Goal: Information Seeking & Learning: Learn about a topic

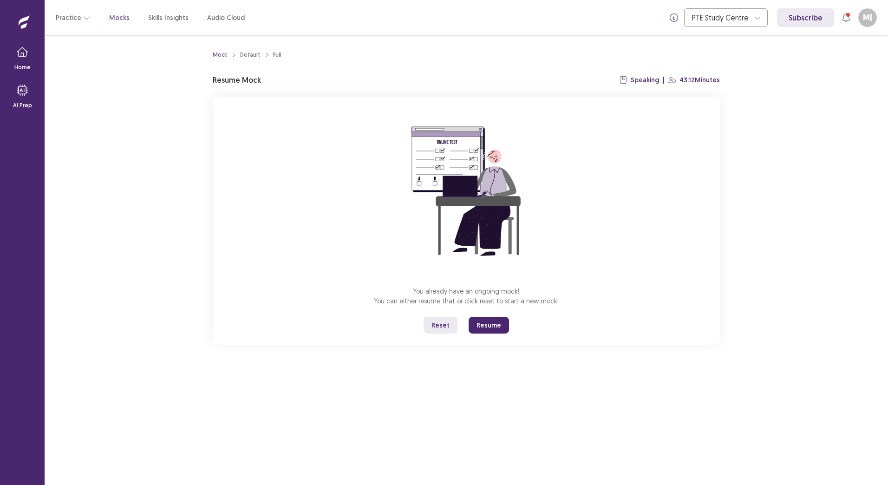
click at [492, 328] on button "Resume" at bounding box center [489, 325] width 40 height 17
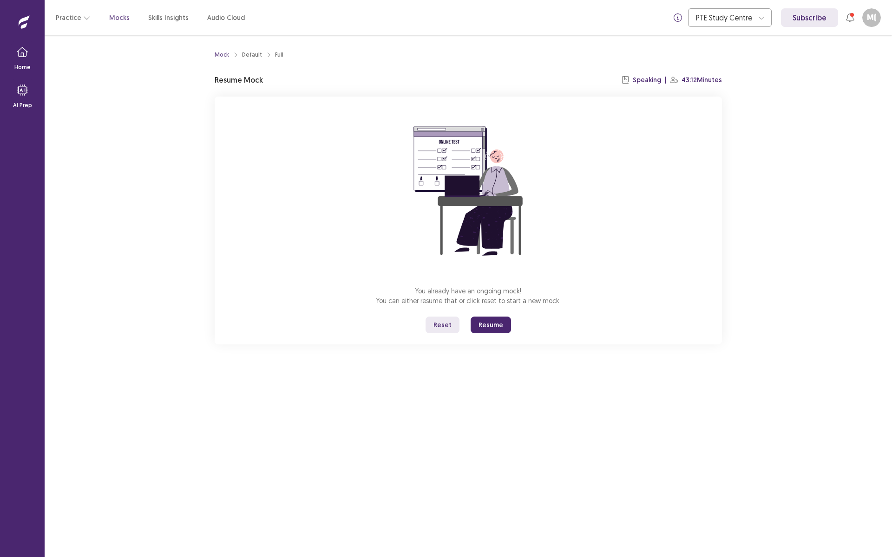
click at [487, 327] on button "Resume" at bounding box center [491, 325] width 40 height 17
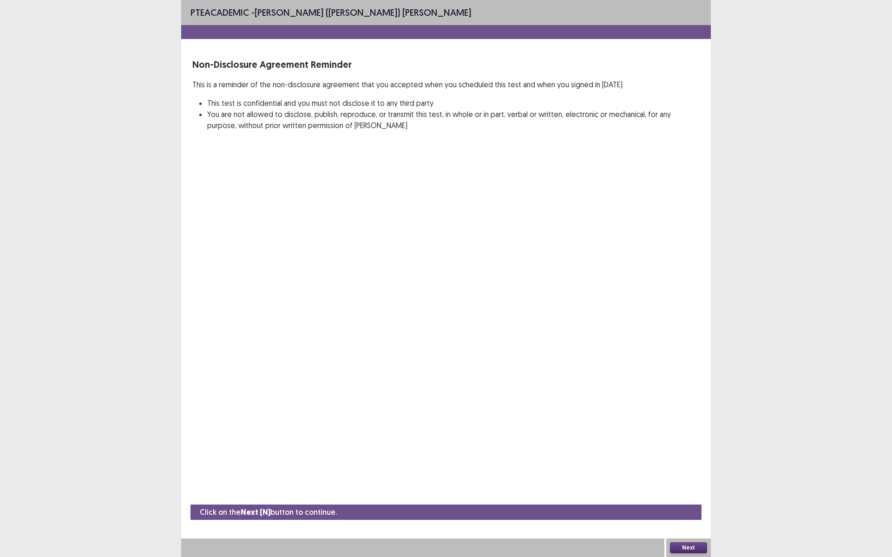
click at [676, 484] on button "Next" at bounding box center [688, 548] width 37 height 11
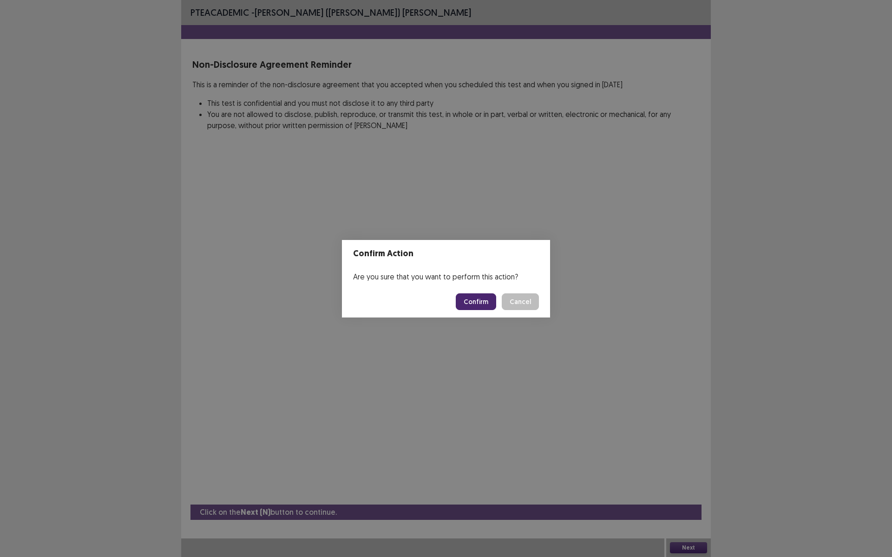
click at [475, 303] on button "Confirm" at bounding box center [476, 302] width 40 height 17
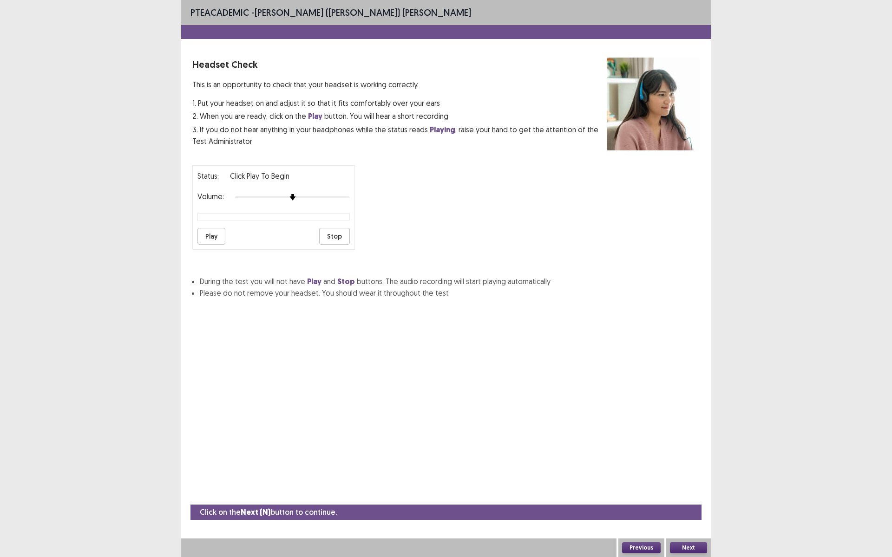
click at [199, 237] on button "Play" at bounding box center [211, 236] width 28 height 17
click at [676, 484] on button "Next" at bounding box center [688, 548] width 37 height 11
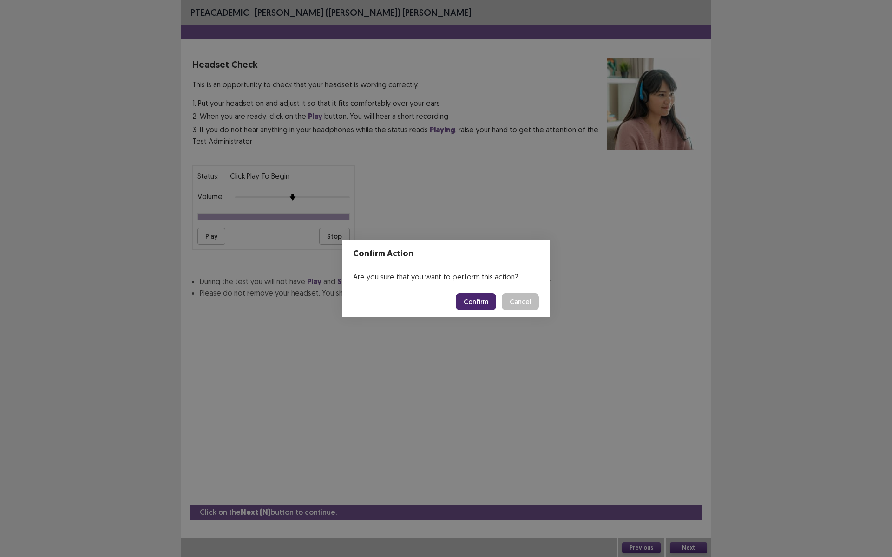
drag, startPoint x: 476, startPoint y: 301, endPoint x: 468, endPoint y: 303, distance: 8.1
click at [474, 301] on button "Confirm" at bounding box center [476, 302] width 40 height 17
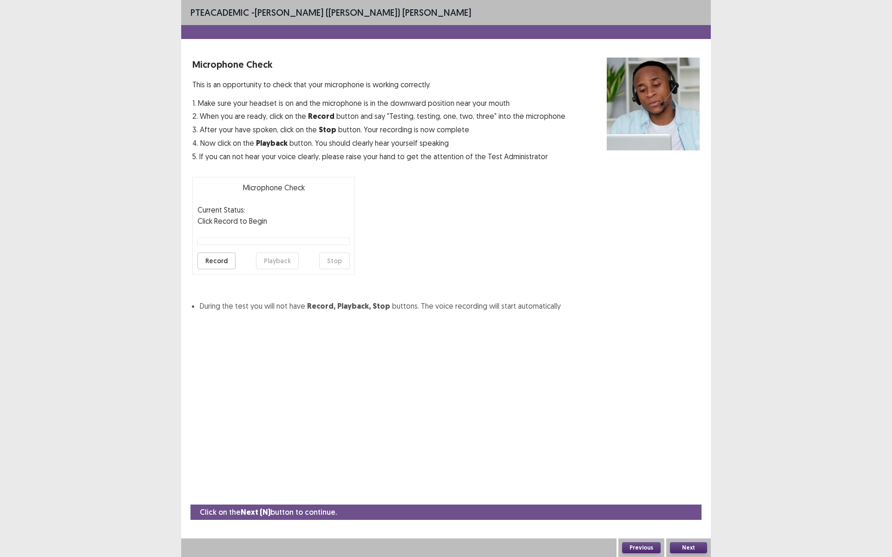
click at [222, 262] on button "Record" at bounding box center [216, 261] width 38 height 17
drag, startPoint x: 341, startPoint y: 265, endPoint x: 327, endPoint y: 265, distance: 13.5
click at [339, 265] on button "Stop" at bounding box center [334, 261] width 31 height 17
click at [268, 266] on button "Playback" at bounding box center [277, 261] width 43 height 17
click at [216, 263] on button "Record" at bounding box center [216, 261] width 38 height 17
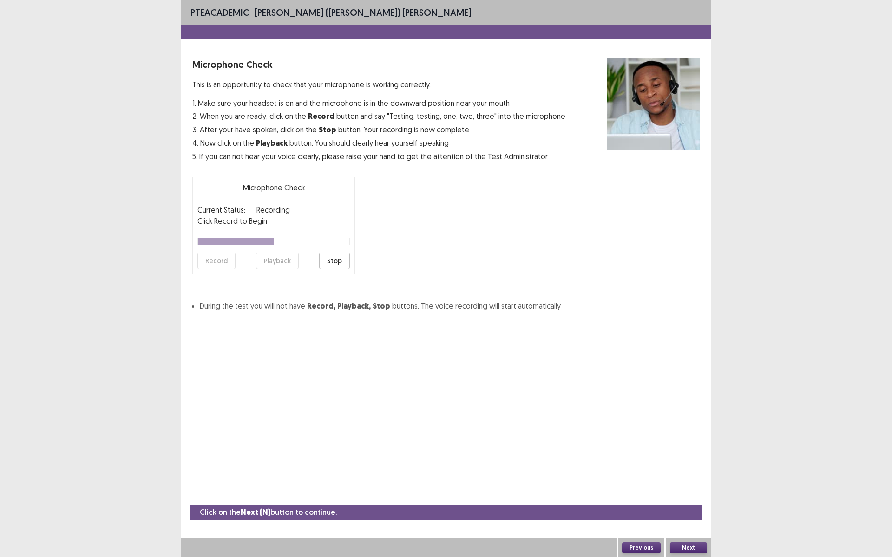
drag, startPoint x: 342, startPoint y: 264, endPoint x: 310, endPoint y: 265, distance: 32.1
click at [340, 264] on button "Stop" at bounding box center [334, 261] width 31 height 17
click at [270, 265] on button "Playback" at bounding box center [277, 261] width 43 height 17
click at [700, 484] on button "Next" at bounding box center [688, 548] width 37 height 11
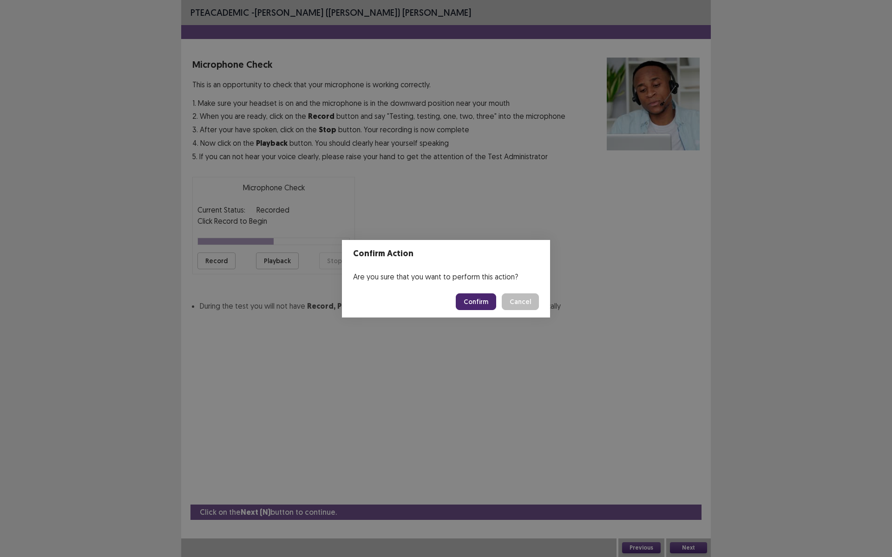
click at [489, 299] on button "Confirm" at bounding box center [476, 302] width 40 height 17
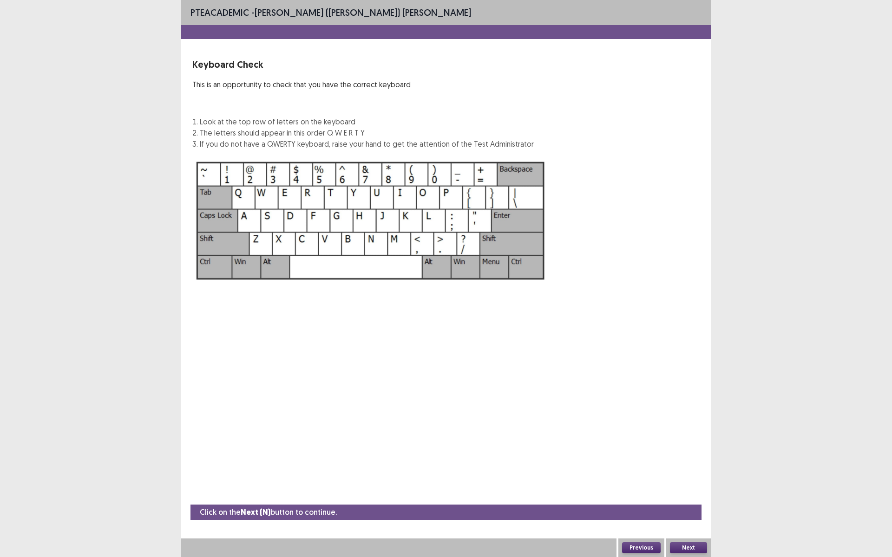
click at [679, 484] on button "Next" at bounding box center [688, 548] width 37 height 11
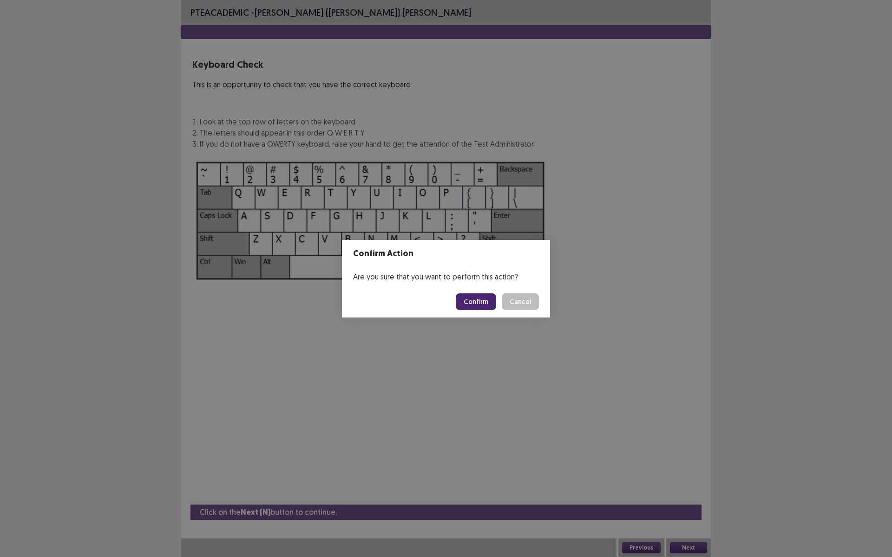
click at [478, 302] on button "Confirm" at bounding box center [476, 302] width 40 height 17
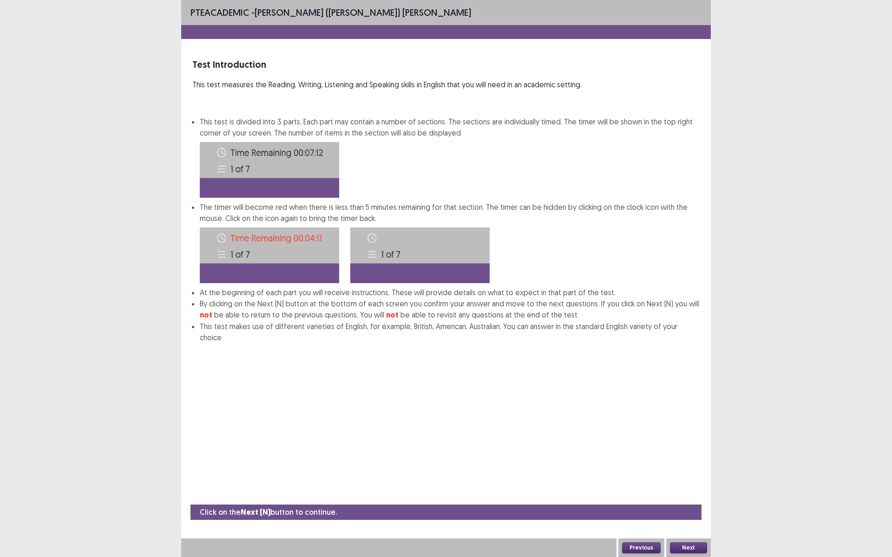
click at [701, 484] on button "Next" at bounding box center [688, 548] width 37 height 11
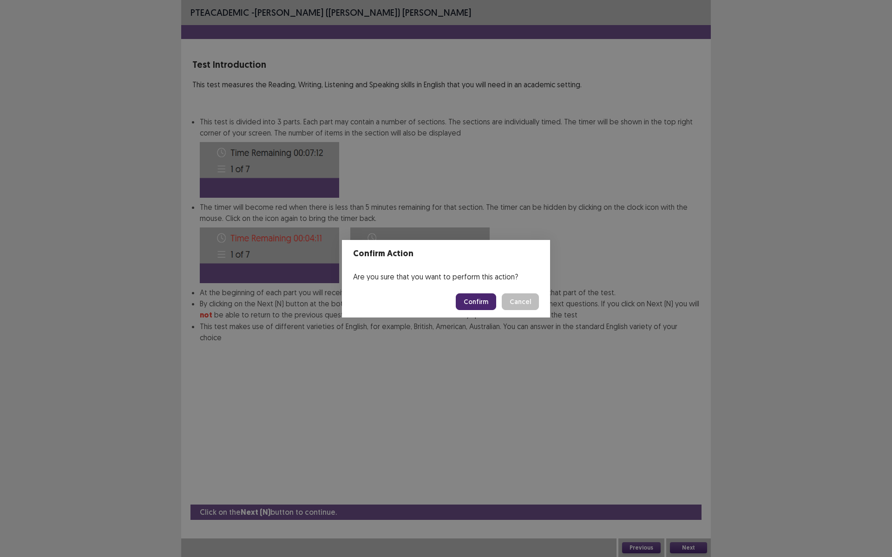
click at [478, 307] on button "Confirm" at bounding box center [476, 302] width 40 height 17
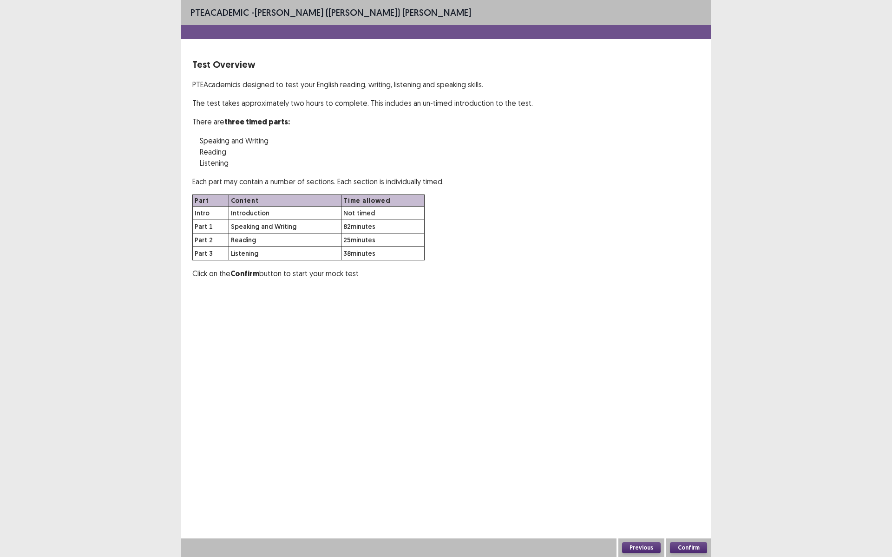
click at [701, 484] on button "Confirm" at bounding box center [688, 548] width 37 height 11
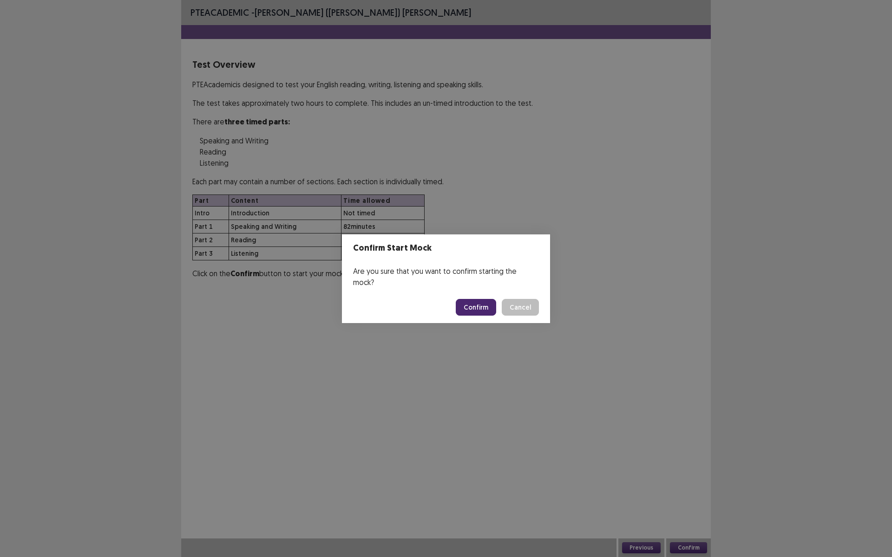
click at [483, 299] on button "Confirm" at bounding box center [476, 307] width 40 height 17
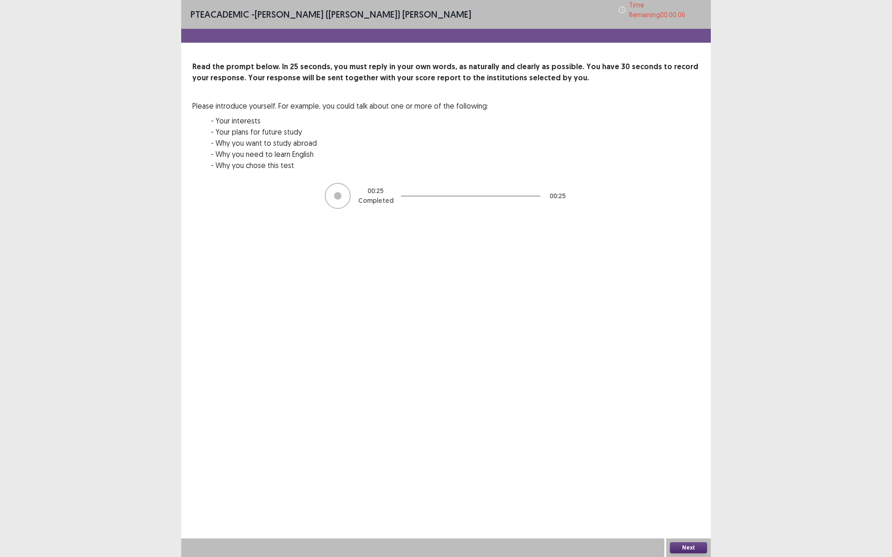
click at [680, 484] on button "Next" at bounding box center [688, 548] width 37 height 11
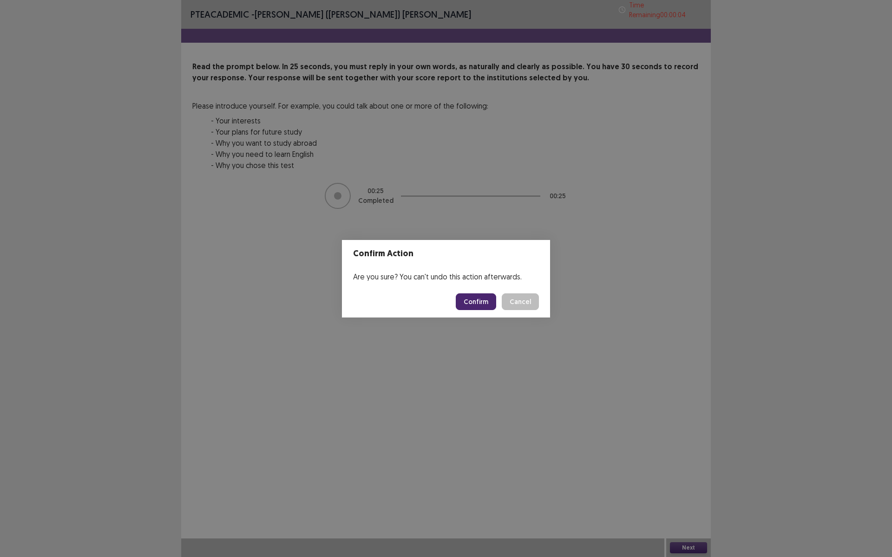
click at [477, 307] on button "Confirm" at bounding box center [476, 302] width 40 height 17
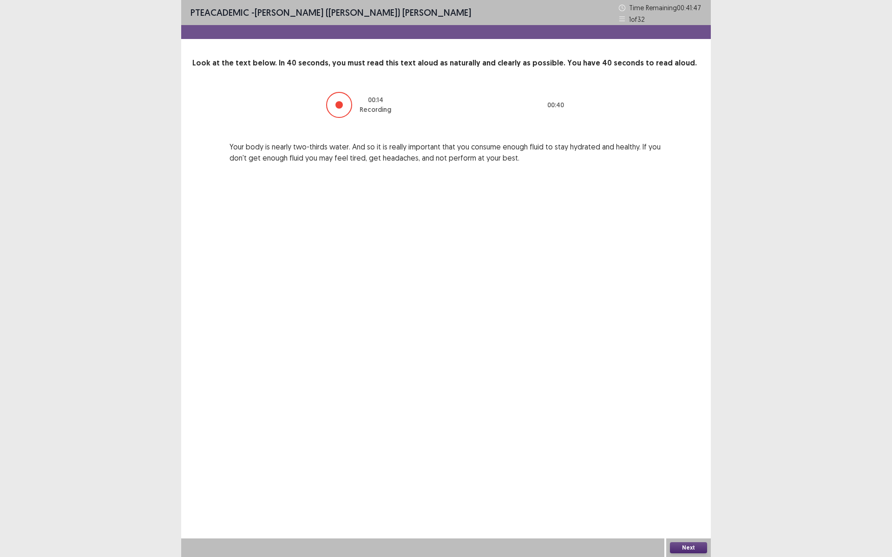
click at [695, 484] on button "Next" at bounding box center [688, 548] width 37 height 11
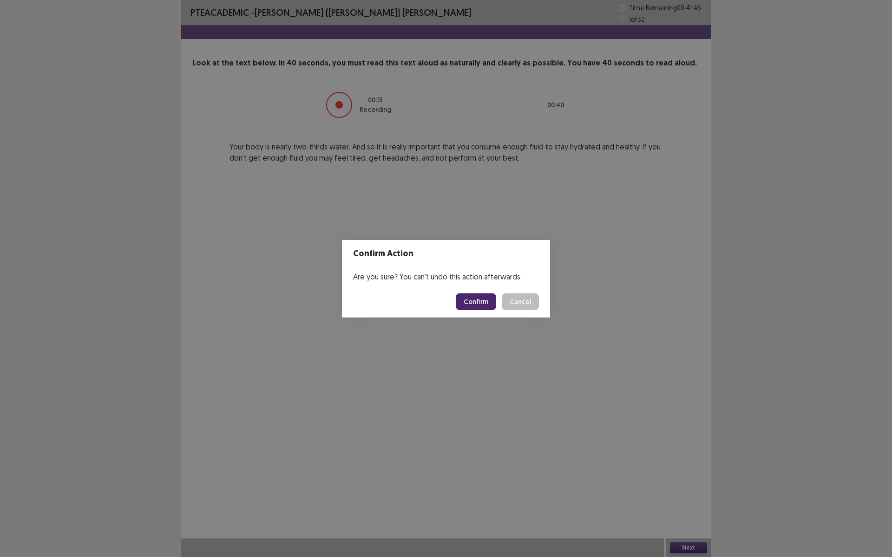
click at [482, 305] on button "Confirm" at bounding box center [476, 302] width 40 height 17
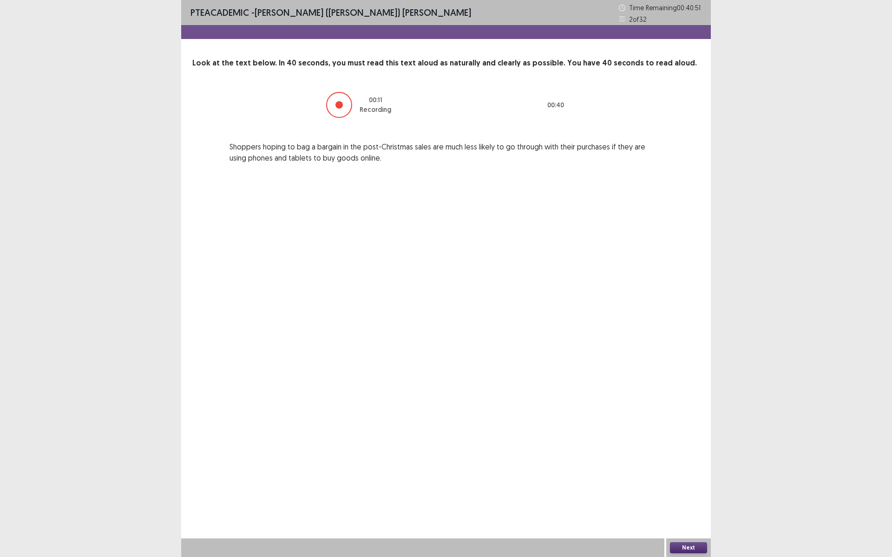
click at [682, 484] on button "Next" at bounding box center [688, 548] width 37 height 11
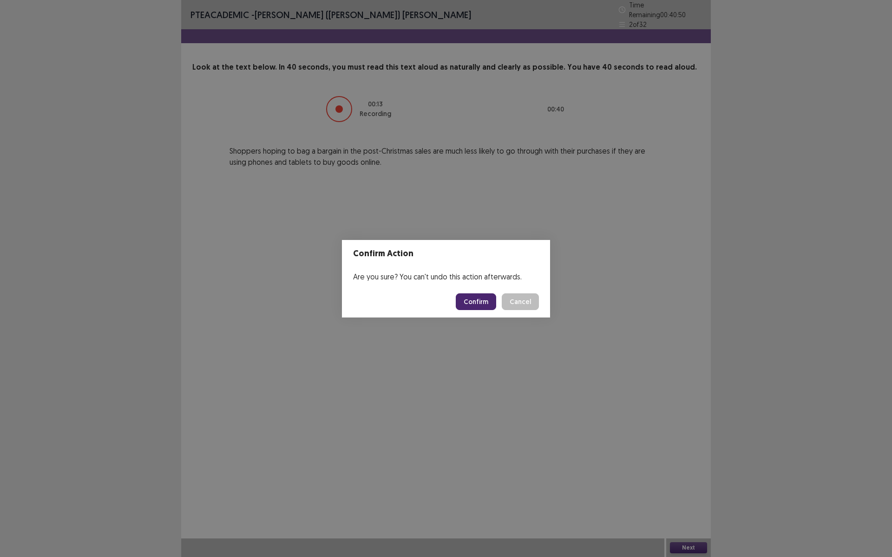
click at [477, 302] on button "Confirm" at bounding box center [476, 302] width 40 height 17
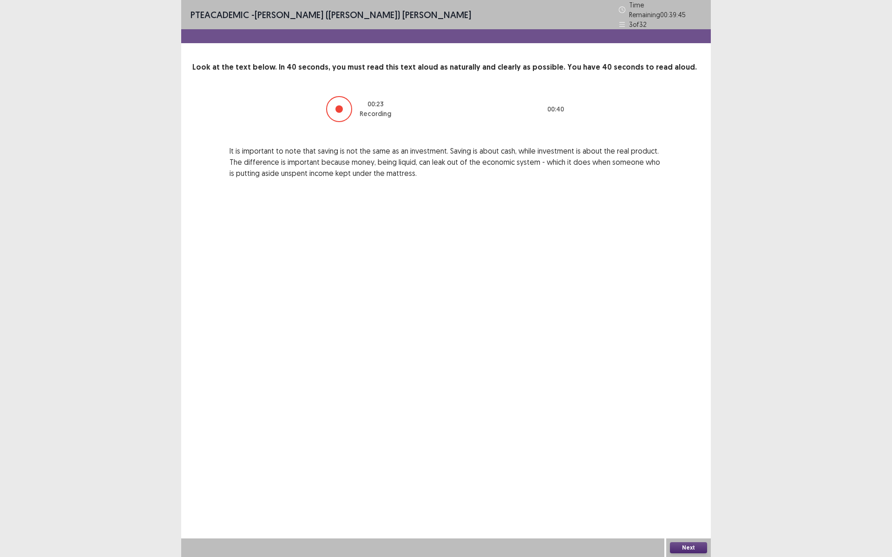
click at [681, 484] on button "Next" at bounding box center [688, 548] width 37 height 11
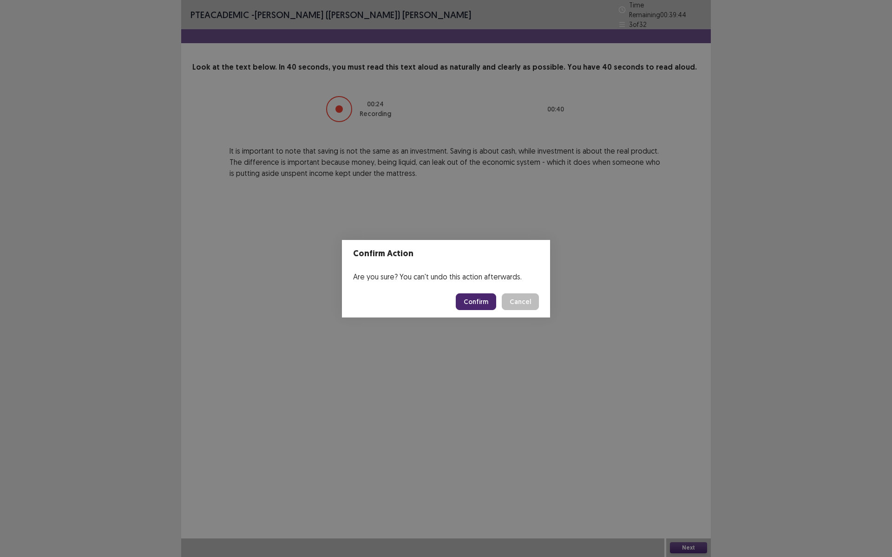
click at [472, 301] on button "Confirm" at bounding box center [476, 302] width 40 height 17
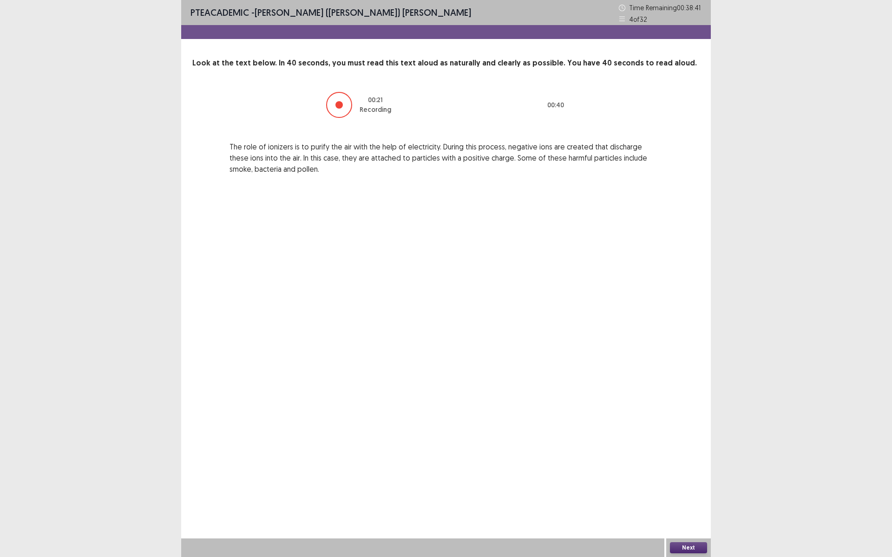
click at [694, 484] on button "Next" at bounding box center [688, 548] width 37 height 11
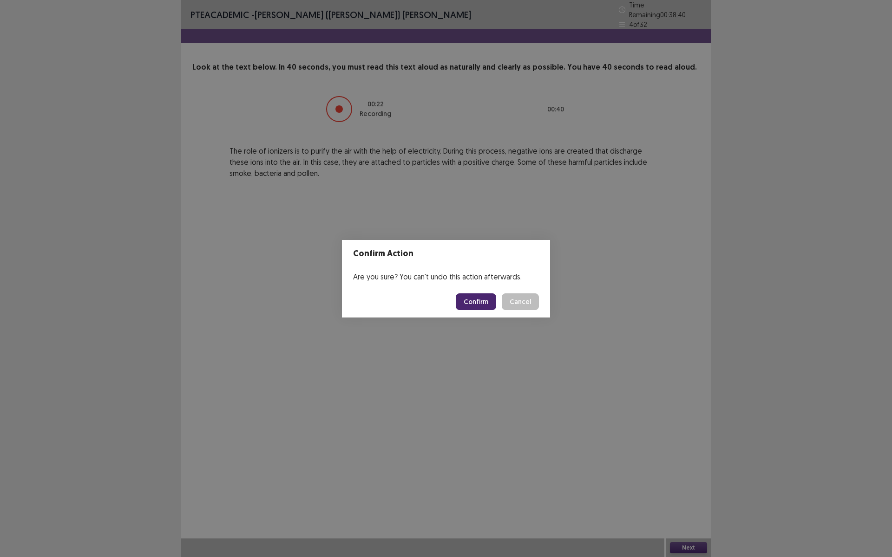
click at [476, 297] on button "Confirm" at bounding box center [476, 302] width 40 height 17
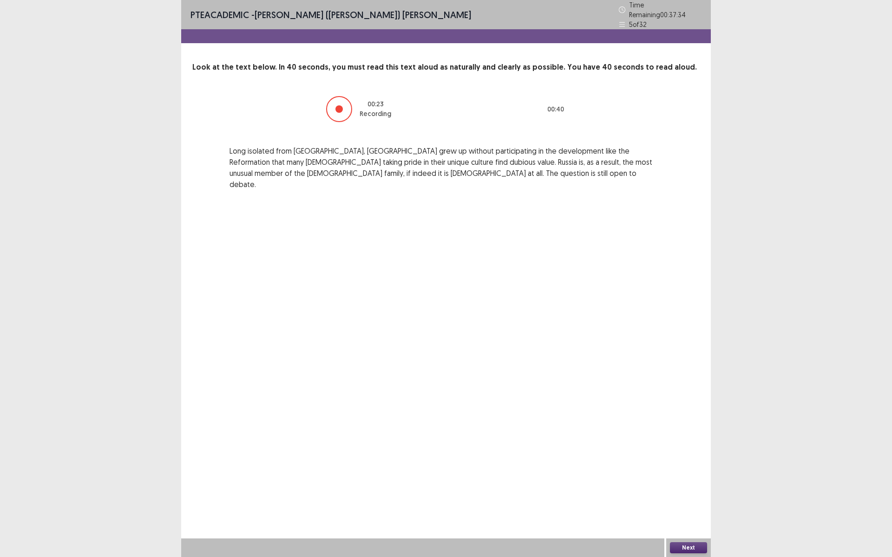
click at [687, 484] on button "Next" at bounding box center [688, 548] width 37 height 11
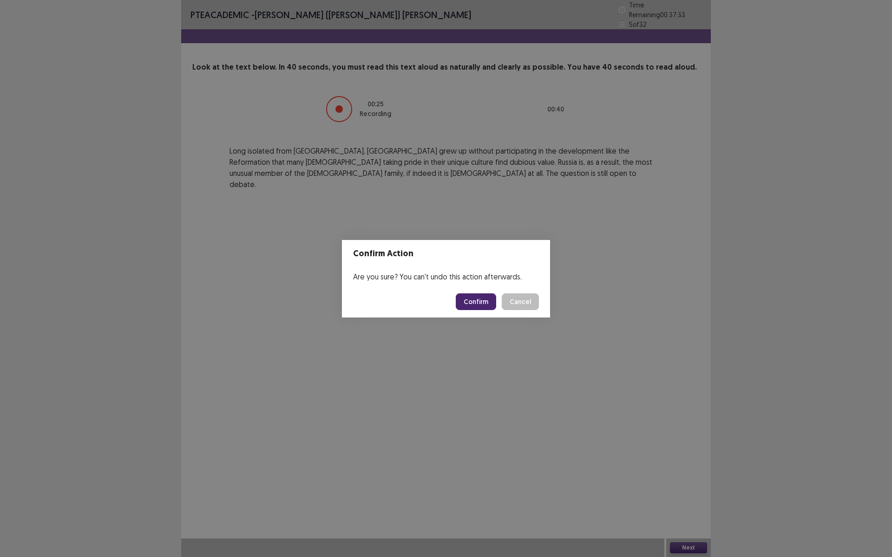
click at [486, 301] on button "Confirm" at bounding box center [476, 302] width 40 height 17
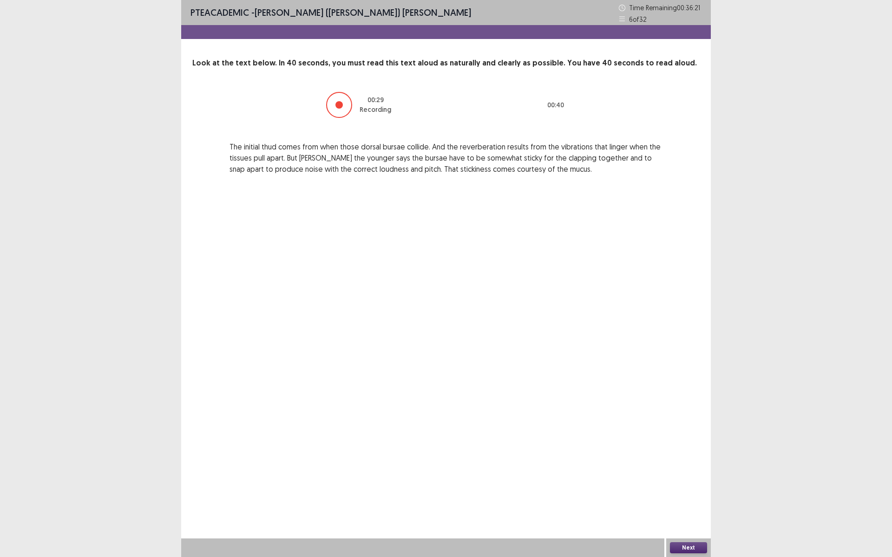
click at [686, 484] on button "Next" at bounding box center [688, 548] width 37 height 11
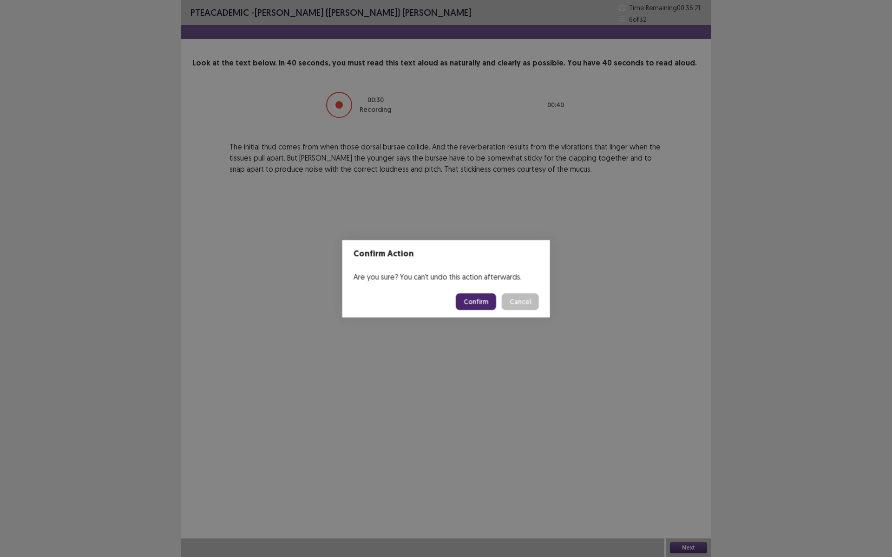
click at [686, 484] on div "Confirm Action Are you sure? You can't undo this action afterwards. Confirm Can…" at bounding box center [446, 278] width 892 height 557
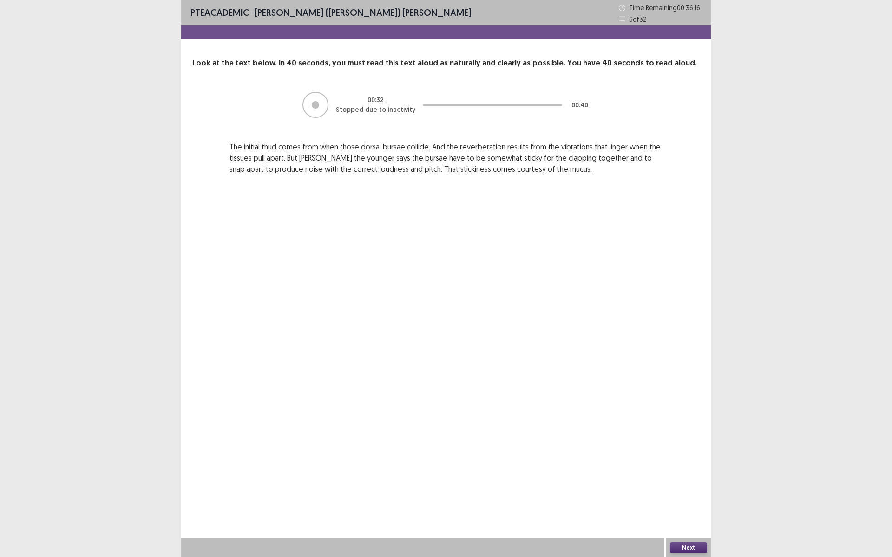
click at [685, 484] on button "Next" at bounding box center [688, 548] width 37 height 11
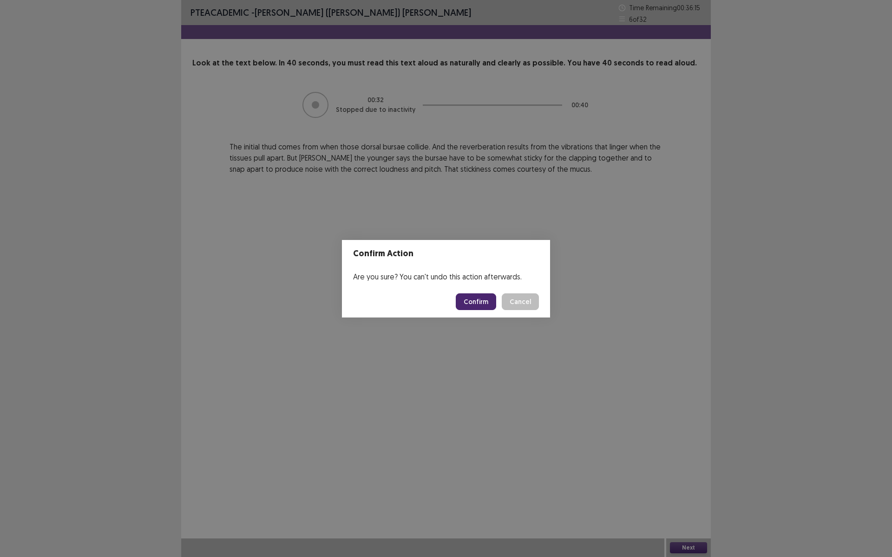
click at [481, 300] on button "Confirm" at bounding box center [476, 302] width 40 height 17
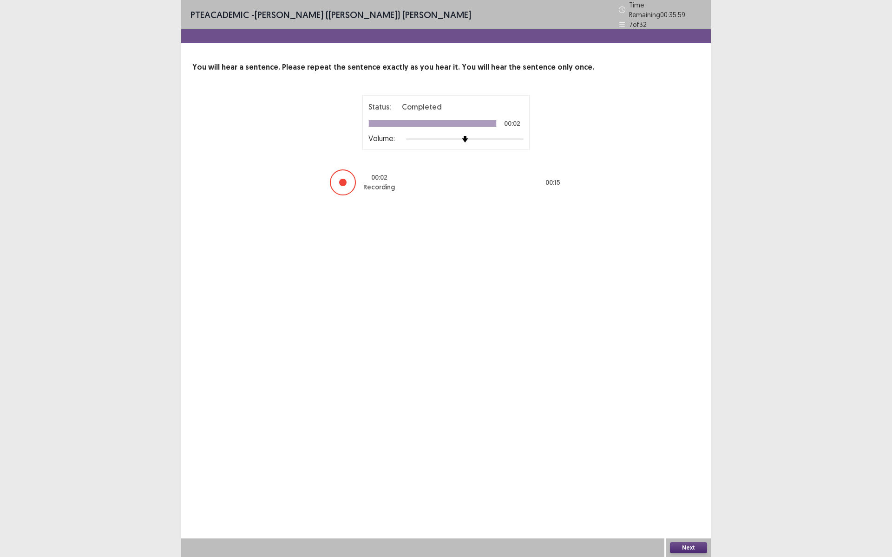
click at [686, 484] on button "Next" at bounding box center [688, 548] width 37 height 11
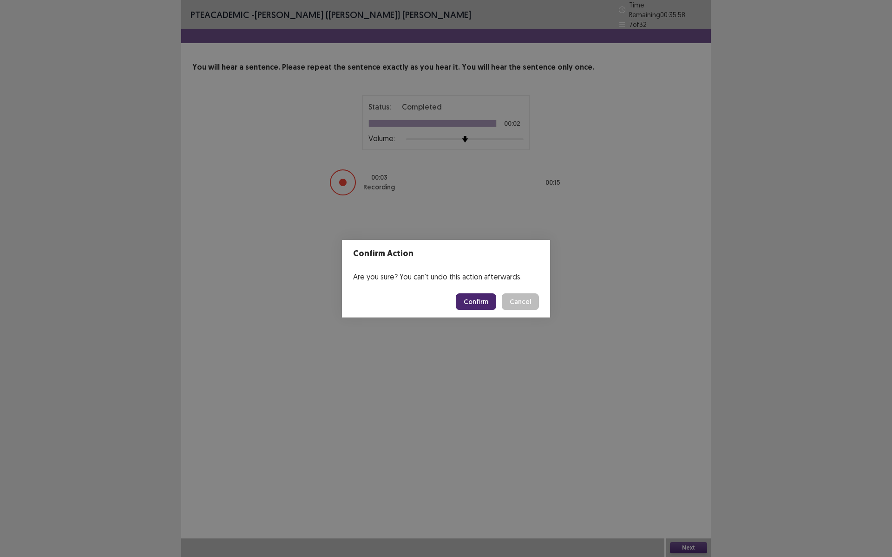
click at [483, 308] on button "Confirm" at bounding box center [476, 302] width 40 height 17
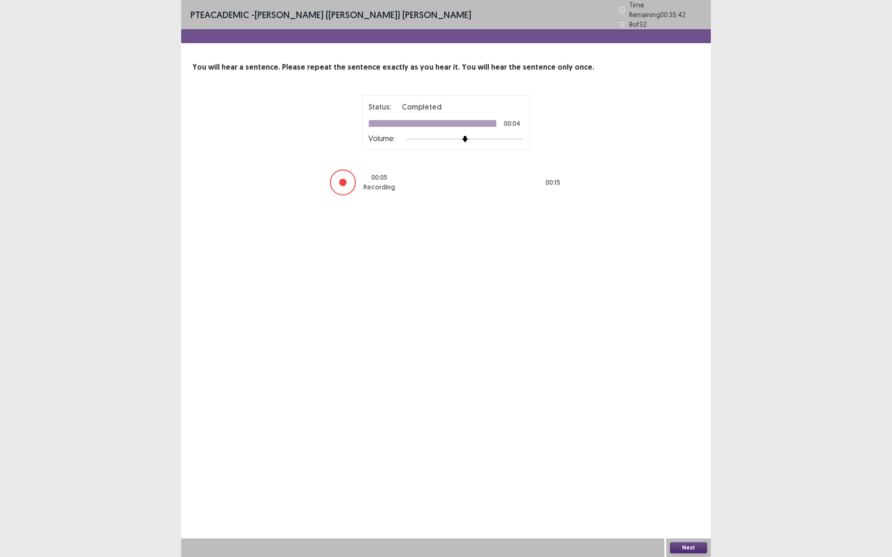
click at [694, 484] on button "Next" at bounding box center [688, 548] width 37 height 11
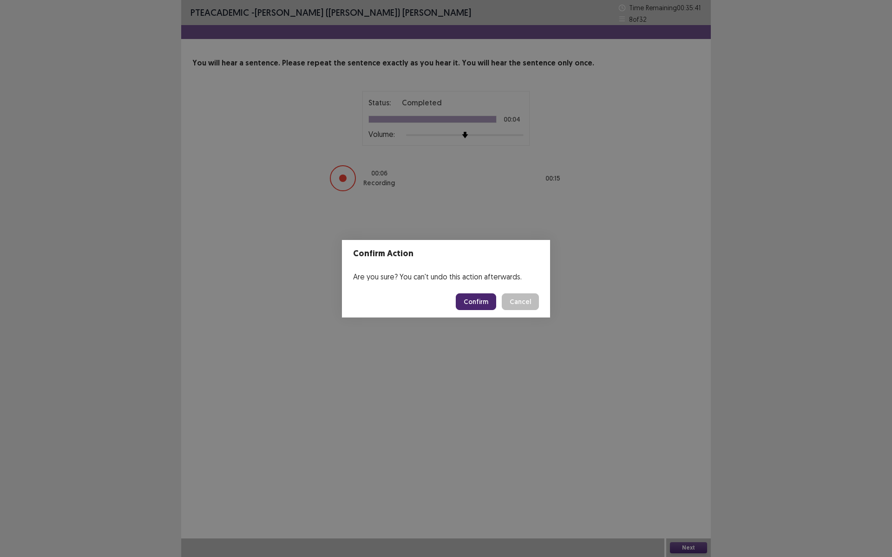
click at [476, 303] on button "Confirm" at bounding box center [476, 302] width 40 height 17
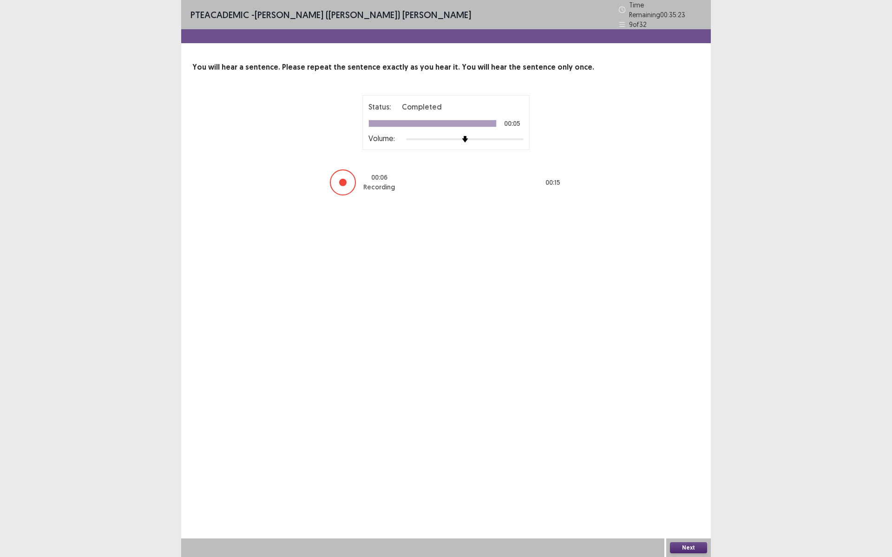
click at [695, 484] on button "Next" at bounding box center [688, 548] width 37 height 11
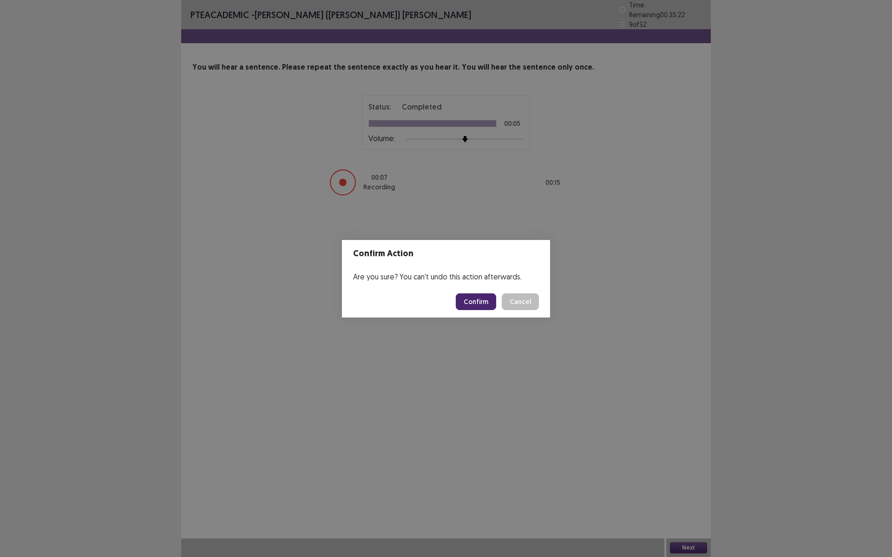
click at [468, 304] on button "Confirm" at bounding box center [476, 302] width 40 height 17
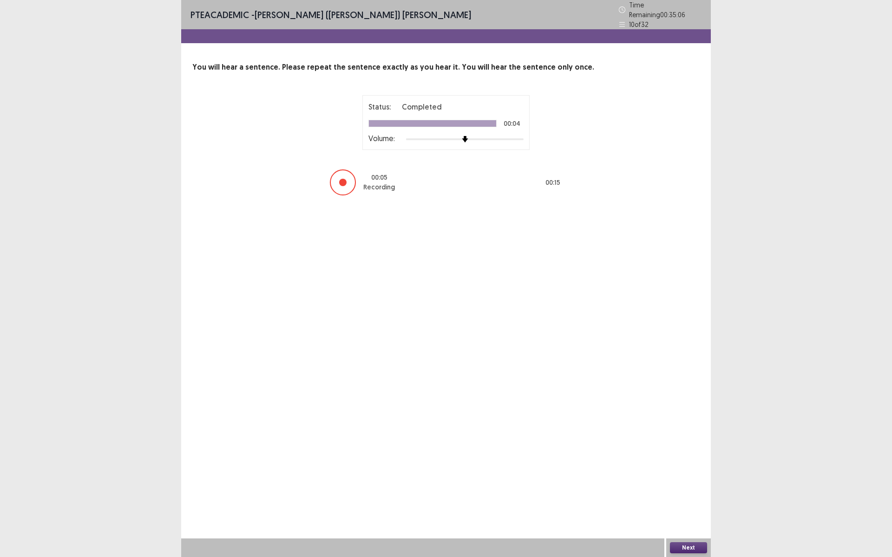
click at [688, 484] on button "Next" at bounding box center [688, 548] width 37 height 11
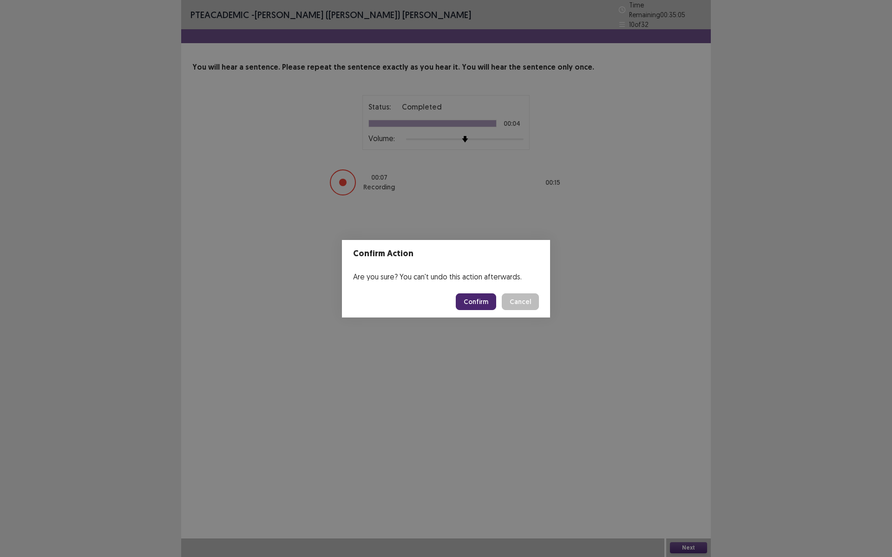
click at [459, 297] on button "Confirm" at bounding box center [476, 302] width 40 height 17
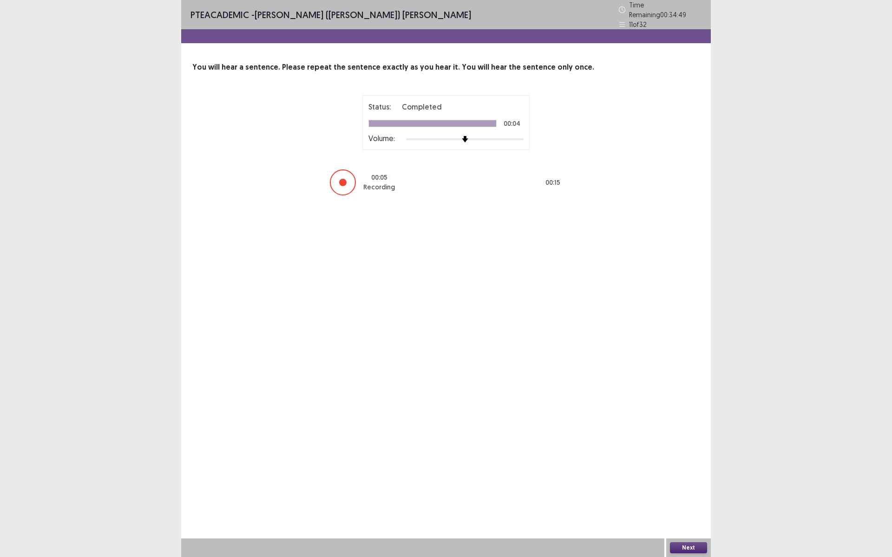
click at [680, 484] on button "Next" at bounding box center [688, 548] width 37 height 11
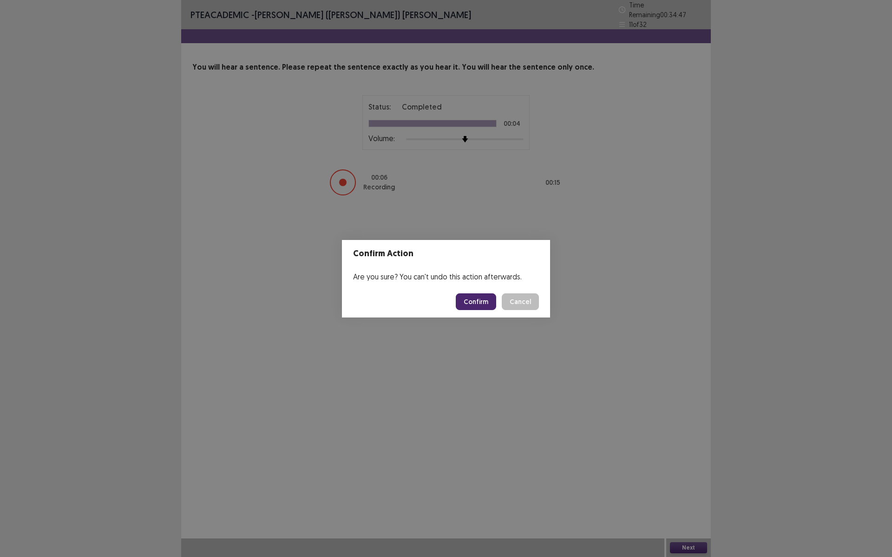
click at [474, 310] on button "Confirm" at bounding box center [476, 302] width 40 height 17
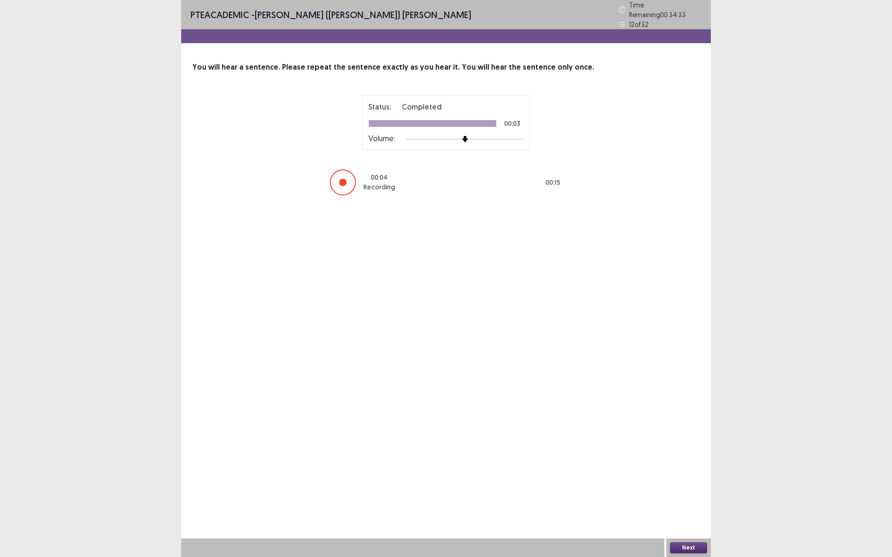
click at [687, 484] on button "Next" at bounding box center [688, 548] width 37 height 11
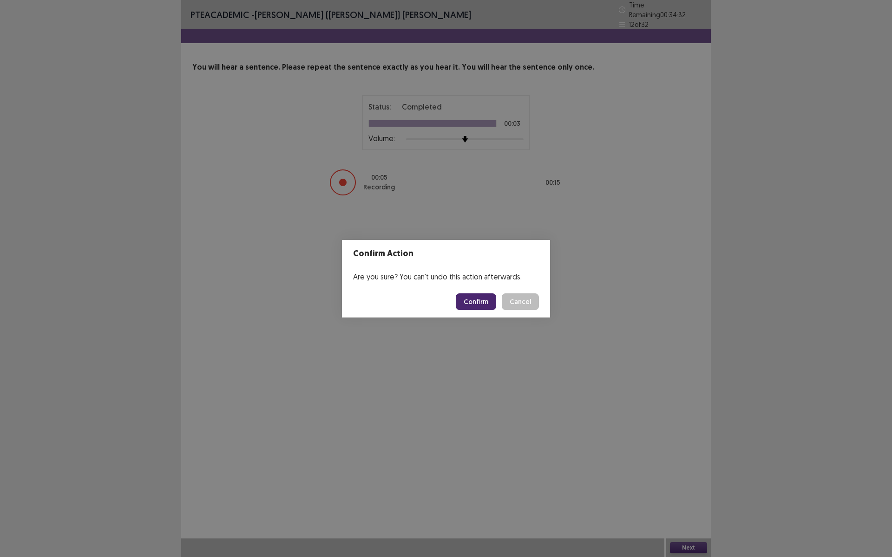
click at [477, 304] on button "Confirm" at bounding box center [476, 302] width 40 height 17
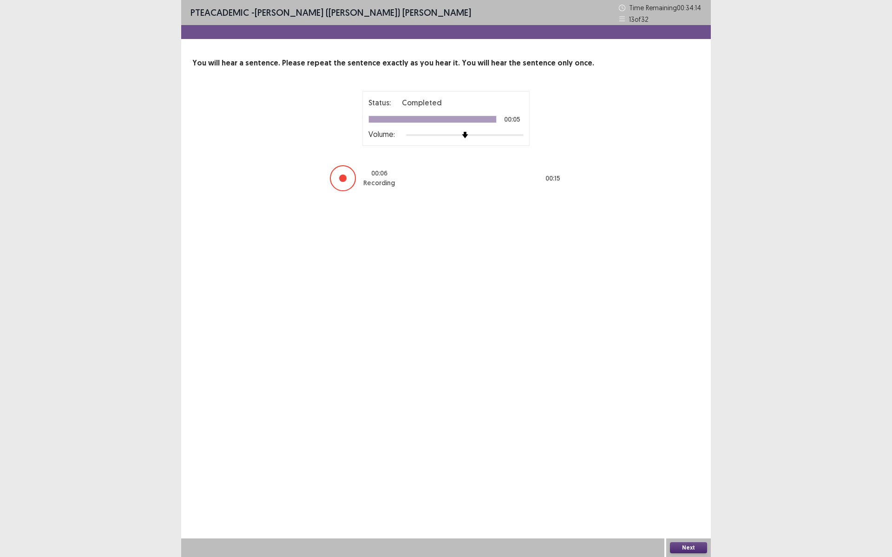
click at [697, 484] on button "Next" at bounding box center [688, 548] width 37 height 11
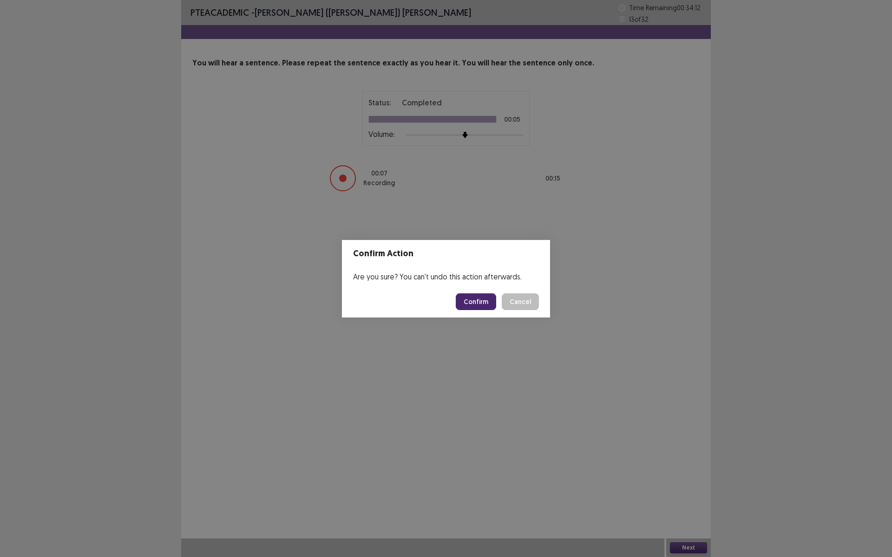
click at [480, 308] on button "Confirm" at bounding box center [476, 302] width 40 height 17
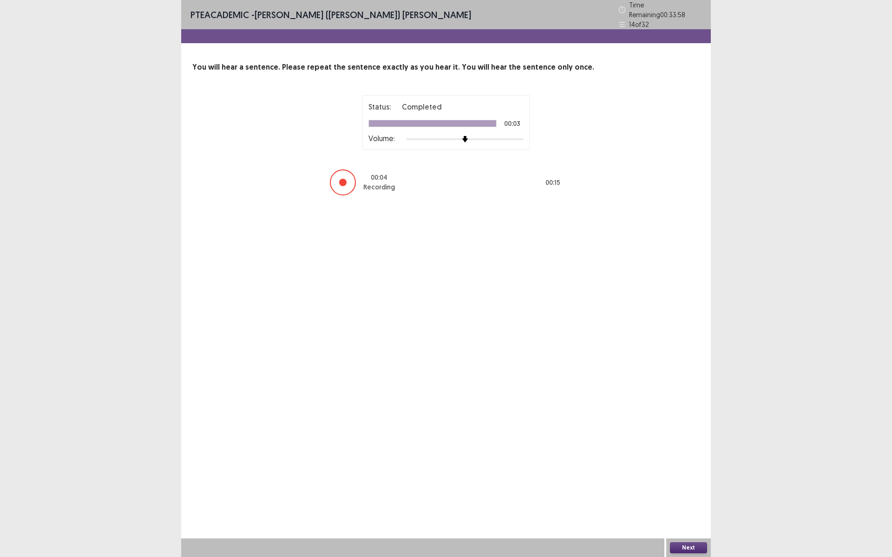
click at [685, 484] on button "Next" at bounding box center [688, 548] width 37 height 11
click at [685, 484] on div "Confirm Action Are you sure? You can't undo this action afterwards. Confirm Can…" at bounding box center [446, 278] width 892 height 557
click at [689, 484] on button "Next" at bounding box center [688, 548] width 37 height 11
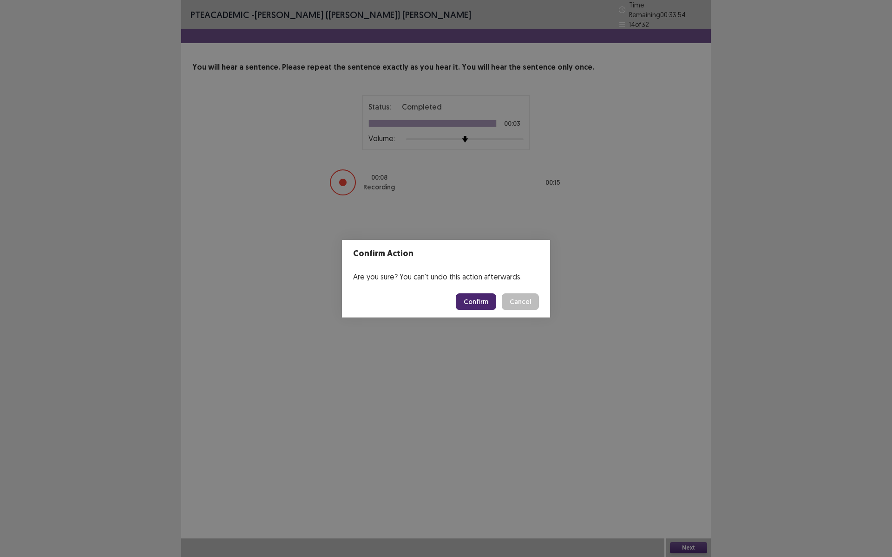
click at [481, 301] on button "Confirm" at bounding box center [476, 302] width 40 height 17
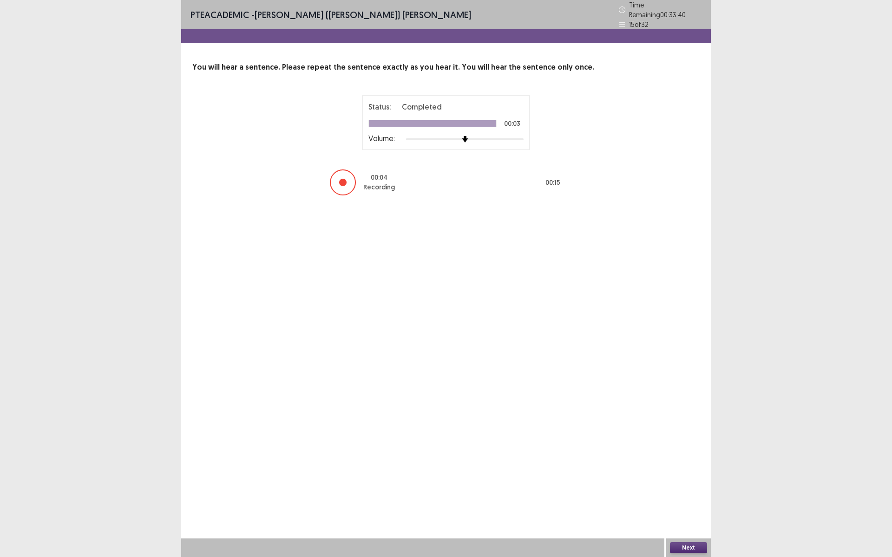
click at [685, 484] on button "Next" at bounding box center [688, 548] width 37 height 11
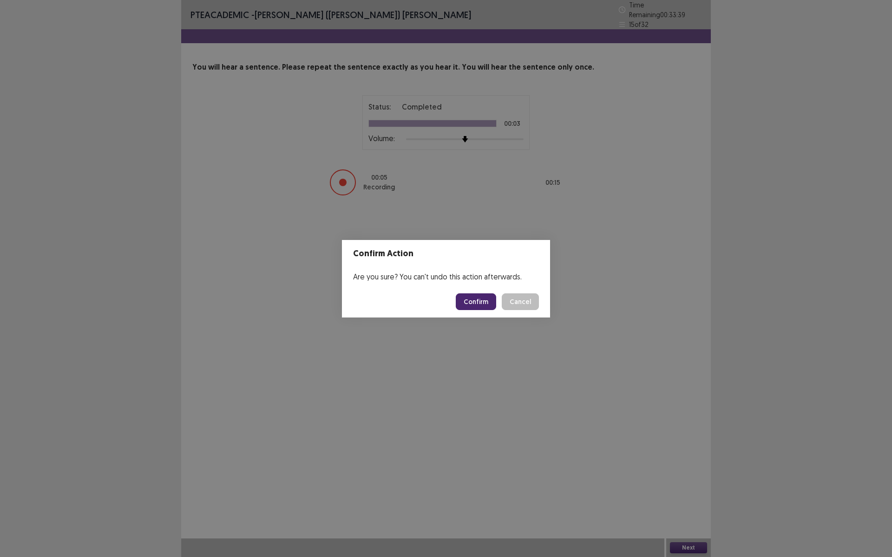
drag, startPoint x: 481, startPoint y: 301, endPoint x: 461, endPoint y: 305, distance: 20.1
click at [479, 301] on button "Confirm" at bounding box center [476, 302] width 40 height 17
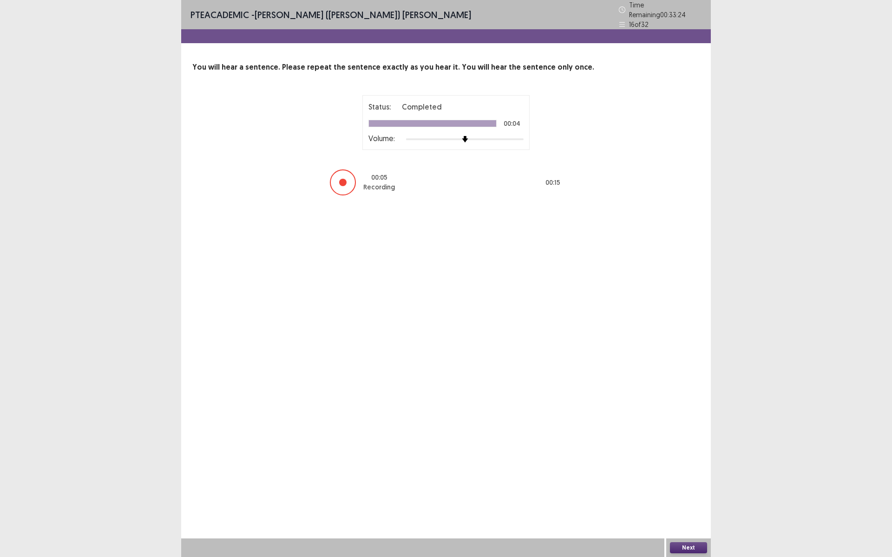
click at [686, 484] on button "Next" at bounding box center [688, 548] width 37 height 11
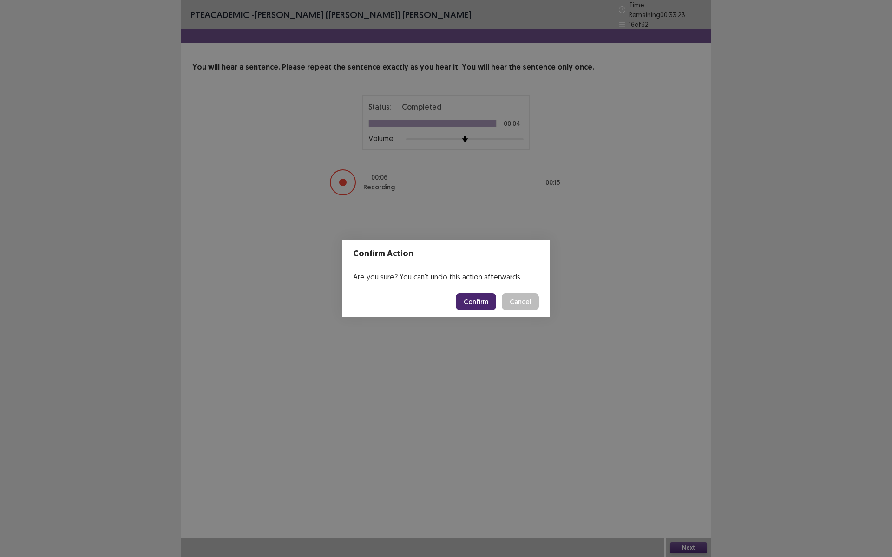
drag, startPoint x: 484, startPoint y: 301, endPoint x: 455, endPoint y: 314, distance: 32.1
click at [480, 303] on button "Confirm" at bounding box center [476, 302] width 40 height 17
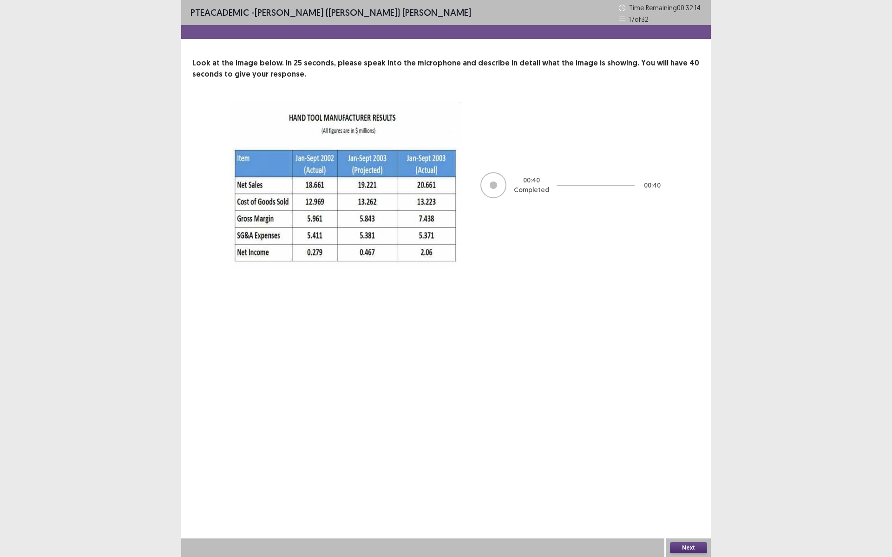
click at [688, 484] on button "Next" at bounding box center [688, 548] width 37 height 11
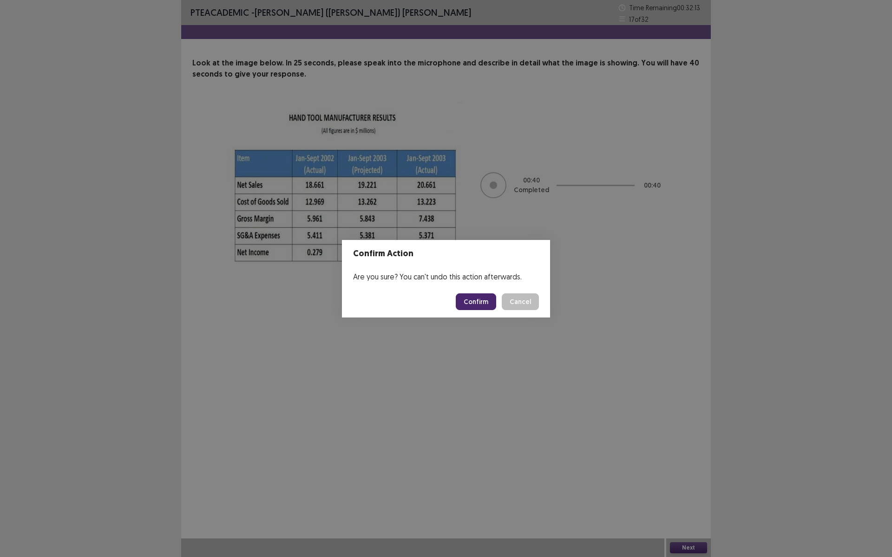
drag, startPoint x: 474, startPoint y: 296, endPoint x: 431, endPoint y: 302, distance: 43.6
click at [473, 296] on button "Confirm" at bounding box center [476, 302] width 40 height 17
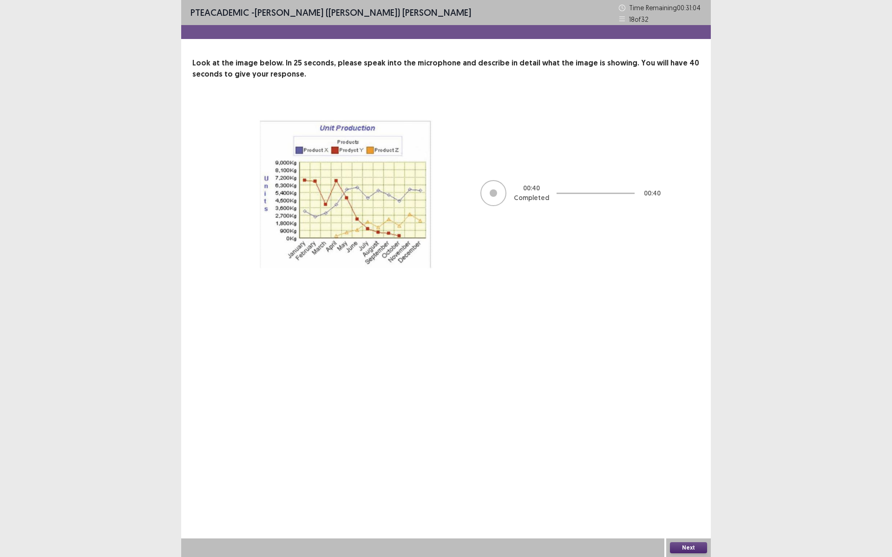
click at [685, 484] on button "Next" at bounding box center [688, 548] width 37 height 11
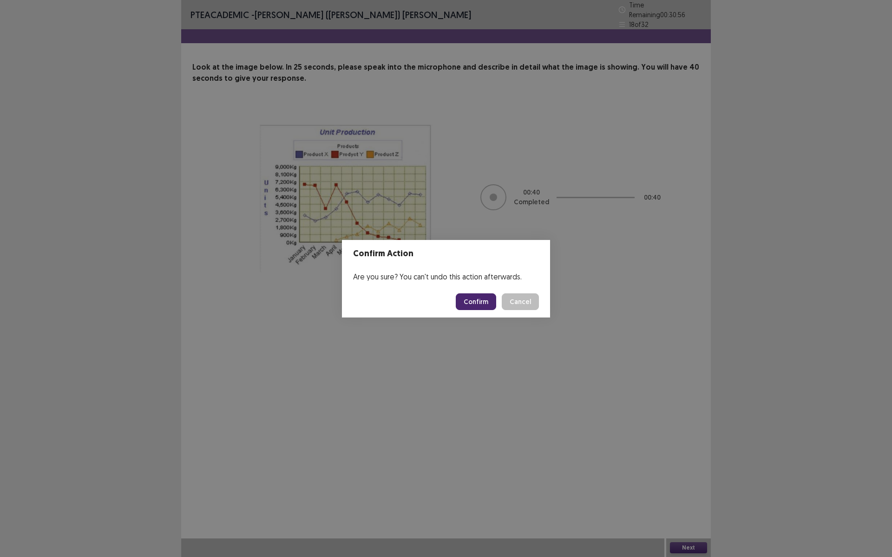
click at [469, 301] on button "Confirm" at bounding box center [476, 302] width 40 height 17
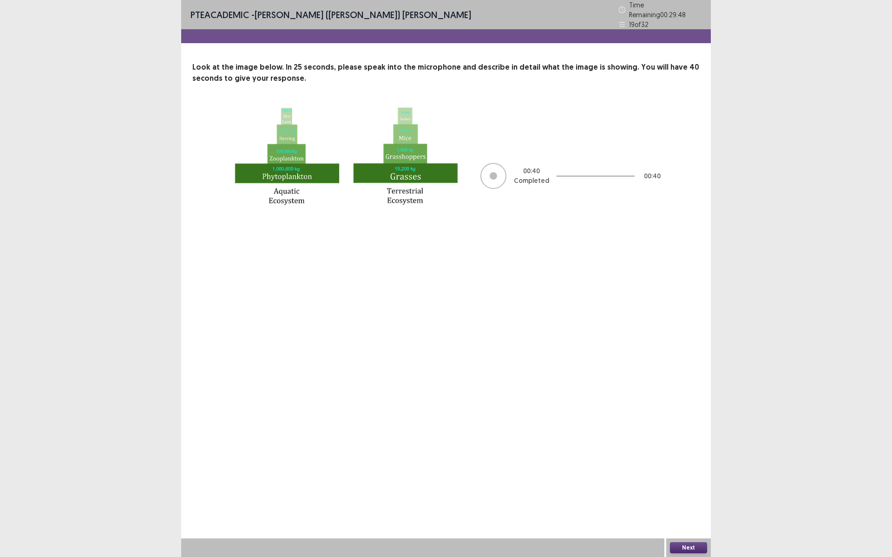
click at [682, 484] on button "Next" at bounding box center [688, 548] width 37 height 11
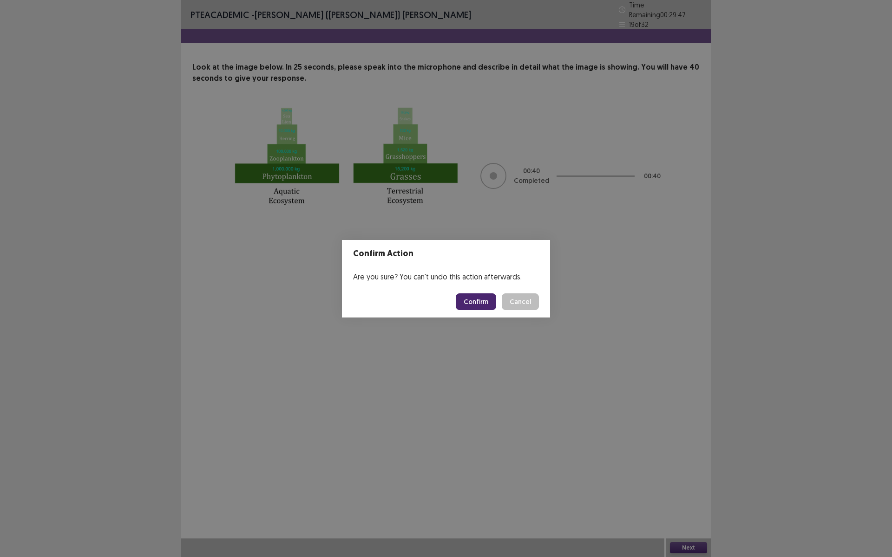
drag, startPoint x: 484, startPoint y: 299, endPoint x: 408, endPoint y: 277, distance: 78.4
click at [480, 298] on button "Confirm" at bounding box center [476, 302] width 40 height 17
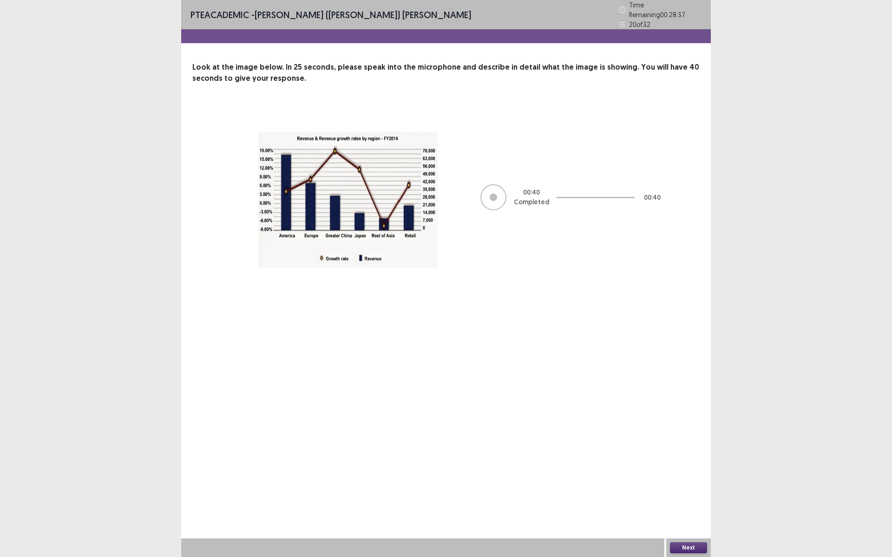
click at [693, 484] on button "Next" at bounding box center [688, 548] width 37 height 11
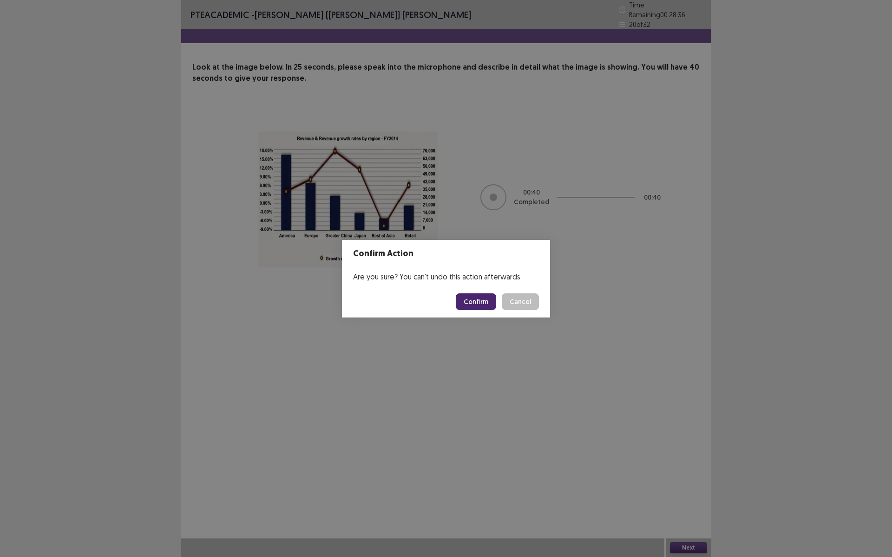
drag, startPoint x: 486, startPoint y: 302, endPoint x: 466, endPoint y: 301, distance: 20.4
click at [480, 303] on button "Confirm" at bounding box center [476, 302] width 40 height 17
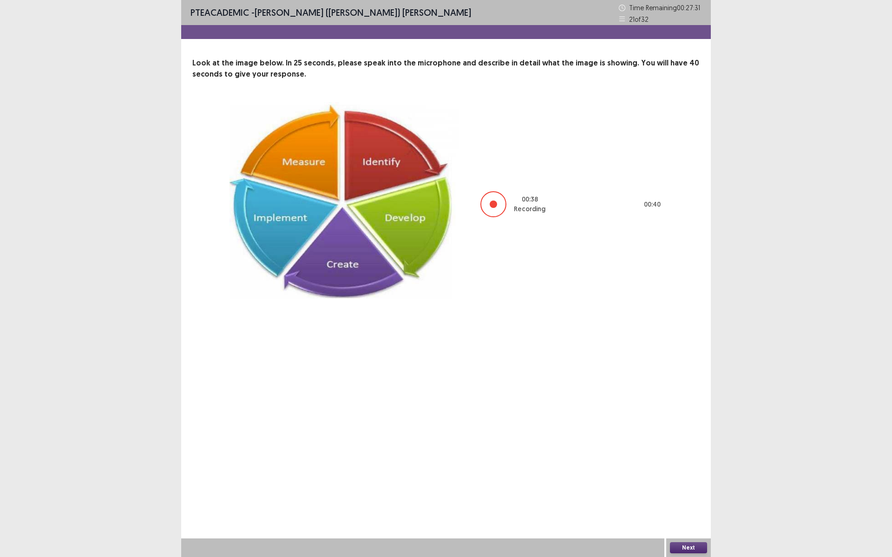
click at [674, 484] on button "Next" at bounding box center [688, 548] width 37 height 11
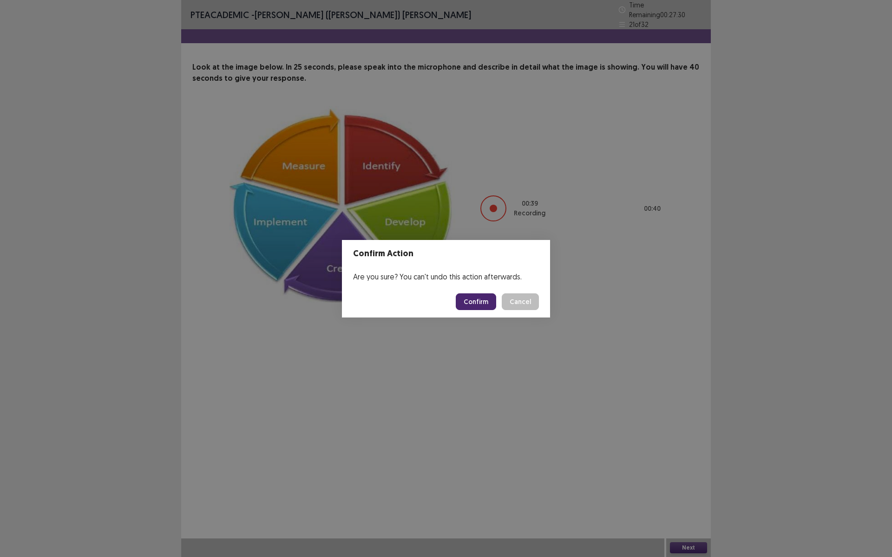
click at [489, 299] on button "Confirm" at bounding box center [476, 302] width 40 height 17
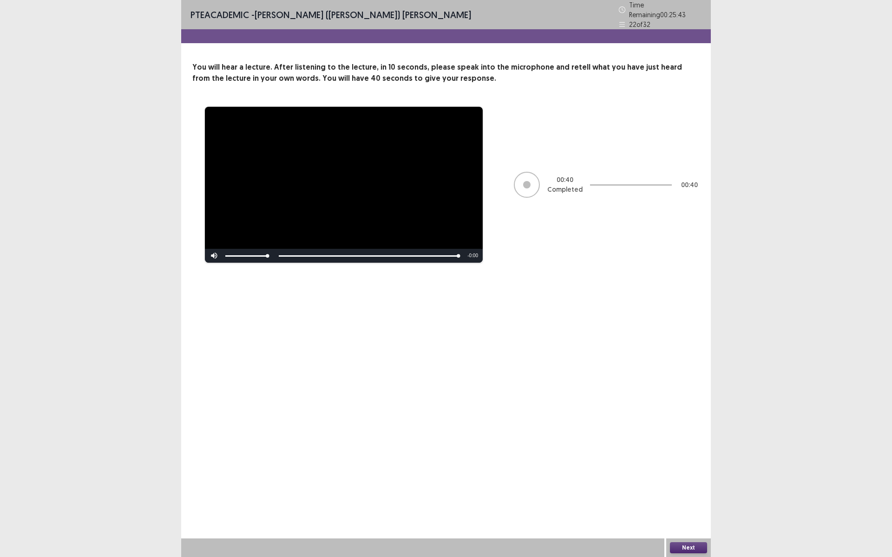
click at [678, 484] on button "Next" at bounding box center [688, 548] width 37 height 11
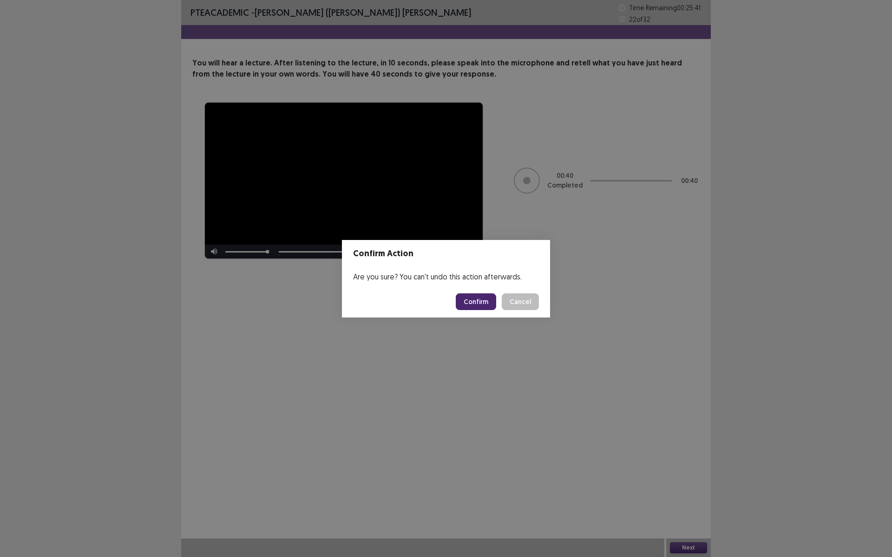
click at [489, 303] on button "Confirm" at bounding box center [476, 302] width 40 height 17
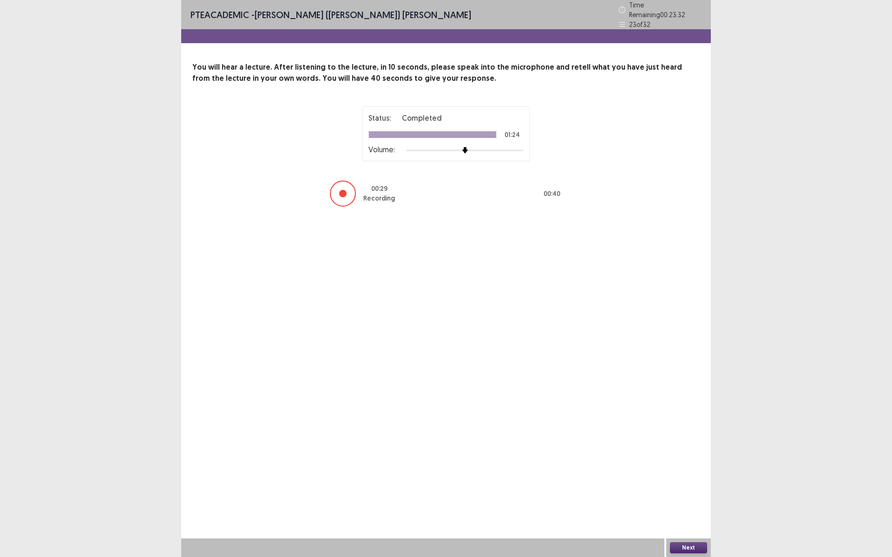
drag, startPoint x: 819, startPoint y: 1, endPoint x: 815, endPoint y: 20, distance: 19.0
click at [814, 10] on div "PTE academic - [PERSON_NAME] ([PERSON_NAME]) [PERSON_NAME] Time Remaining 00 : …" at bounding box center [446, 278] width 892 height 557
click at [700, 484] on button "Next" at bounding box center [688, 548] width 37 height 11
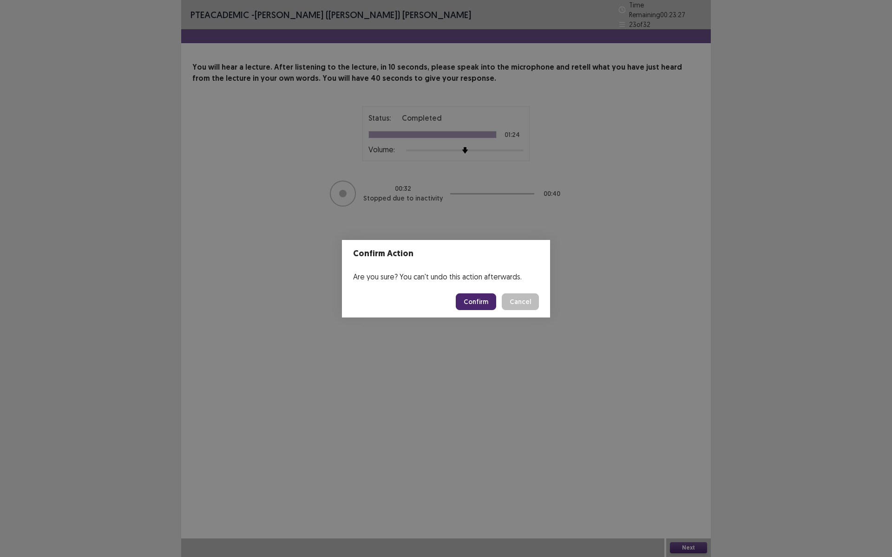
click at [476, 305] on button "Confirm" at bounding box center [476, 302] width 40 height 17
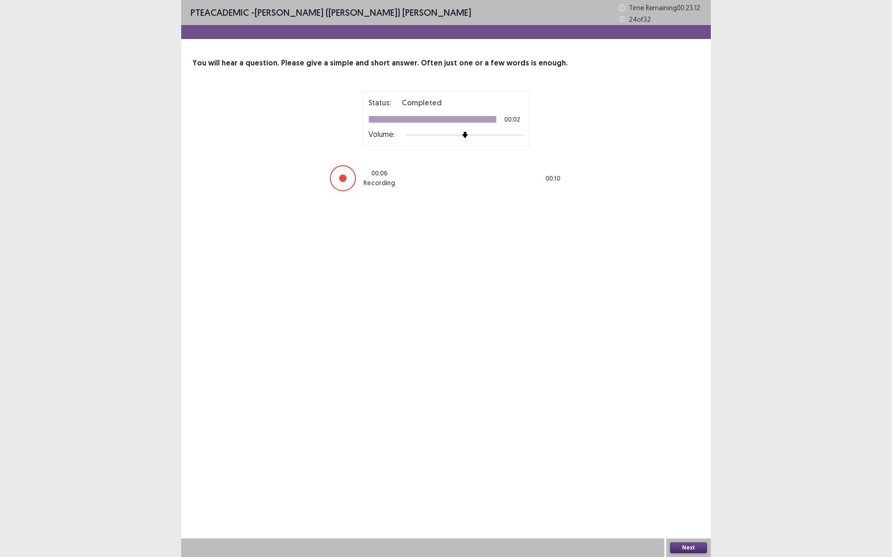
click at [697, 484] on button "Next" at bounding box center [688, 548] width 37 height 11
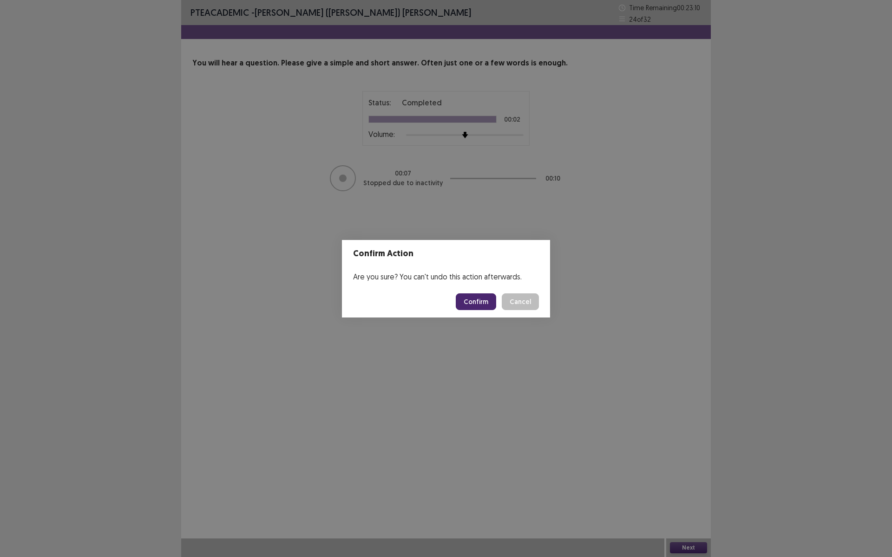
click at [483, 304] on button "Confirm" at bounding box center [476, 302] width 40 height 17
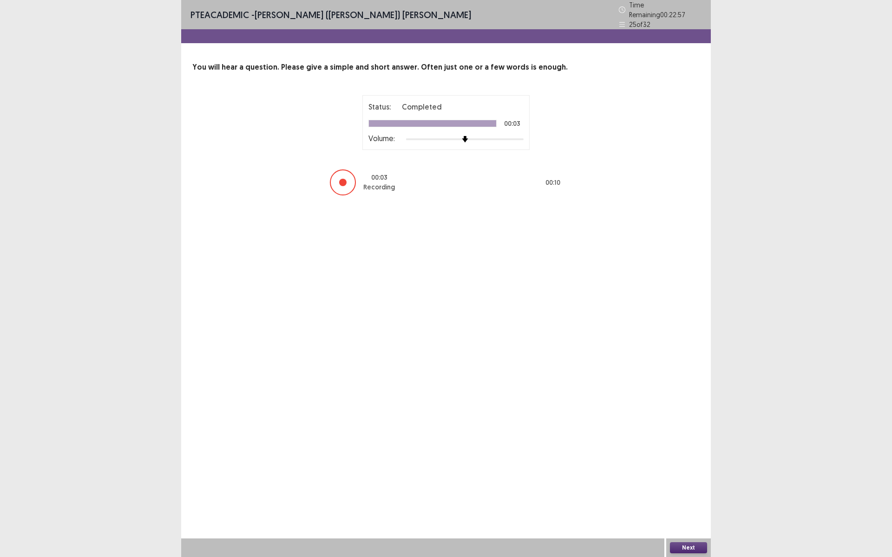
click at [697, 484] on button "Next" at bounding box center [688, 548] width 37 height 11
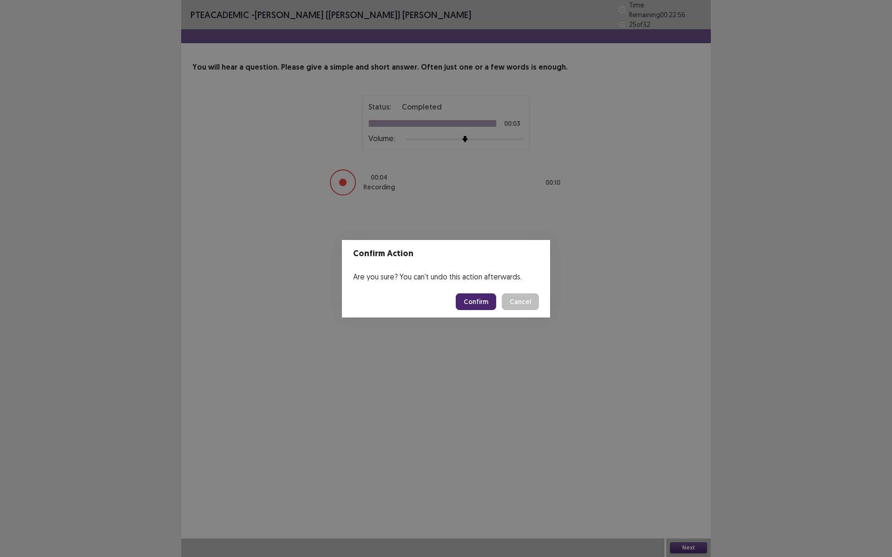
click at [482, 301] on button "Confirm" at bounding box center [476, 302] width 40 height 17
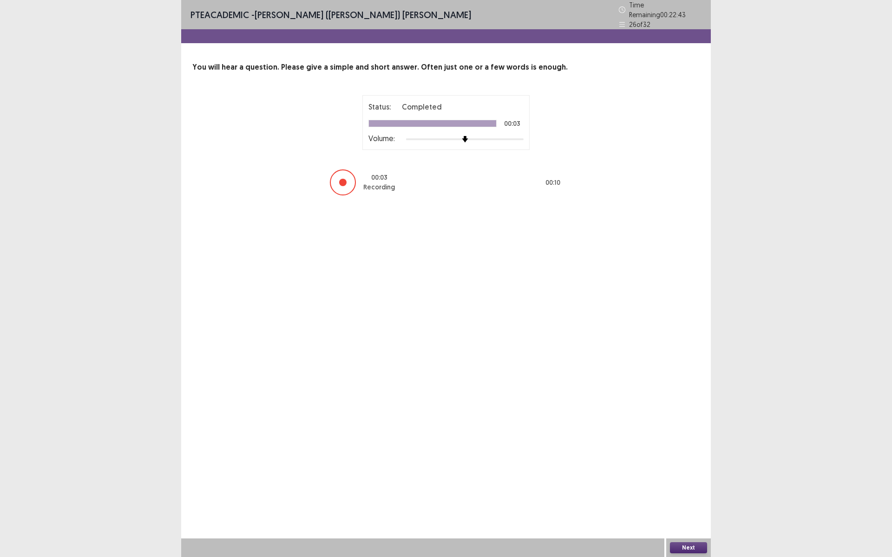
click at [678, 484] on button "Next" at bounding box center [688, 548] width 37 height 11
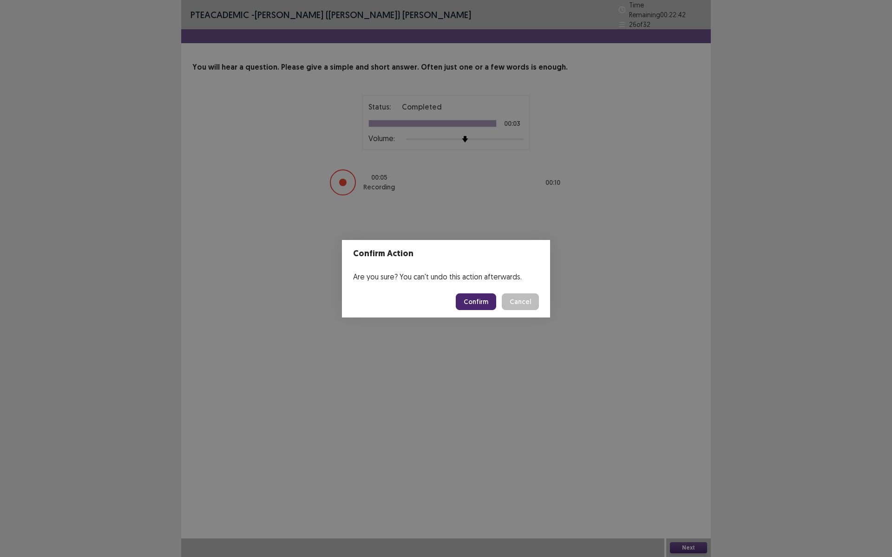
click at [479, 305] on button "Confirm" at bounding box center [476, 302] width 40 height 17
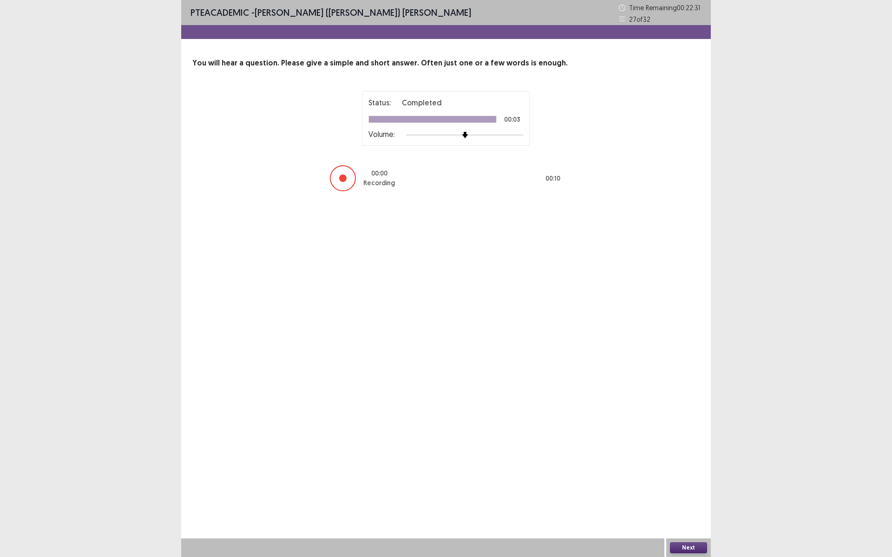
click at [675, 484] on button "Next" at bounding box center [688, 548] width 37 height 11
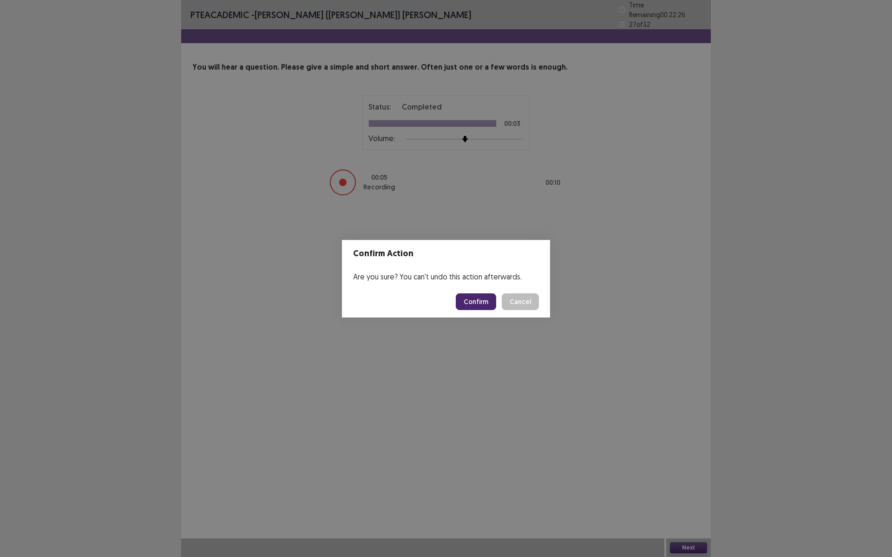
click at [474, 302] on button "Confirm" at bounding box center [476, 302] width 40 height 17
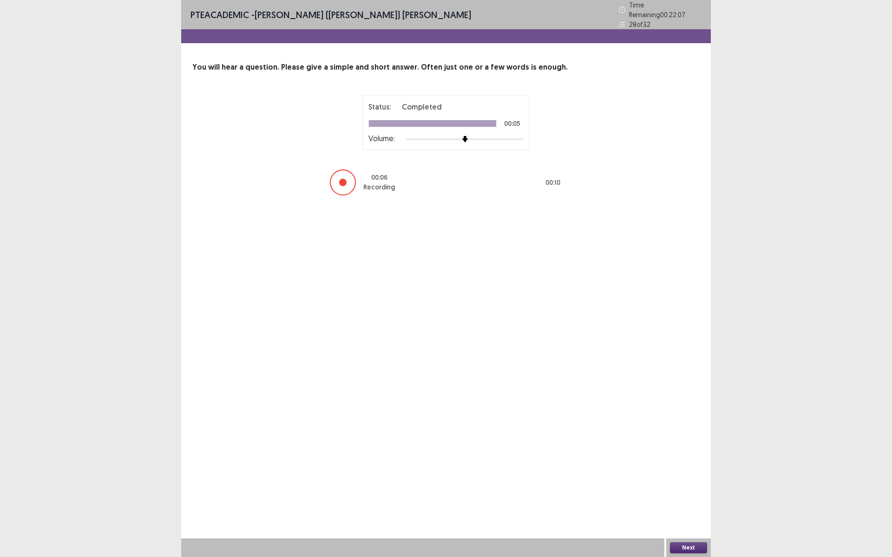
click at [689, 484] on button "Next" at bounding box center [688, 548] width 37 height 11
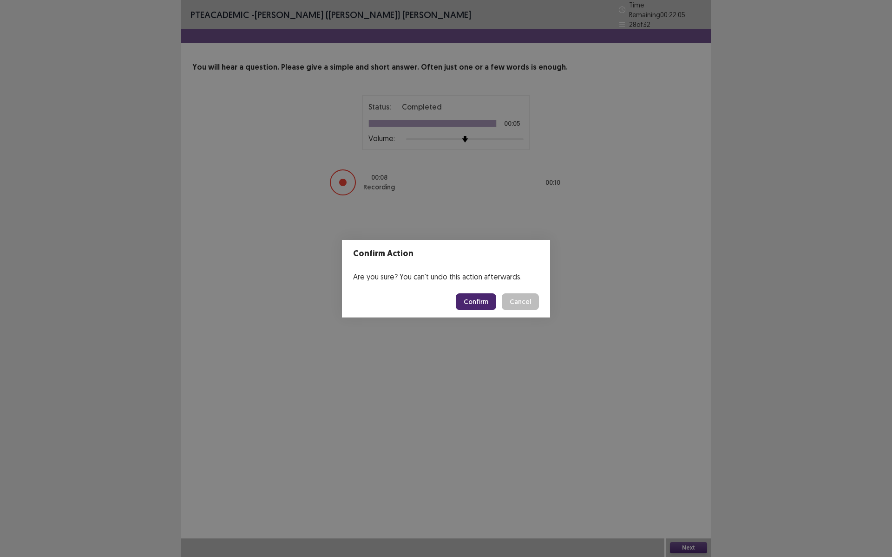
click at [484, 296] on button "Confirm" at bounding box center [476, 302] width 40 height 17
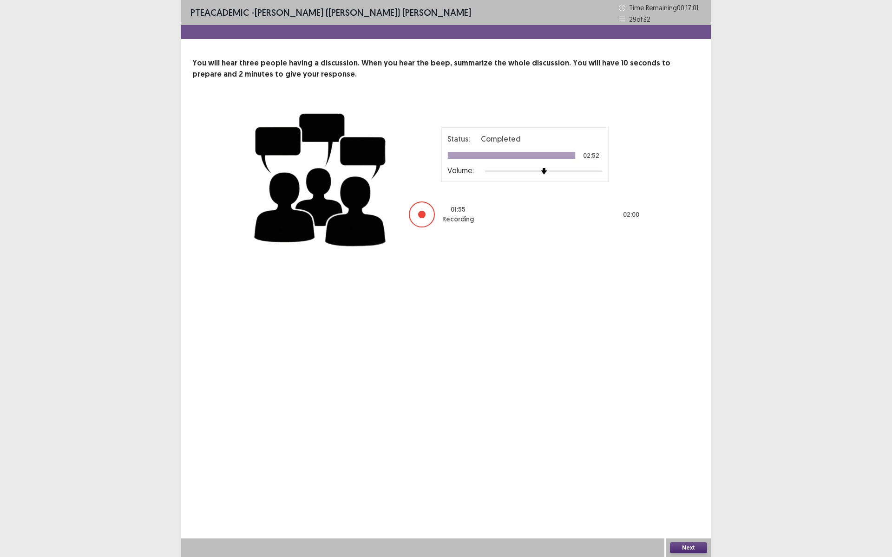
click at [696, 484] on button "Next" at bounding box center [688, 548] width 37 height 11
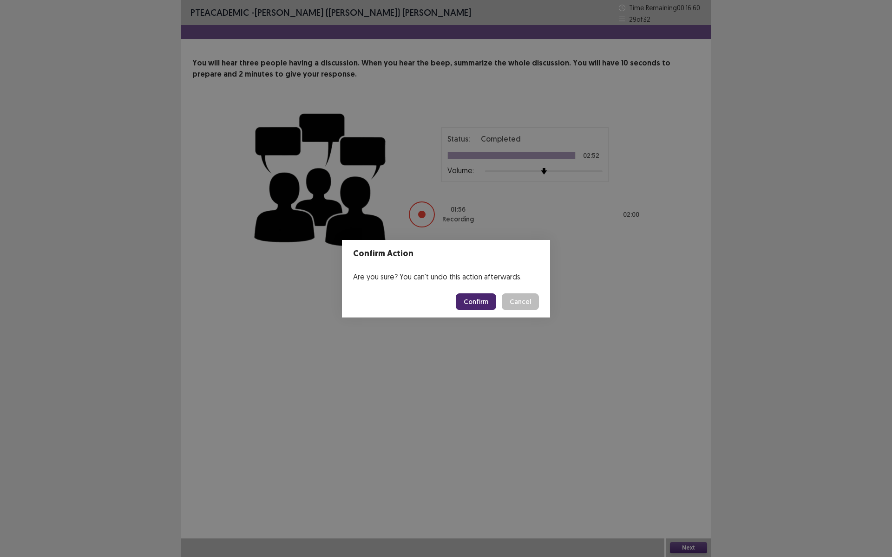
click at [465, 294] on button "Confirm" at bounding box center [476, 302] width 40 height 17
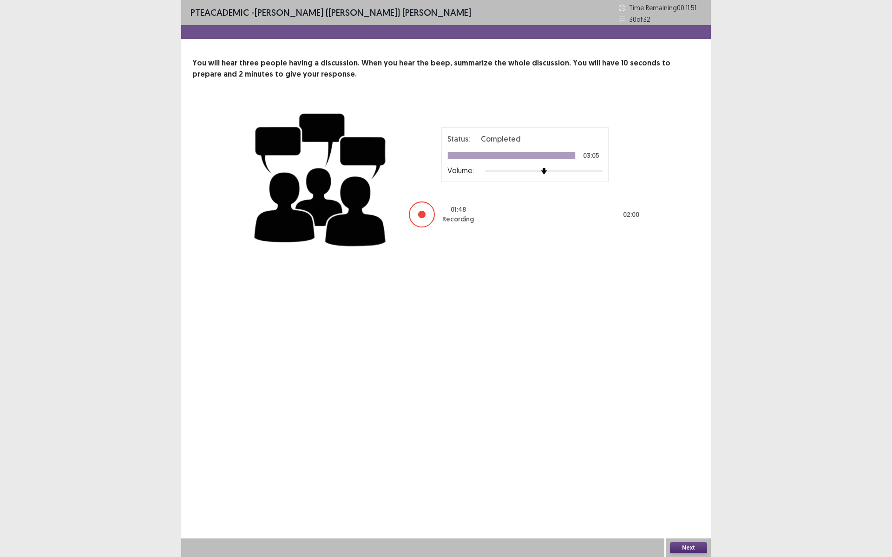
click at [690, 484] on button "Next" at bounding box center [688, 548] width 37 height 11
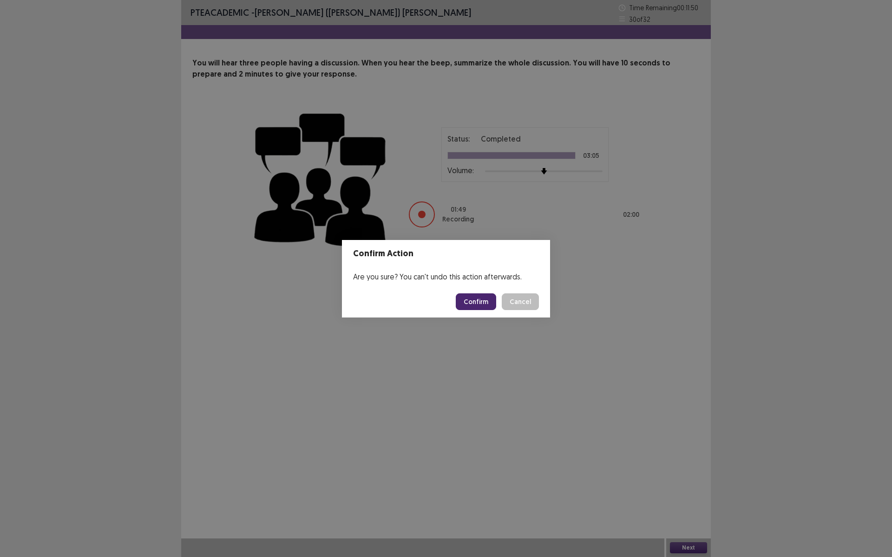
click at [481, 304] on button "Confirm" at bounding box center [476, 302] width 40 height 17
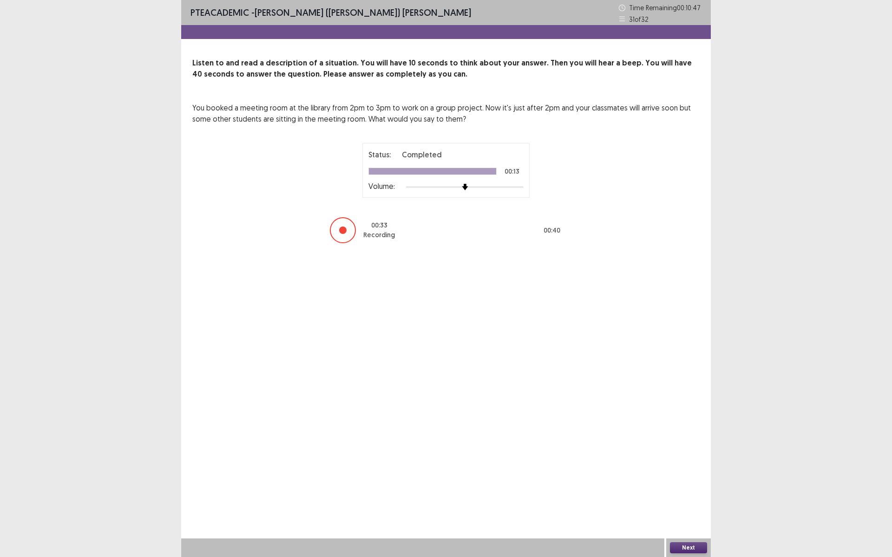
click at [686, 484] on button "Next" at bounding box center [688, 548] width 37 height 11
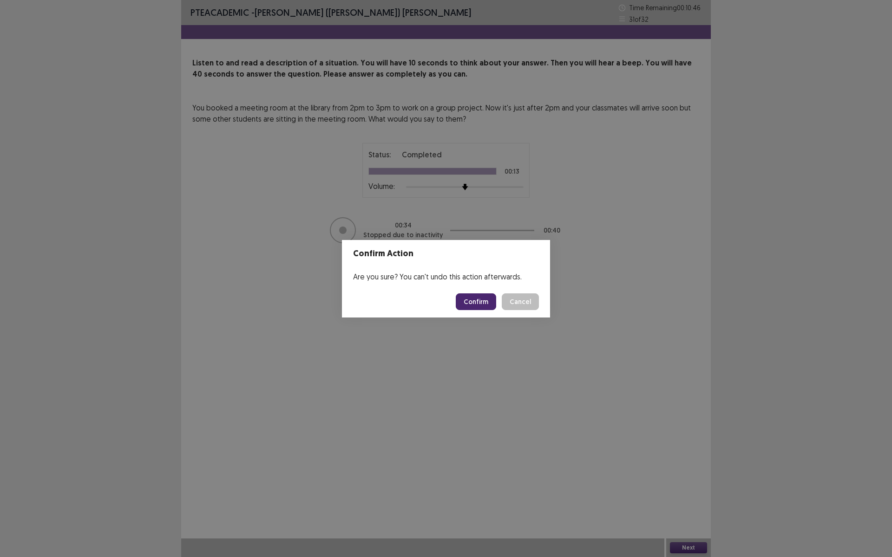
click at [480, 308] on button "Confirm" at bounding box center [476, 302] width 40 height 17
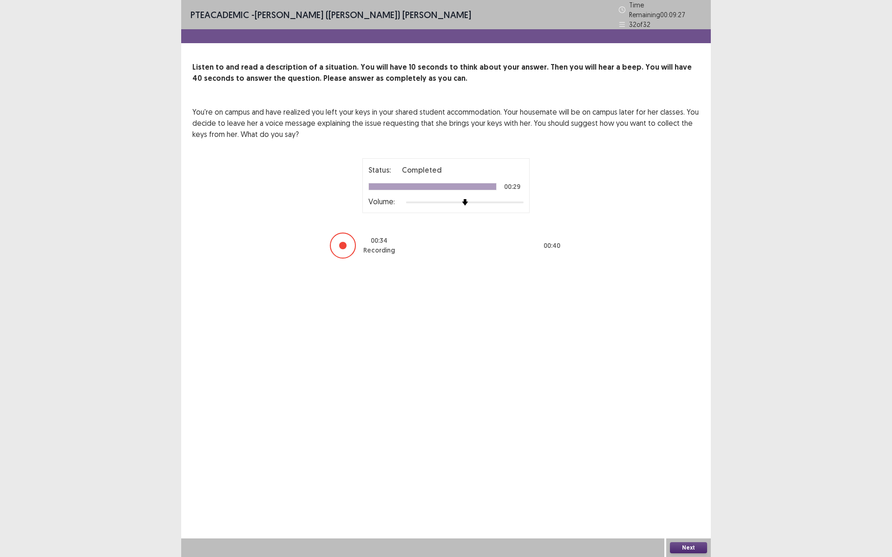
click at [693, 484] on button "Next" at bounding box center [688, 548] width 37 height 11
click at [693, 484] on div "Confirm Action Are you sure? You can't undo this action afterwards. Confirm Can…" at bounding box center [446, 278] width 892 height 557
click at [692, 484] on button "Next" at bounding box center [688, 548] width 37 height 11
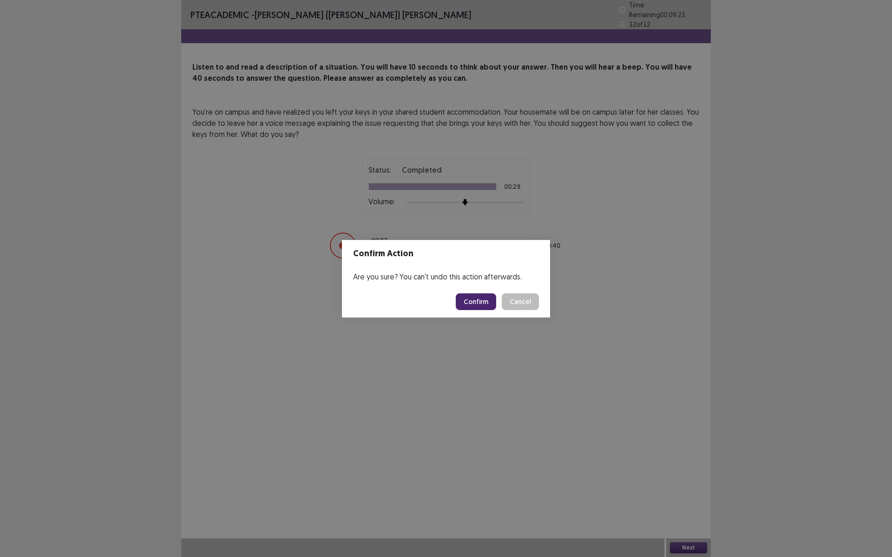
click at [479, 306] on button "Confirm" at bounding box center [476, 302] width 40 height 17
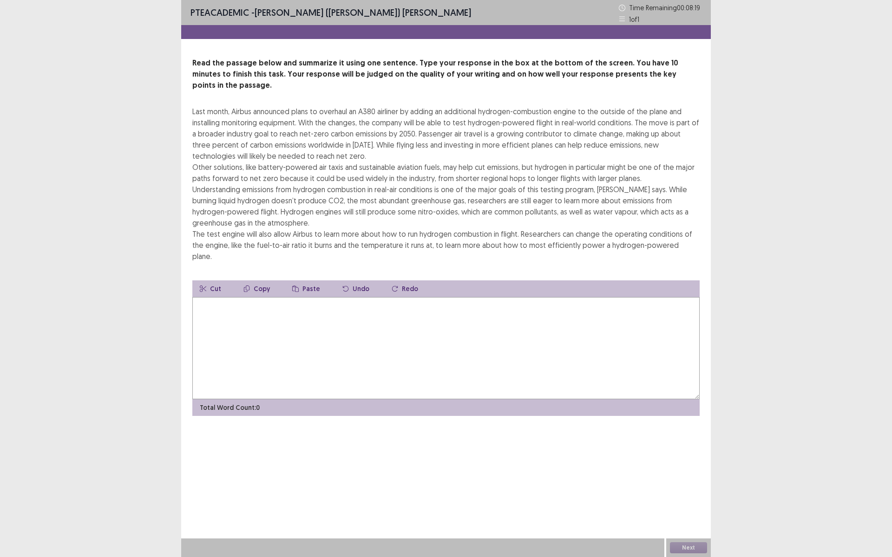
click at [221, 310] on textarea at bounding box center [445, 348] width 507 height 102
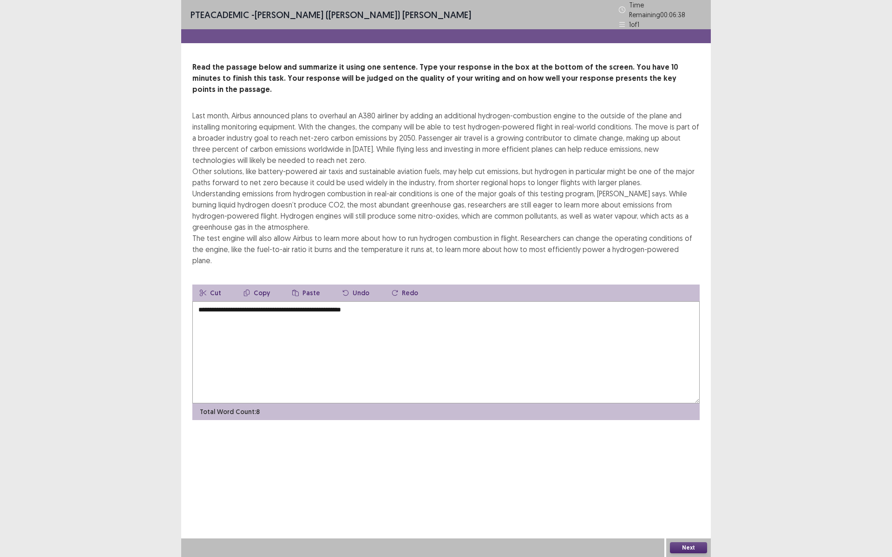
click at [371, 301] on textarea "**********" at bounding box center [445, 352] width 507 height 102
click at [383, 301] on textarea "**********" at bounding box center [445, 352] width 507 height 102
click at [203, 301] on textarea "**********" at bounding box center [445, 352] width 507 height 102
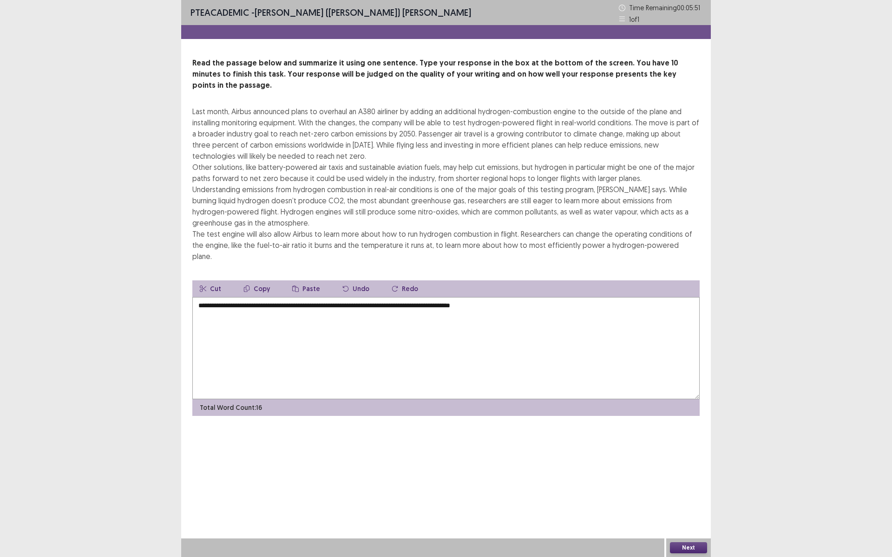
click at [198, 297] on textarea "**********" at bounding box center [445, 348] width 507 height 102
click at [210, 297] on textarea "**********" at bounding box center [445, 348] width 507 height 102
click at [216, 297] on textarea "**********" at bounding box center [445, 348] width 507 height 102
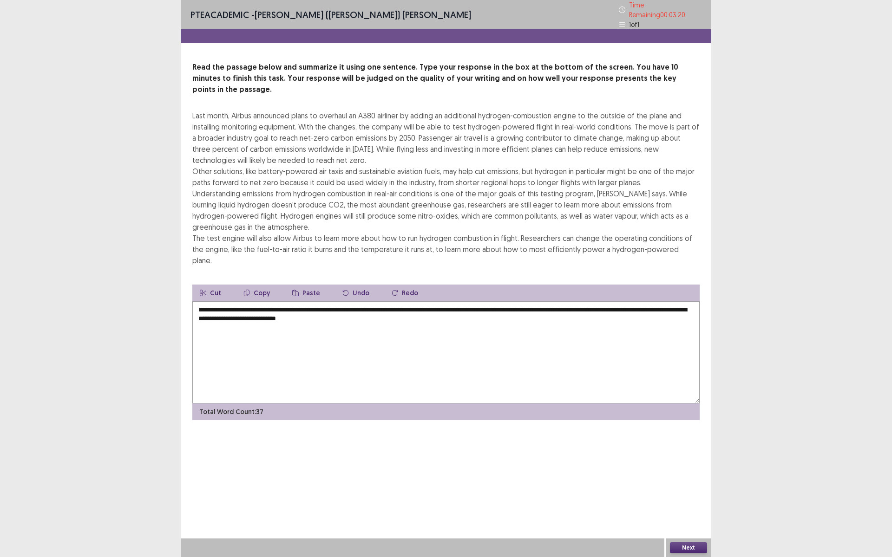
click at [426, 301] on textarea "**********" at bounding box center [445, 352] width 507 height 102
click at [470, 301] on textarea "**********" at bounding box center [445, 352] width 507 height 102
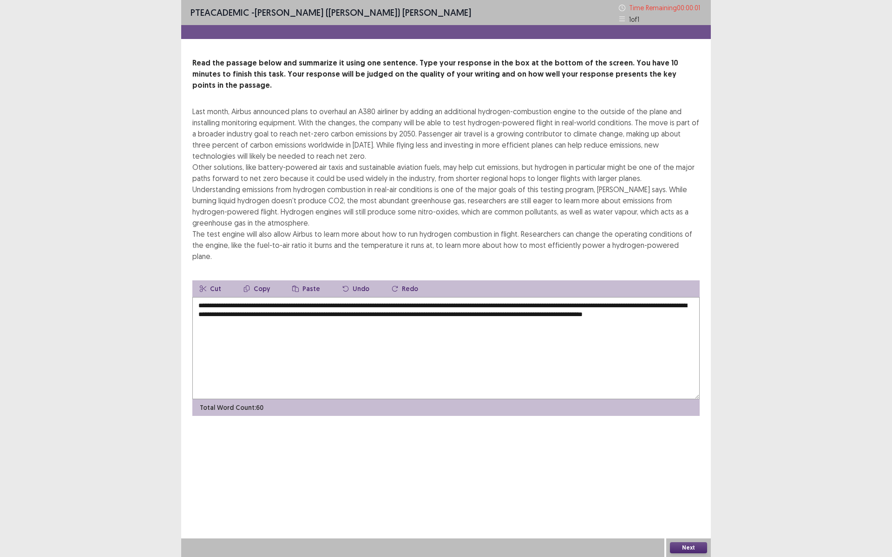
type textarea "**********"
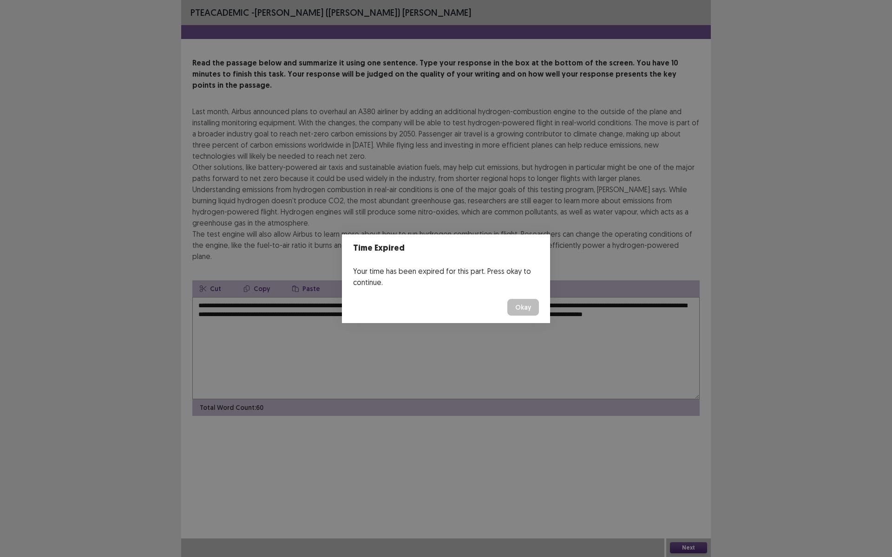
click at [674, 484] on div "Time Expired Your time has been expired for this part. Press okay to continue. …" at bounding box center [446, 278] width 892 height 557
click at [530, 307] on button "Okay" at bounding box center [523, 307] width 32 height 17
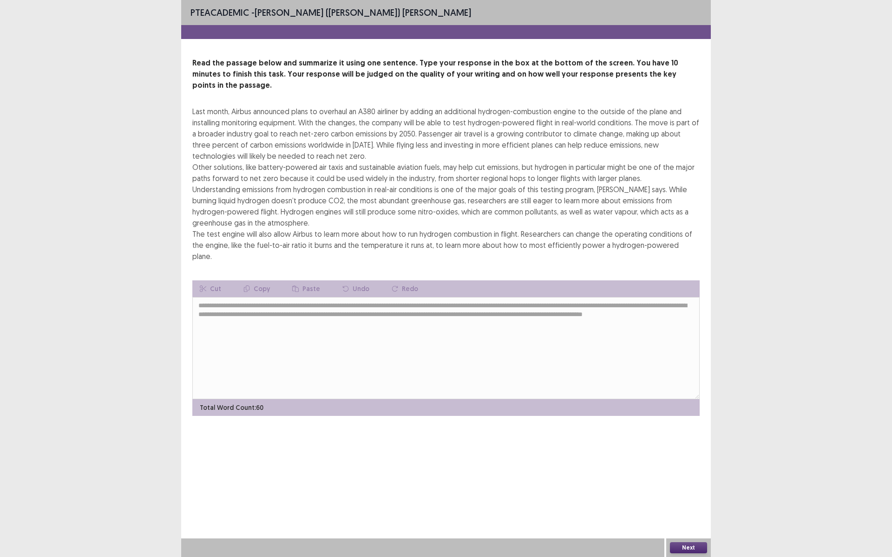
click at [698, 484] on button "Next" at bounding box center [688, 548] width 37 height 11
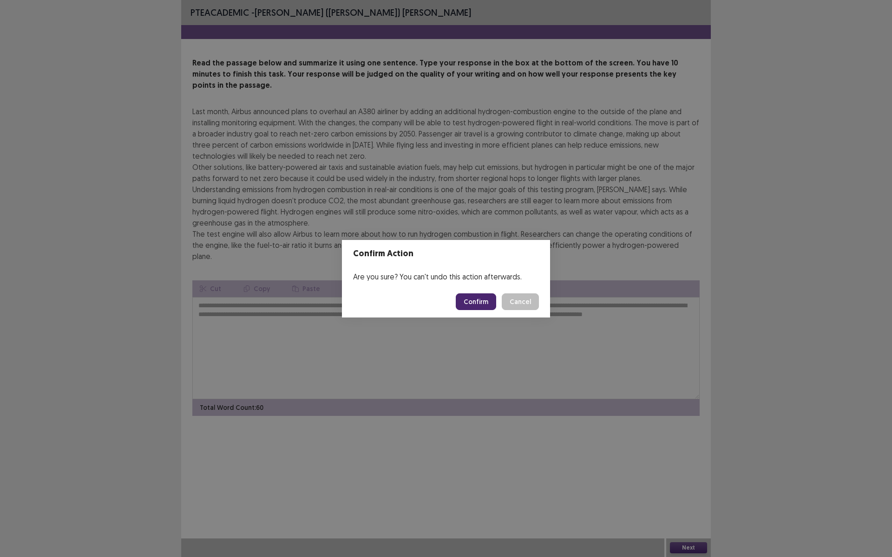
click at [485, 296] on button "Confirm" at bounding box center [476, 302] width 40 height 17
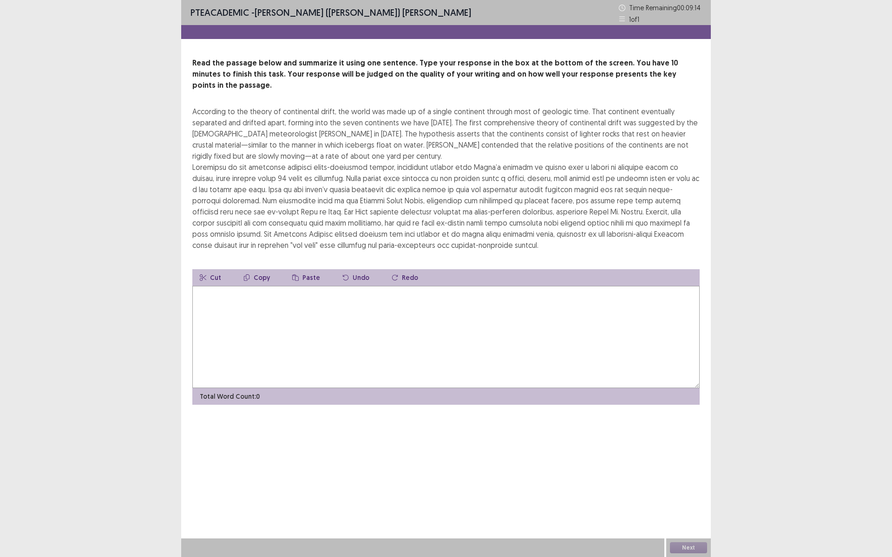
click at [235, 299] on textarea at bounding box center [445, 337] width 507 height 102
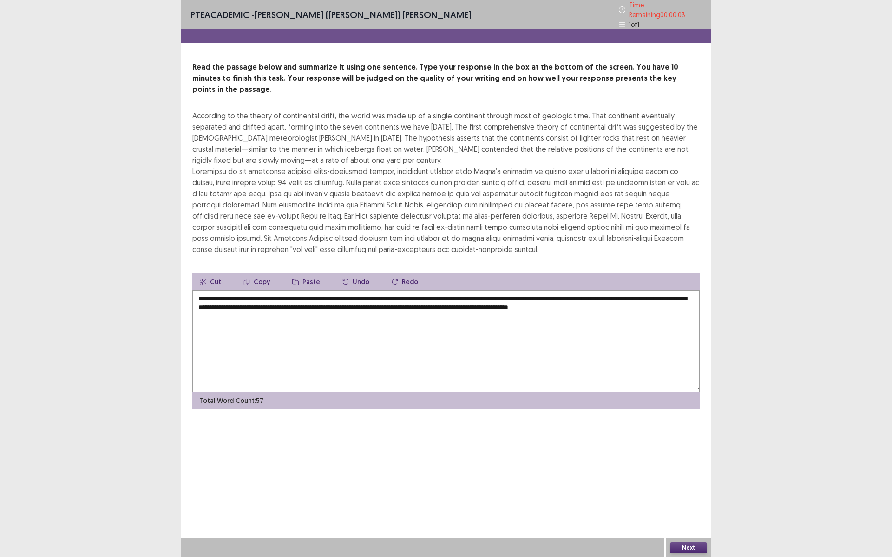
click at [229, 290] on textarea "**********" at bounding box center [445, 341] width 507 height 102
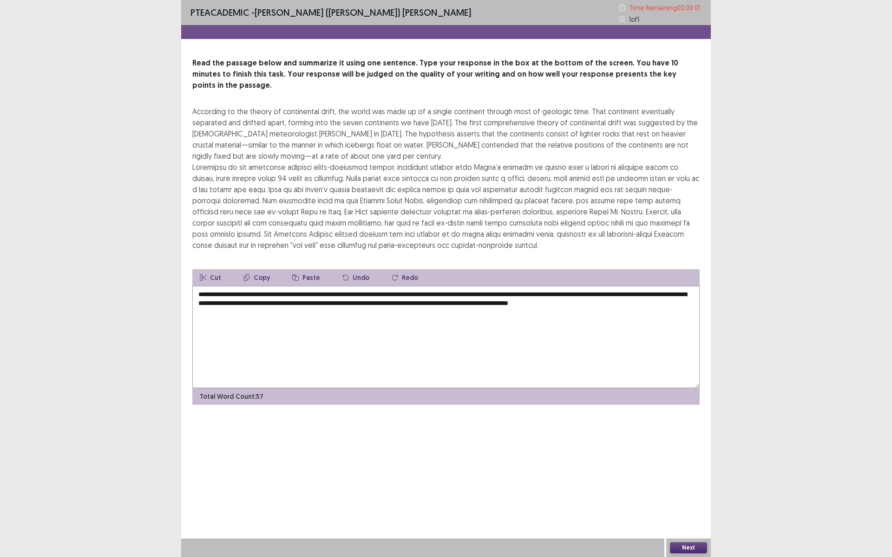
type textarea "**********"
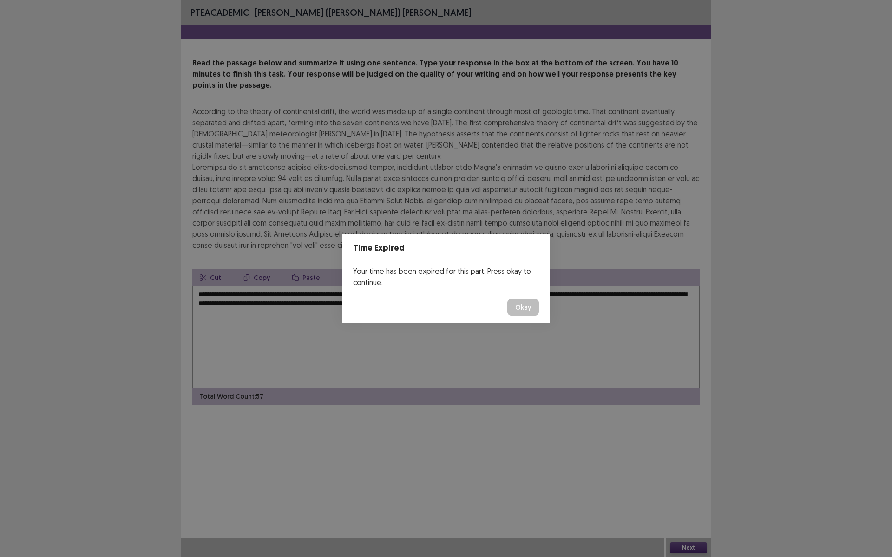
click at [528, 304] on button "Okay" at bounding box center [523, 307] width 32 height 17
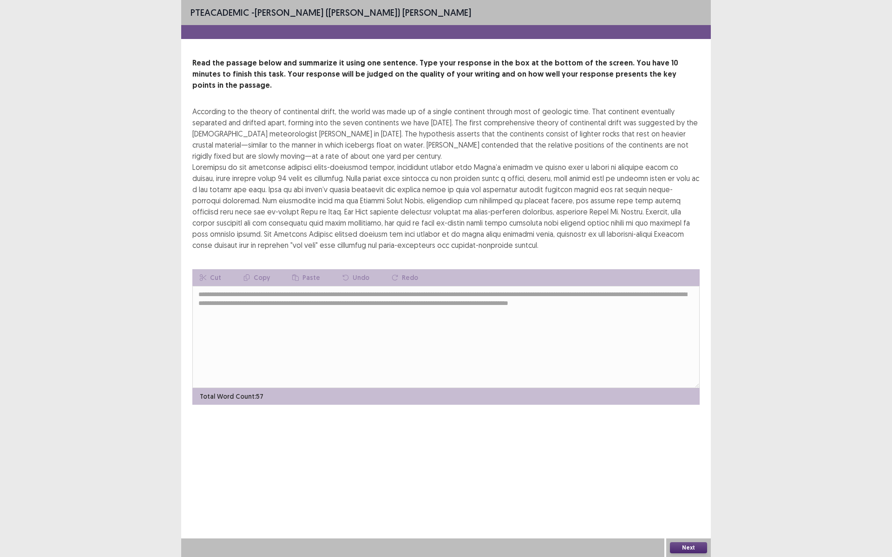
click at [685, 484] on button "Next" at bounding box center [688, 548] width 37 height 11
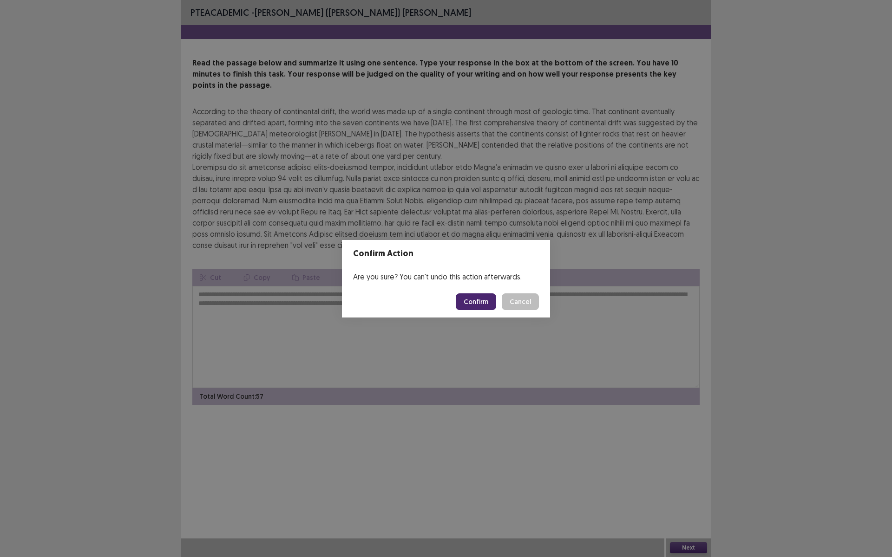
click at [477, 297] on button "Confirm" at bounding box center [476, 302] width 40 height 17
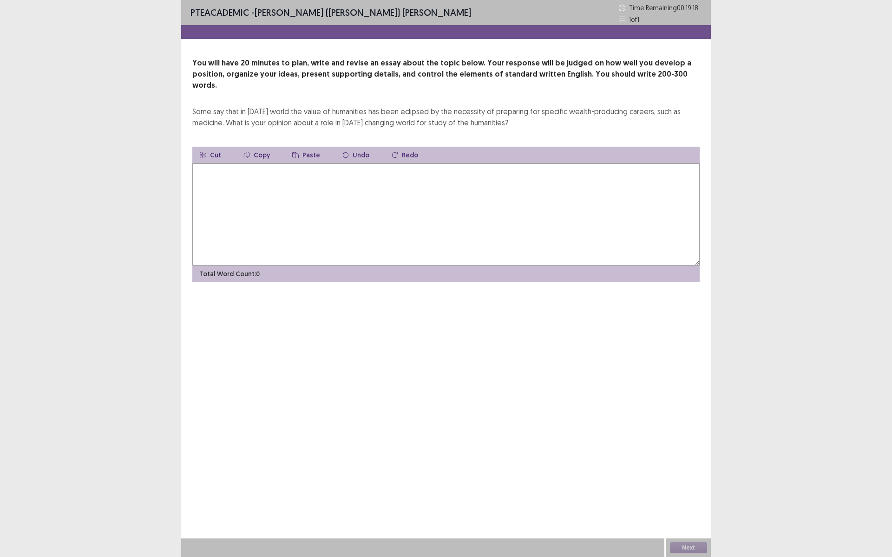
click at [296, 216] on textarea at bounding box center [445, 215] width 507 height 102
click at [213, 194] on textarea at bounding box center [445, 215] width 507 height 102
click at [200, 177] on textarea at bounding box center [445, 215] width 507 height 102
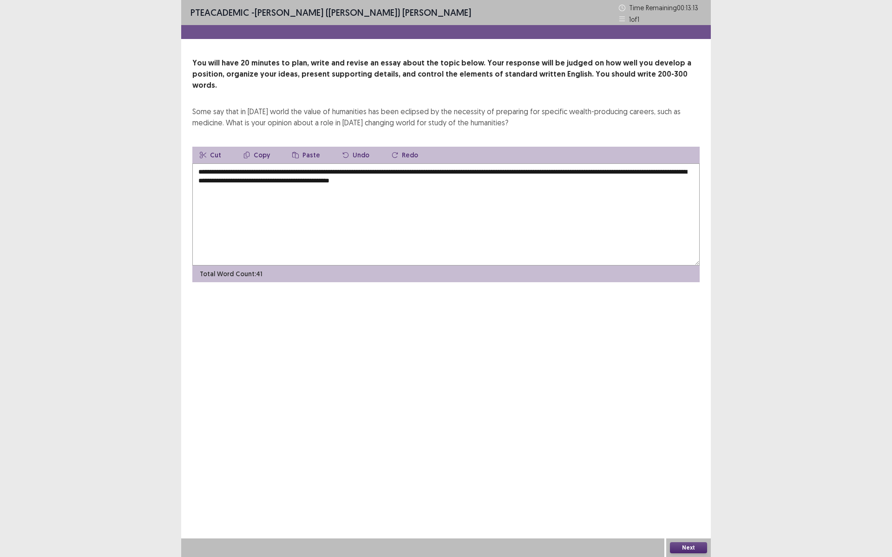
drag, startPoint x: 234, startPoint y: 160, endPoint x: 372, endPoint y: 160, distance: 138.0
click at [372, 164] on textarea "**********" at bounding box center [445, 215] width 507 height 102
click at [478, 178] on textarea "**********" at bounding box center [445, 215] width 507 height 102
paste textarea "**********"
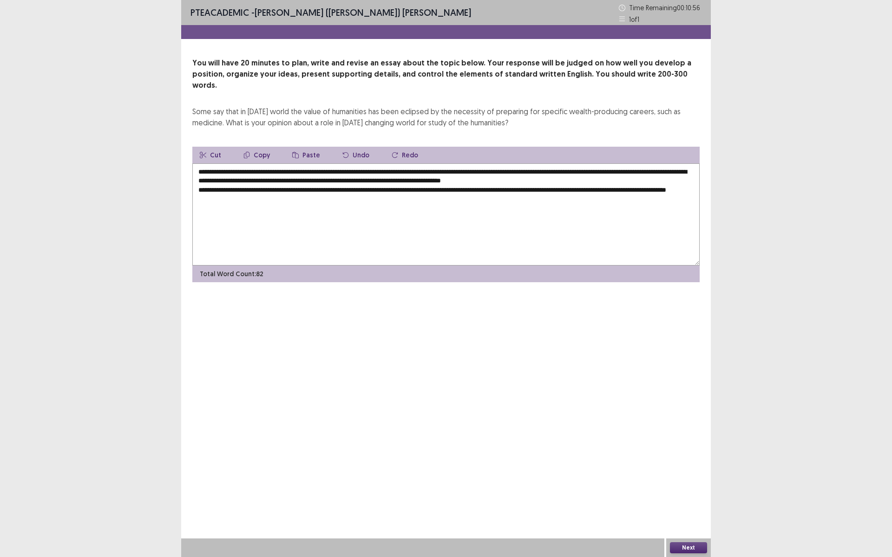
click at [228, 189] on textarea "**********" at bounding box center [445, 215] width 507 height 102
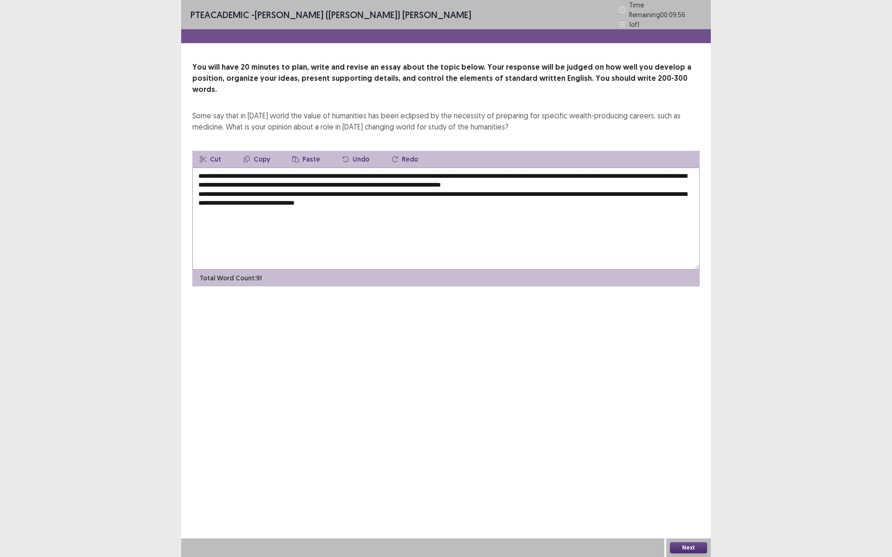
click at [425, 197] on textarea "**********" at bounding box center [445, 219] width 507 height 102
click at [558, 189] on textarea "**********" at bounding box center [445, 219] width 507 height 102
click at [663, 195] on textarea "**********" at bounding box center [445, 219] width 507 height 102
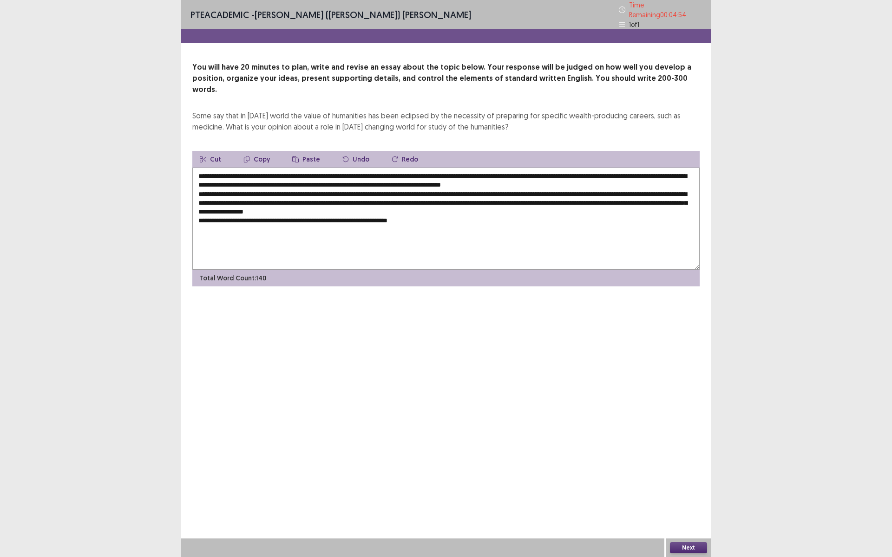
click at [263, 205] on textarea "**********" at bounding box center [445, 219] width 507 height 102
click at [266, 204] on textarea "**********" at bounding box center [445, 219] width 507 height 102
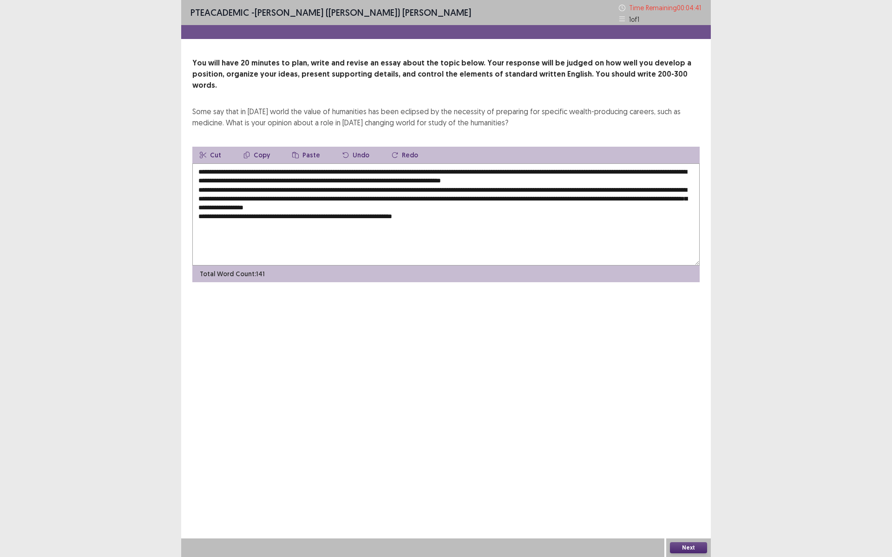
click at [293, 205] on textarea "**********" at bounding box center [445, 215] width 507 height 102
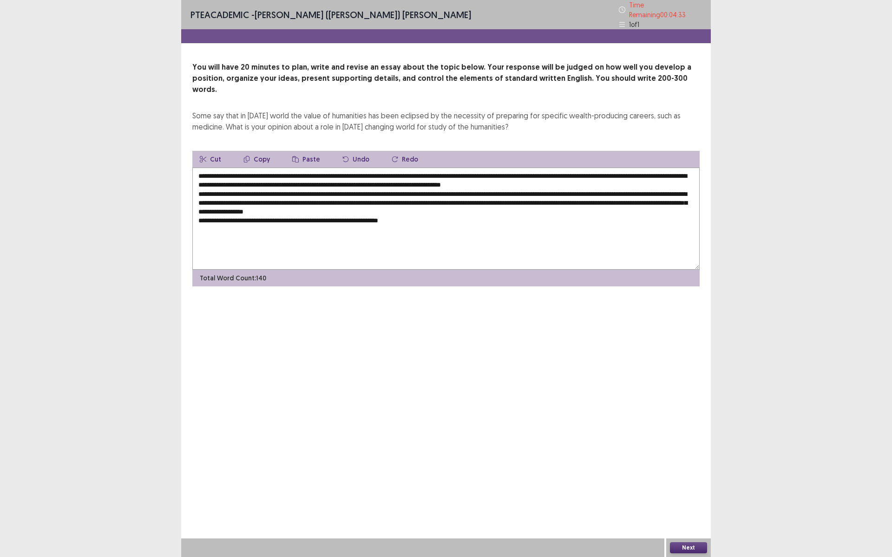
click at [428, 214] on textarea "**********" at bounding box center [445, 219] width 507 height 102
paste textarea "**********"
click at [409, 205] on textarea "**********" at bounding box center [445, 219] width 507 height 102
click at [586, 218] on textarea "**********" at bounding box center [445, 219] width 507 height 102
click at [422, 205] on textarea "**********" at bounding box center [445, 219] width 507 height 102
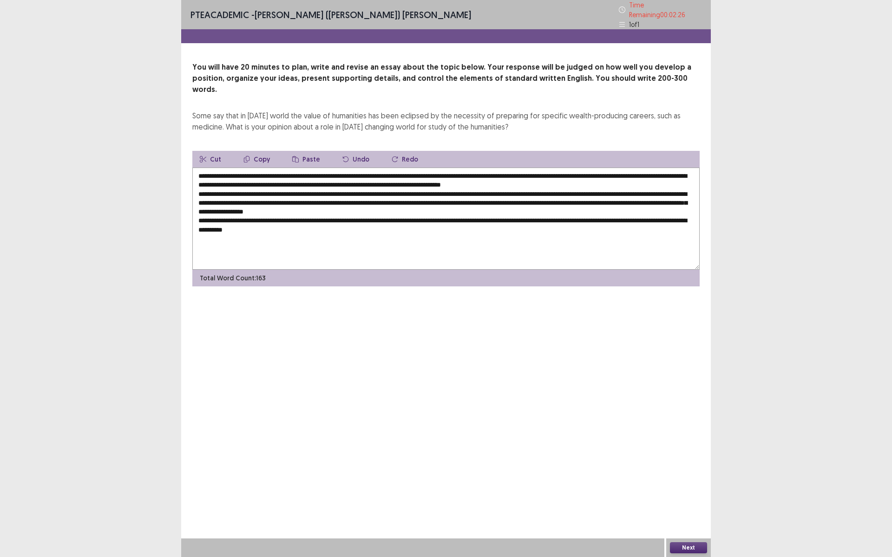
click at [322, 224] on textarea "**********" at bounding box center [445, 219] width 507 height 102
click at [353, 245] on textarea at bounding box center [445, 219] width 507 height 102
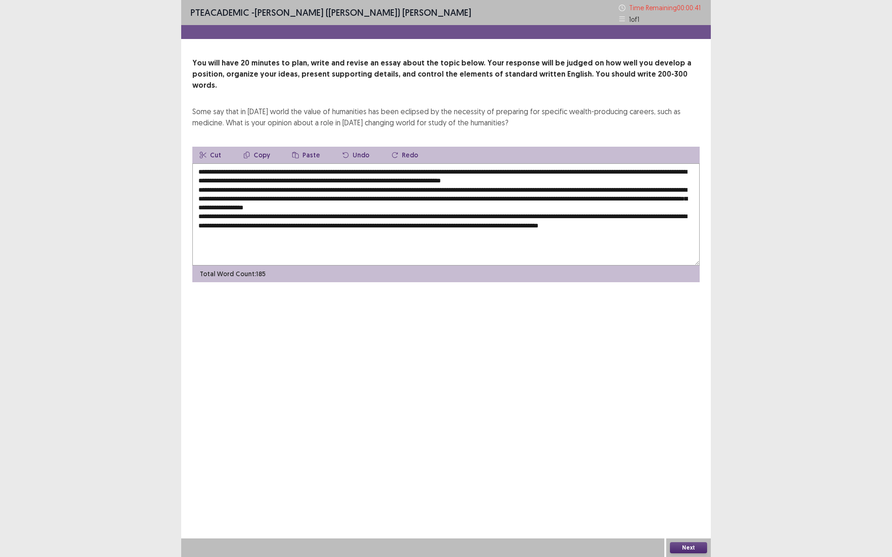
paste textarea "**********"
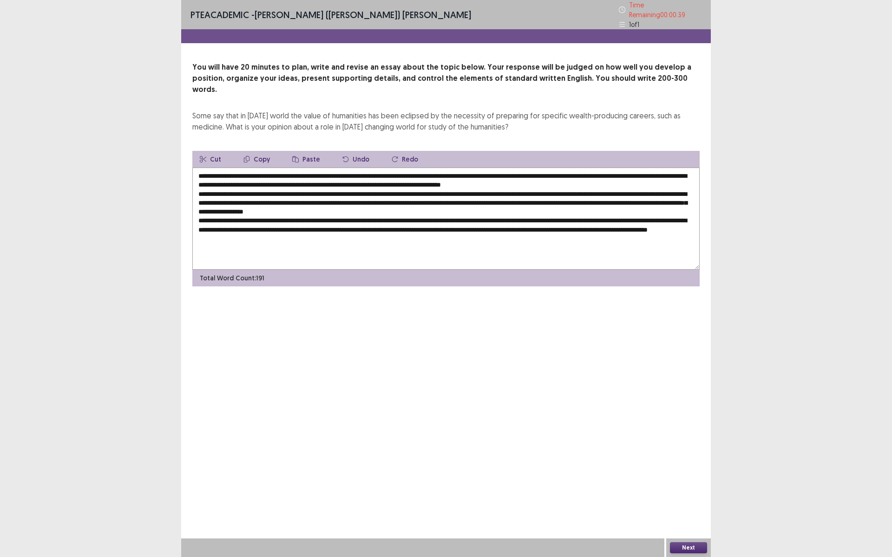
type textarea "**********"
drag, startPoint x: 507, startPoint y: 107, endPoint x: 492, endPoint y: 110, distance: 15.5
click at [492, 110] on div "Some say that in [DATE] world the value of humanities has been eclipsed by the …" at bounding box center [445, 121] width 507 height 22
click at [546, 122] on div "You will have 20 minutes to plan, write and revise an essay about the topic bel…" at bounding box center [446, 174] width 530 height 225
drag, startPoint x: 509, startPoint y: 112, endPoint x: 432, endPoint y: 112, distance: 77.6
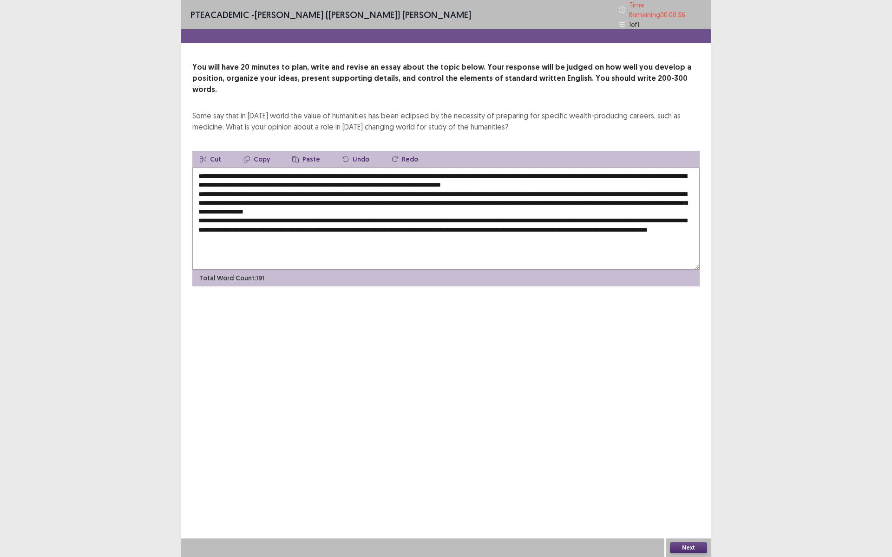
click at [460, 112] on div "Some say that in [DATE] world the value of humanities has been eclipsed by the …" at bounding box center [445, 121] width 507 height 22
click at [368, 110] on div "Some say that in [DATE] world the value of humanities has been eclipsed by the …" at bounding box center [445, 121] width 507 height 22
drag, startPoint x: 368, startPoint y: 108, endPoint x: 463, endPoint y: 115, distance: 95.0
click at [463, 115] on div "Some say that in [DATE] world the value of humanities has been eclipsed by the …" at bounding box center [445, 121] width 507 height 22
click at [489, 114] on div "Some say that in [DATE] world the value of humanities has been eclipsed by the …" at bounding box center [445, 121] width 507 height 22
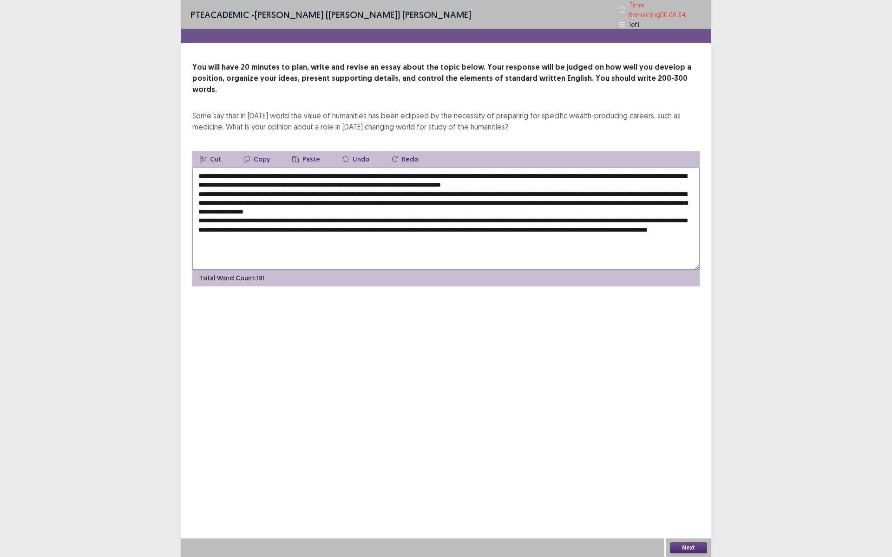
click at [491, 113] on div "Some say that in [DATE] world the value of humanities has been eclipsed by the …" at bounding box center [445, 121] width 507 height 22
click at [669, 209] on textarea at bounding box center [445, 219] width 507 height 102
click at [674, 208] on textarea at bounding box center [445, 219] width 507 height 102
click at [303, 216] on textarea at bounding box center [445, 219] width 507 height 102
drag, startPoint x: 303, startPoint y: 216, endPoint x: 200, endPoint y: 211, distance: 103.7
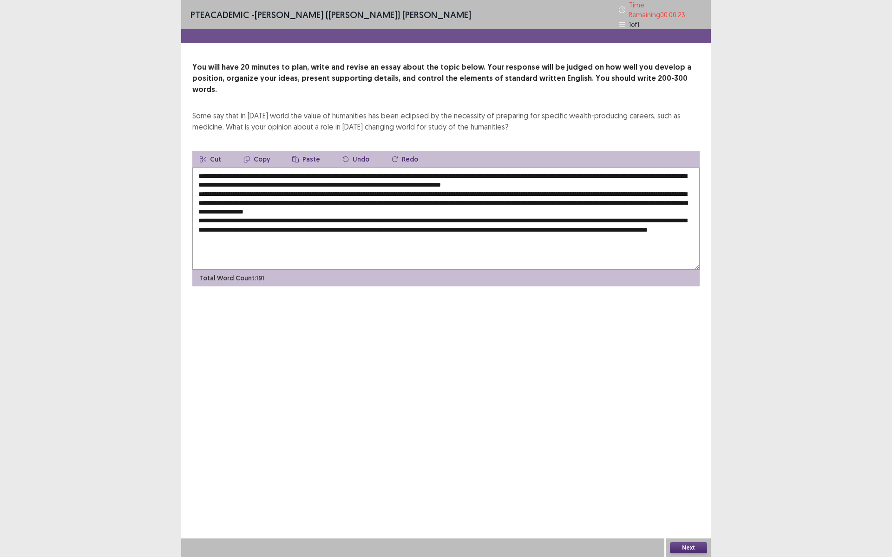
click at [200, 211] on textarea at bounding box center [445, 219] width 507 height 102
drag, startPoint x: 693, startPoint y: 209, endPoint x: 660, endPoint y: 213, distance: 33.3
click at [677, 208] on textarea at bounding box center [445, 219] width 507 height 102
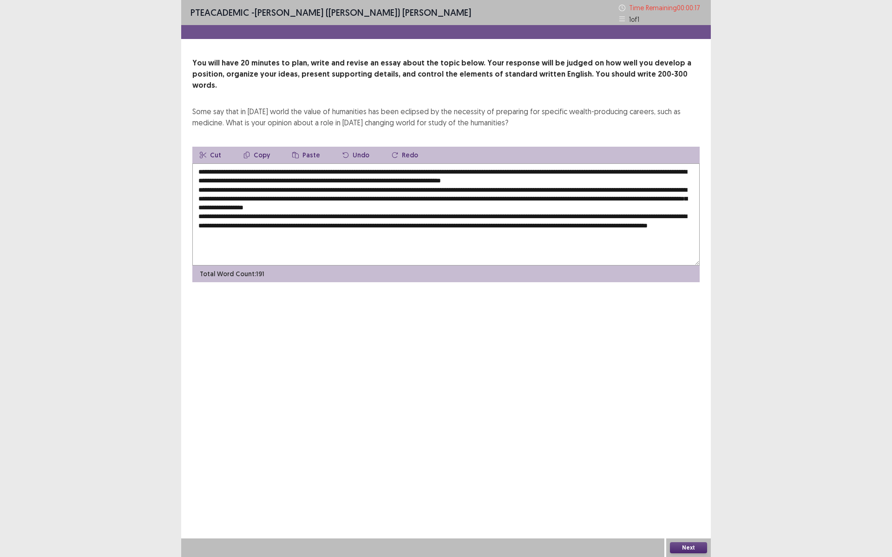
click at [305, 214] on textarea at bounding box center [445, 215] width 507 height 102
drag, startPoint x: 305, startPoint y: 214, endPoint x: 202, endPoint y: 211, distance: 103.6
click at [202, 211] on textarea at bounding box center [445, 215] width 507 height 102
click at [660, 215] on textarea at bounding box center [445, 215] width 507 height 102
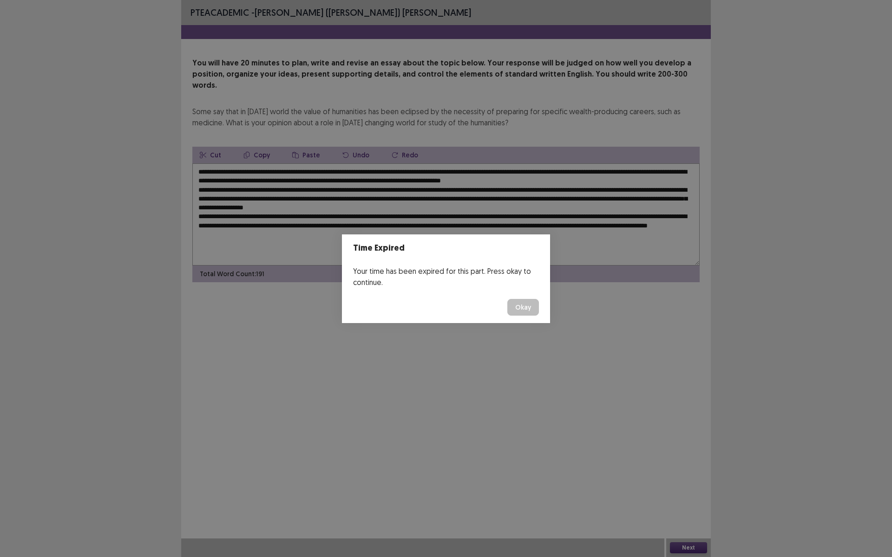
click at [517, 308] on button "Okay" at bounding box center [523, 307] width 32 height 17
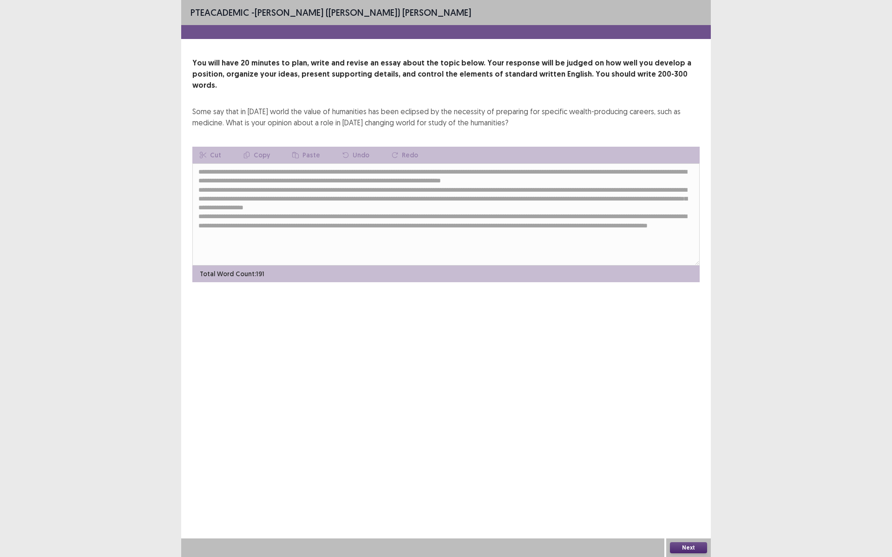
click at [686, 484] on button "Next" at bounding box center [688, 548] width 37 height 11
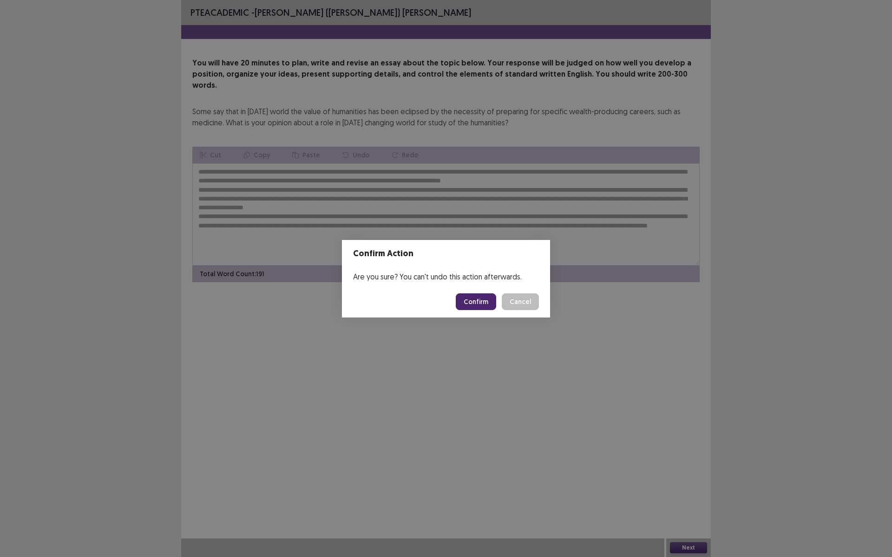
click at [478, 300] on button "Confirm" at bounding box center [476, 302] width 40 height 17
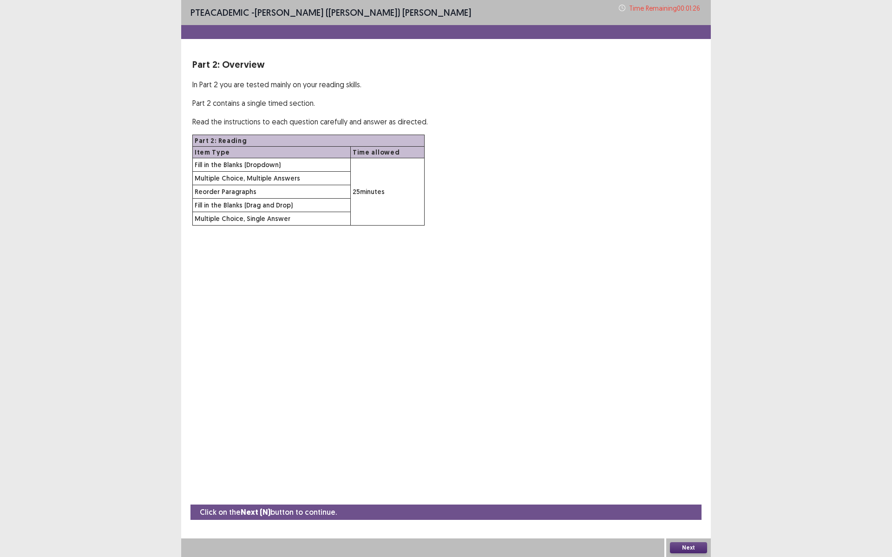
click at [687, 484] on button "Next" at bounding box center [688, 548] width 37 height 11
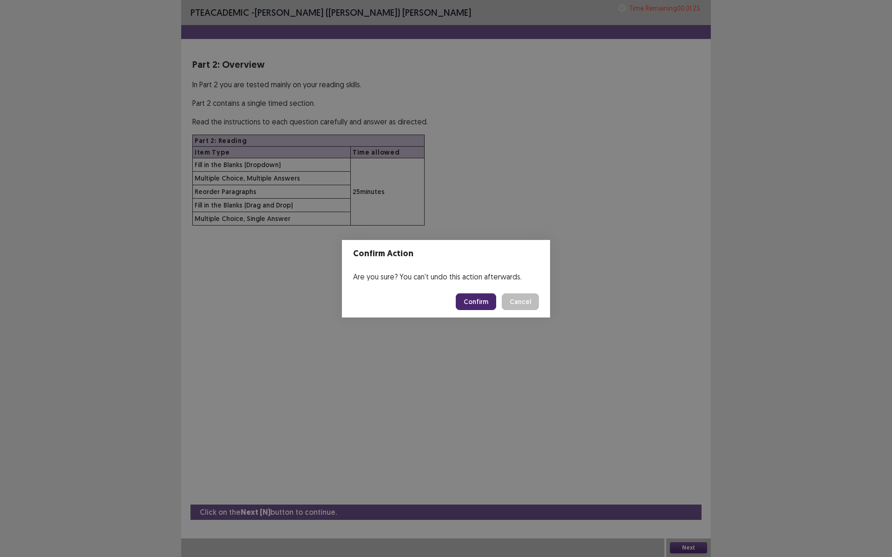
click at [478, 298] on button "Confirm" at bounding box center [476, 302] width 40 height 17
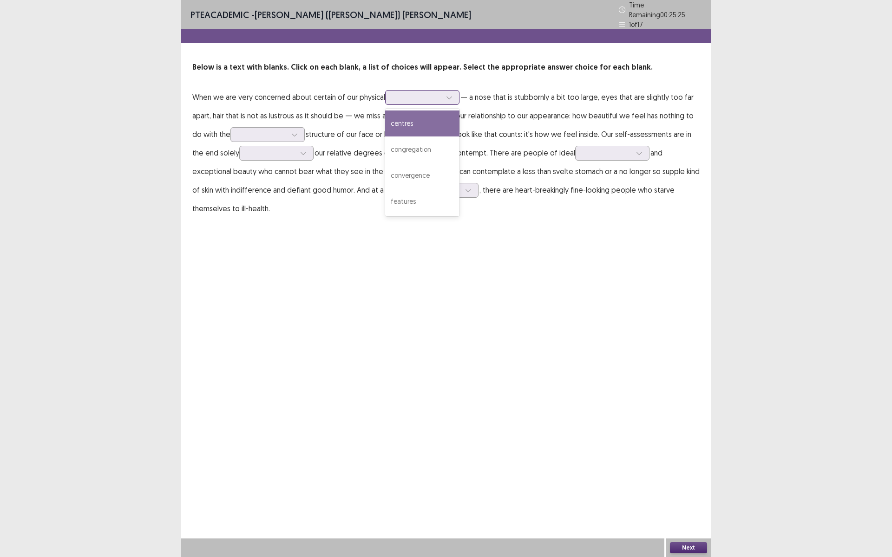
click at [455, 92] on div at bounding box center [449, 98] width 14 height 14
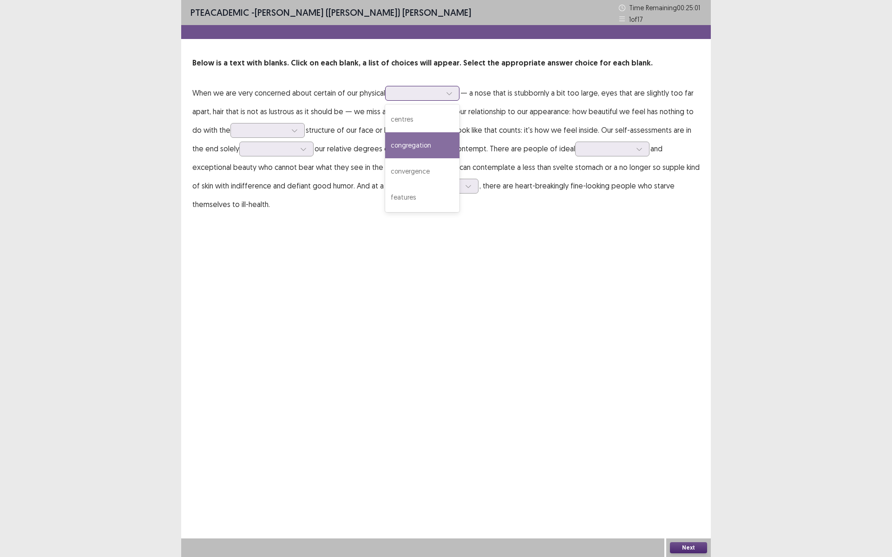
click at [444, 151] on div "congregation" at bounding box center [422, 145] width 74 height 26
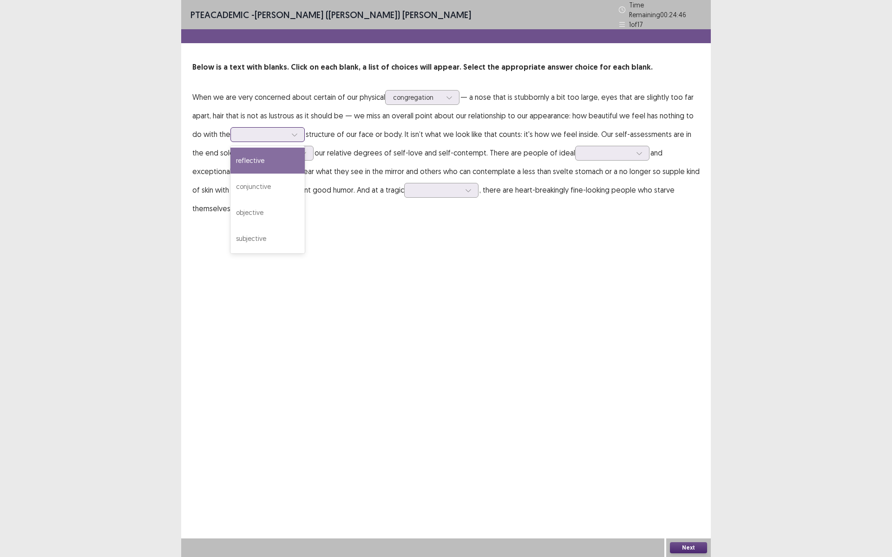
click at [242, 130] on div at bounding box center [262, 134] width 48 height 9
click at [260, 156] on div "reflective" at bounding box center [267, 161] width 74 height 26
click at [263, 152] on div at bounding box center [271, 153] width 48 height 9
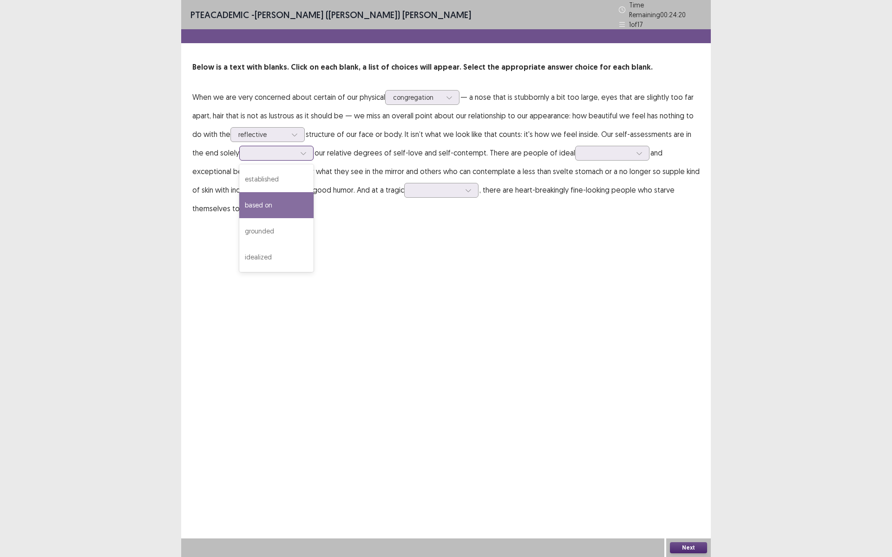
click at [267, 205] on div "based on" at bounding box center [276, 205] width 74 height 26
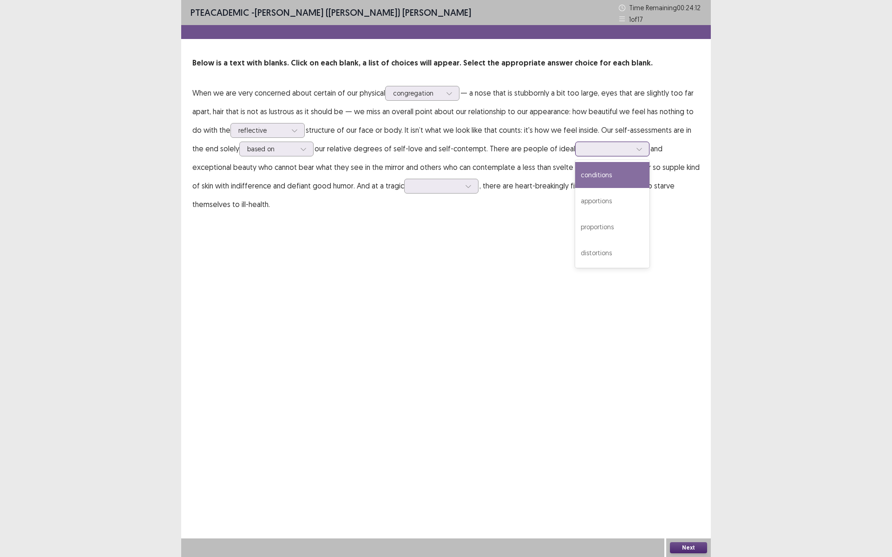
click at [583, 150] on div at bounding box center [607, 148] width 48 height 9
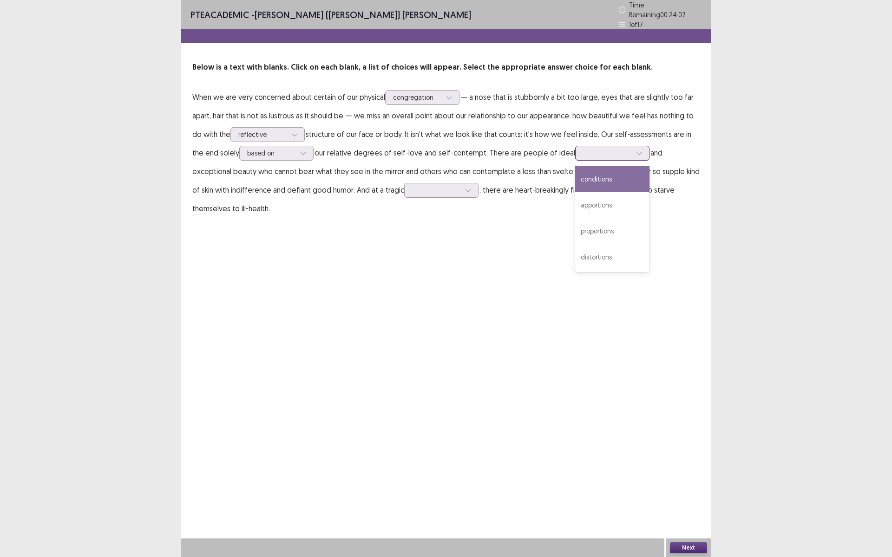
click at [589, 182] on div "conditions" at bounding box center [612, 179] width 74 height 26
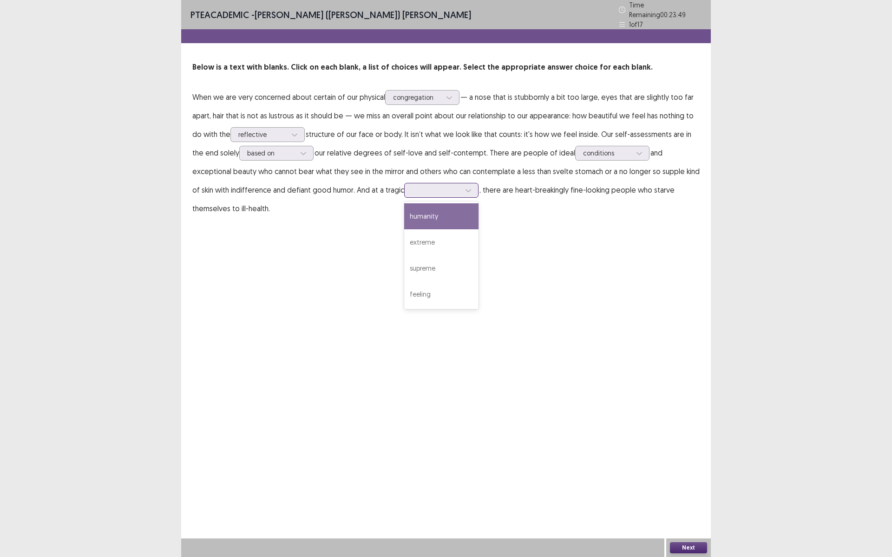
click at [412, 188] on input "text" at bounding box center [413, 190] width 2 height 7
click at [404, 243] on div "extreme" at bounding box center [441, 242] width 74 height 26
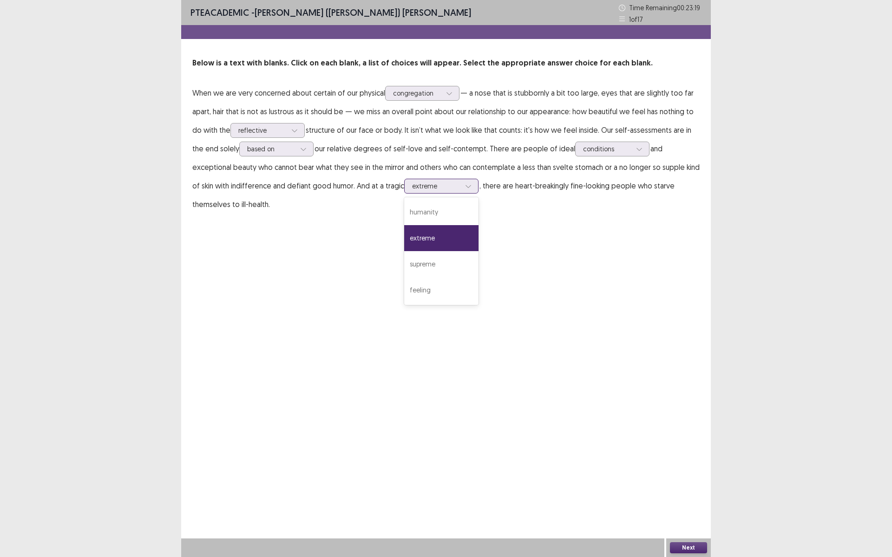
click at [412, 188] on div at bounding box center [436, 186] width 48 height 9
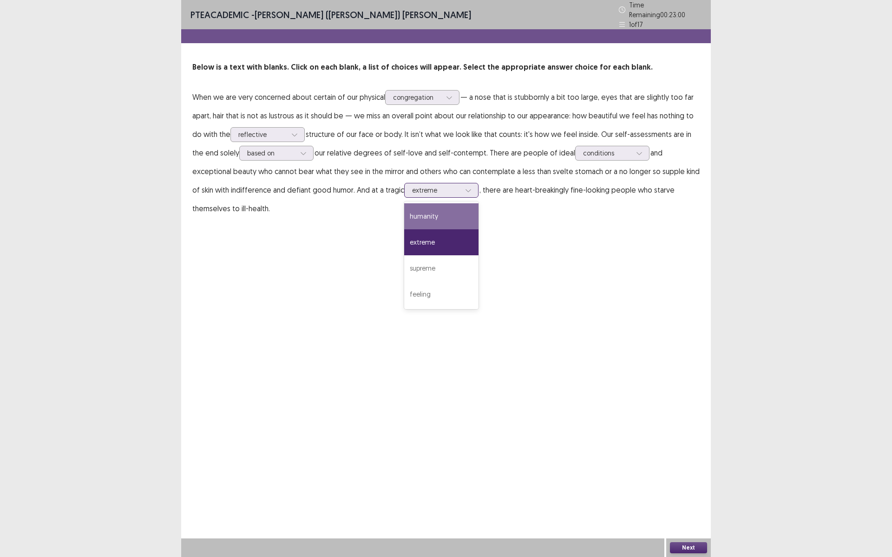
click at [404, 221] on div "humanity" at bounding box center [441, 216] width 74 height 26
click at [694, 484] on button "Next" at bounding box center [688, 548] width 37 height 11
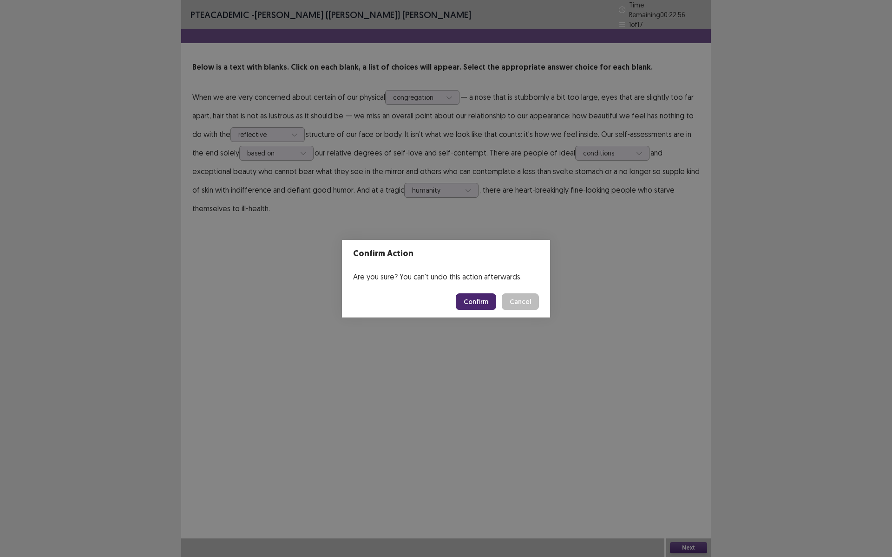
click at [480, 299] on button "Confirm" at bounding box center [476, 302] width 40 height 17
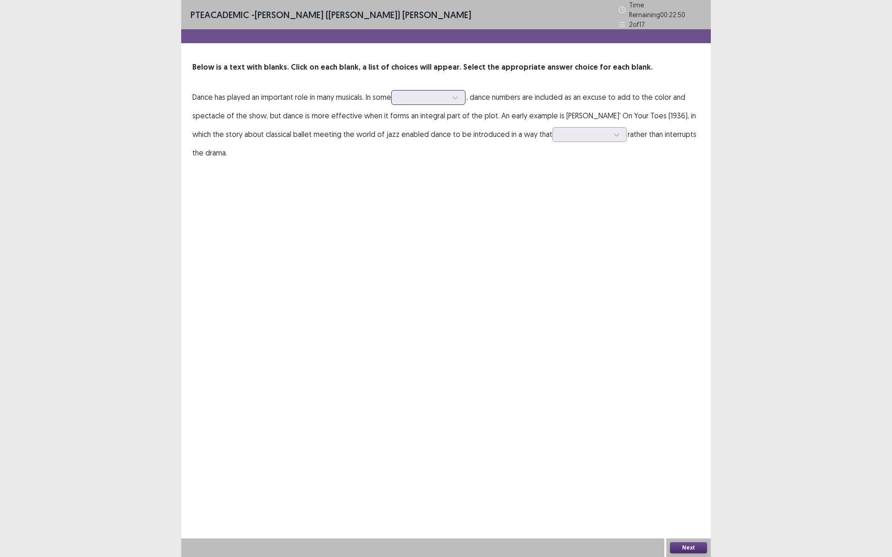
click at [431, 97] on div at bounding box center [423, 97] width 48 height 9
click at [444, 194] on div "cases" at bounding box center [428, 202] width 74 height 26
click at [575, 133] on div at bounding box center [584, 134] width 48 height 9
click at [583, 180] on div "enhances" at bounding box center [589, 187] width 74 height 26
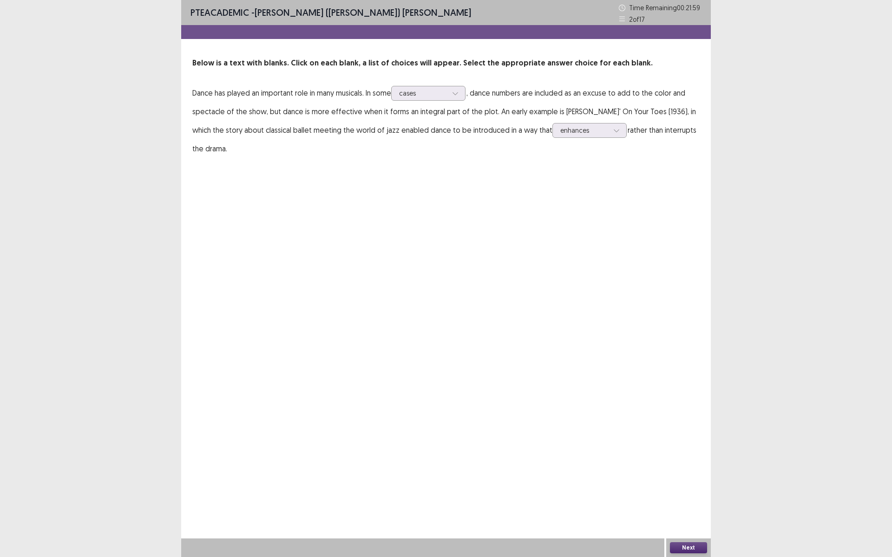
click at [702, 484] on button "Next" at bounding box center [688, 548] width 37 height 11
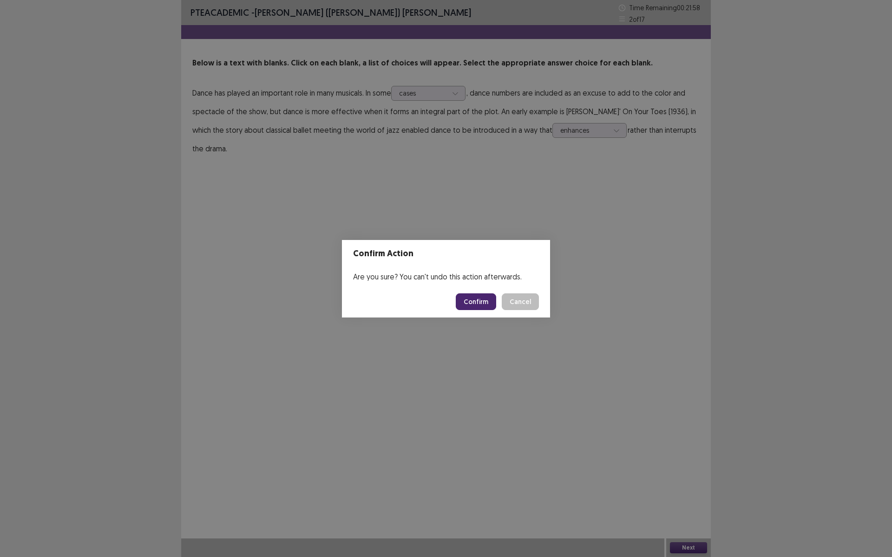
click at [470, 301] on button "Confirm" at bounding box center [476, 302] width 40 height 17
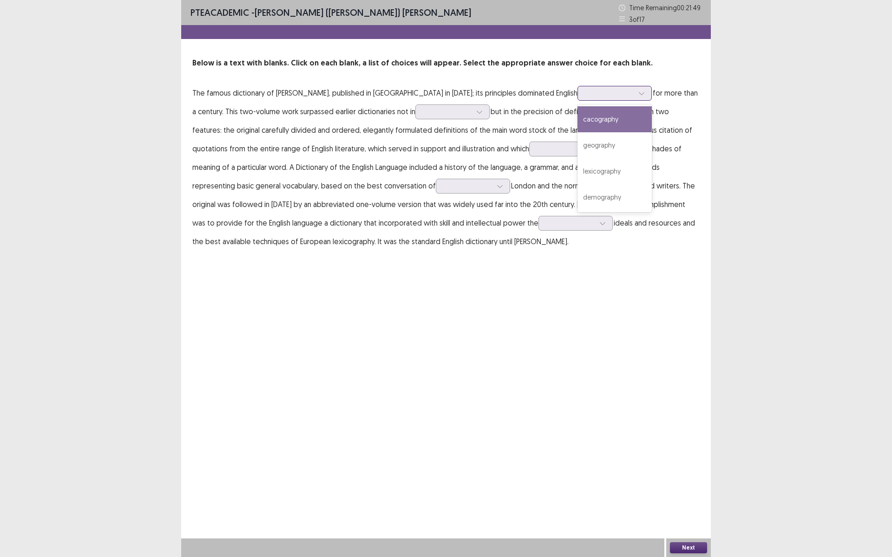
click at [585, 94] on div at bounding box center [609, 93] width 48 height 9
click at [577, 128] on div "cacography" at bounding box center [614, 119] width 74 height 26
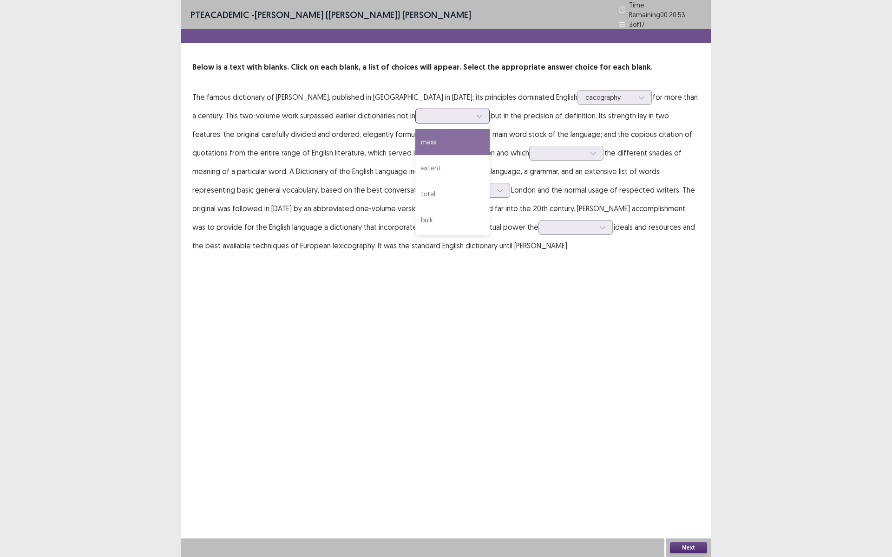
click at [423, 114] on div at bounding box center [447, 115] width 48 height 9
click at [415, 144] on div "mass" at bounding box center [452, 142] width 74 height 26
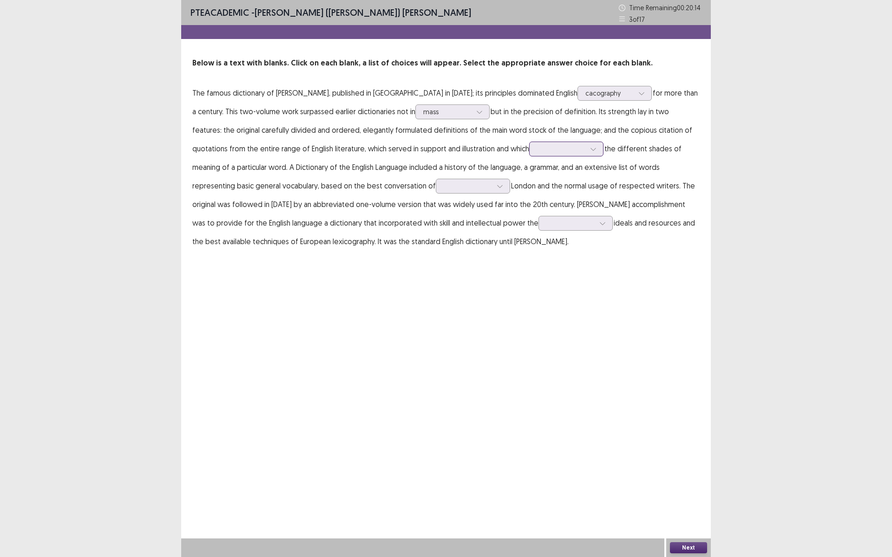
click at [537, 151] on div at bounding box center [561, 148] width 48 height 9
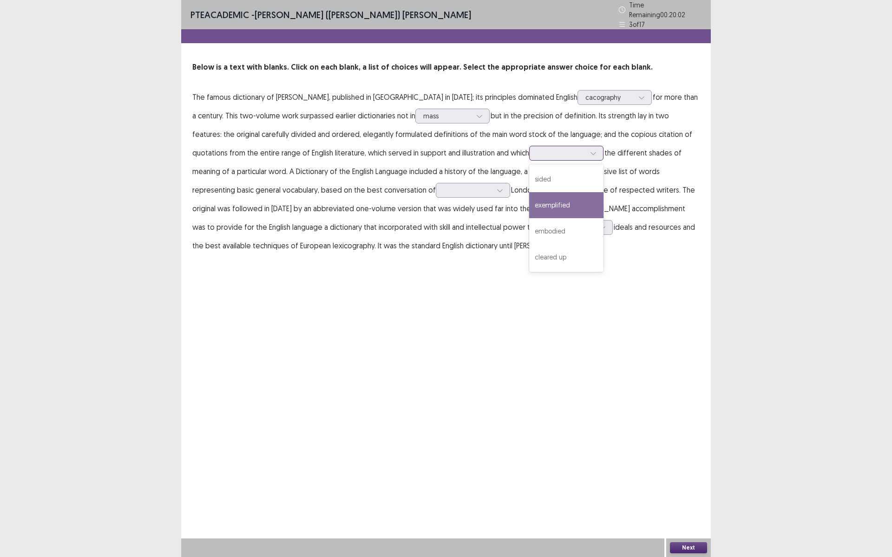
click at [529, 206] on div "exemplified" at bounding box center [566, 205] width 74 height 26
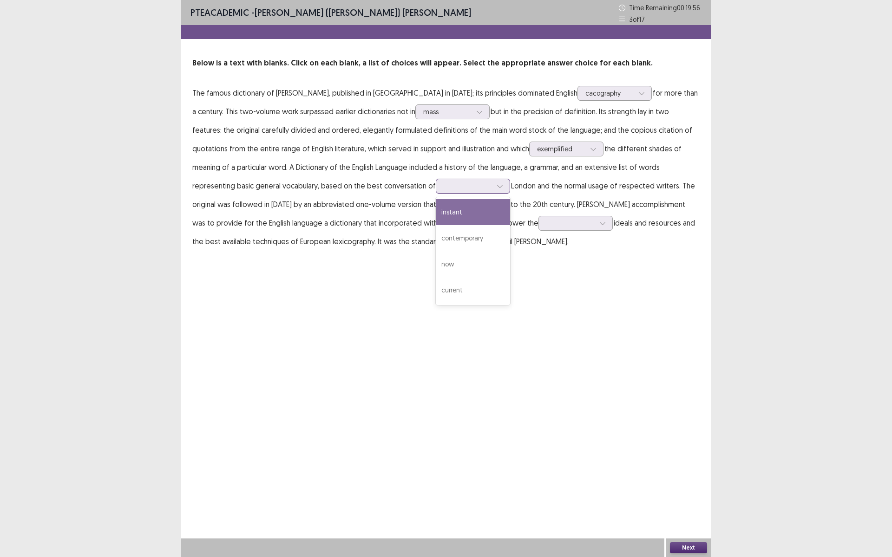
click at [444, 189] on div at bounding box center [468, 186] width 48 height 9
click at [436, 242] on div "contemporary" at bounding box center [473, 238] width 74 height 26
click at [381, 242] on p "The famous dictionary of [PERSON_NAME], published in [GEOGRAPHIC_DATA] in [DATE…" at bounding box center [445, 167] width 507 height 167
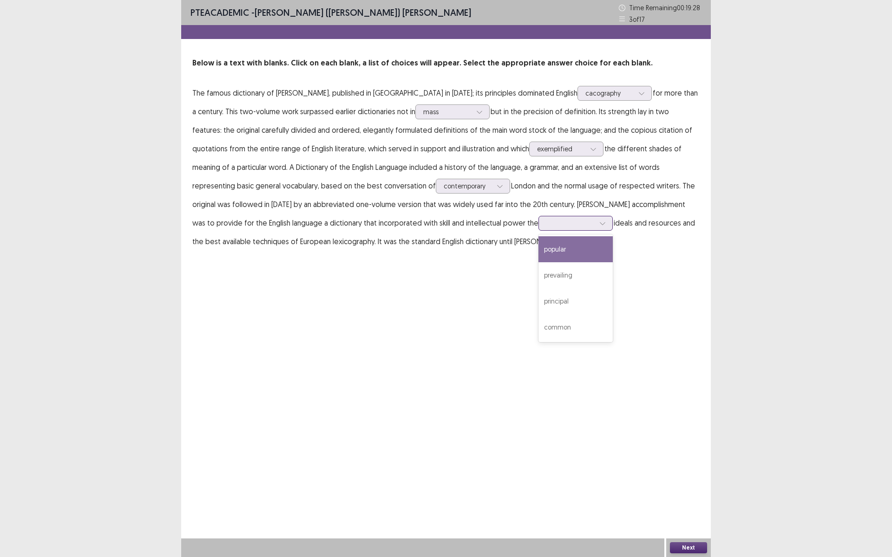
click at [546, 222] on div at bounding box center [570, 223] width 48 height 9
click at [538, 260] on div "popular" at bounding box center [575, 249] width 74 height 26
click at [546, 226] on div at bounding box center [570, 223] width 48 height 9
click at [678, 484] on button "Next" at bounding box center [688, 548] width 37 height 11
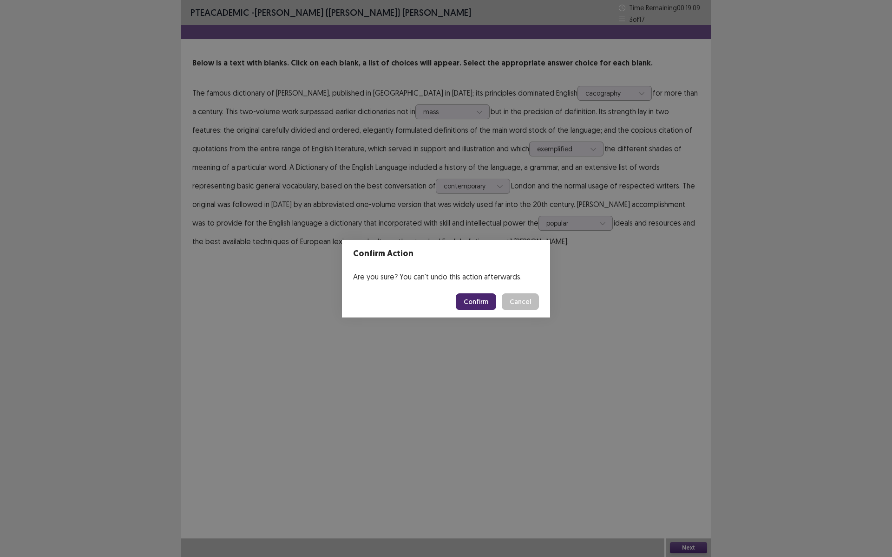
click at [476, 310] on button "Confirm" at bounding box center [476, 302] width 40 height 17
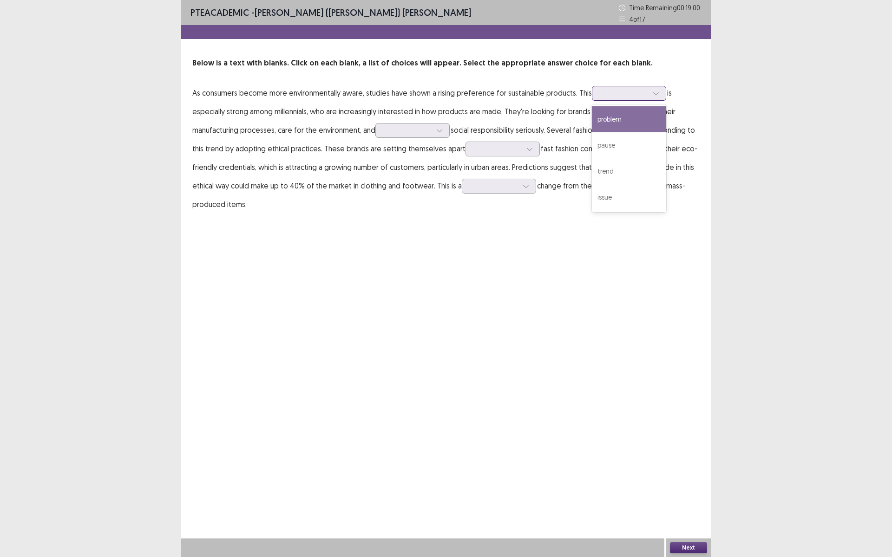
click at [618, 97] on div at bounding box center [624, 93] width 48 height 9
click at [623, 165] on div "trend" at bounding box center [629, 171] width 74 height 26
click at [634, 92] on div at bounding box center [624, 93] width 48 height 9
click at [630, 113] on div "problem" at bounding box center [629, 119] width 74 height 26
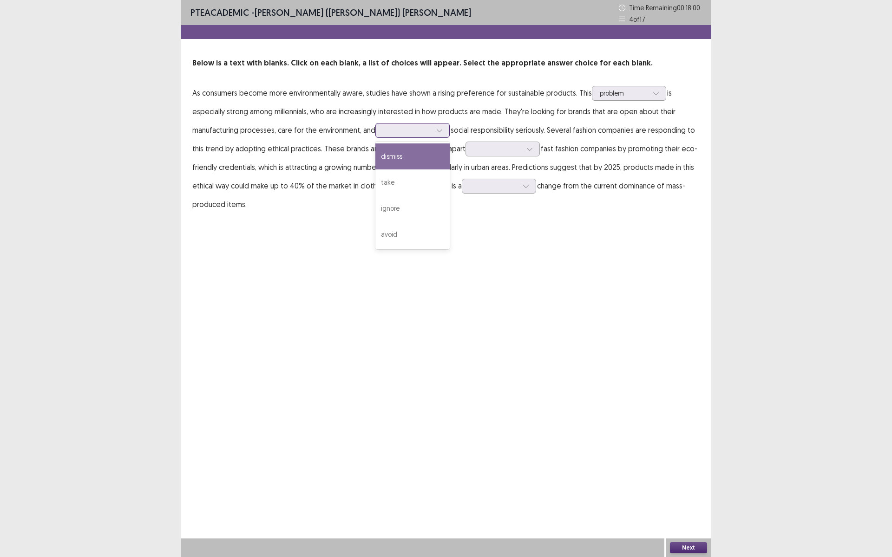
click at [406, 132] on div at bounding box center [407, 130] width 48 height 9
click at [405, 183] on div "take" at bounding box center [412, 183] width 74 height 26
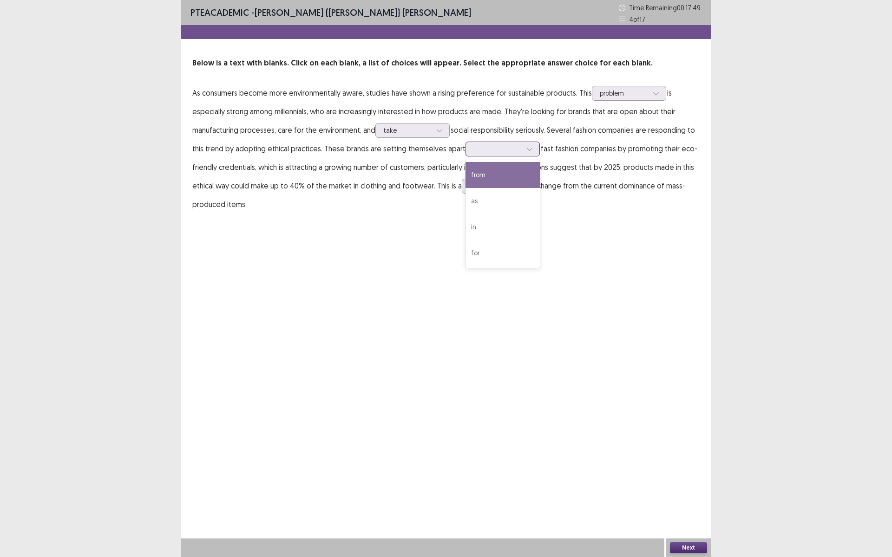
click at [492, 153] on div at bounding box center [497, 148] width 48 height 9
click at [493, 168] on div "from" at bounding box center [502, 175] width 74 height 26
click at [491, 190] on div at bounding box center [494, 186] width 48 height 9
click at [494, 216] on div "significant" at bounding box center [499, 212] width 74 height 26
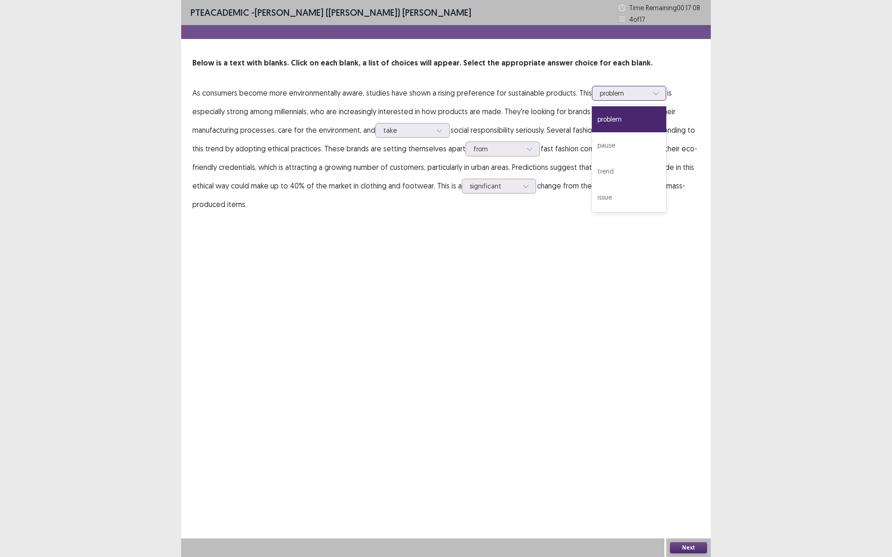
drag, startPoint x: 630, startPoint y: 97, endPoint x: 627, endPoint y: 102, distance: 6.5
click at [630, 98] on div at bounding box center [624, 93] width 48 height 9
click at [619, 194] on div "issue" at bounding box center [629, 197] width 74 height 26
click at [685, 484] on button "Next" at bounding box center [688, 548] width 37 height 11
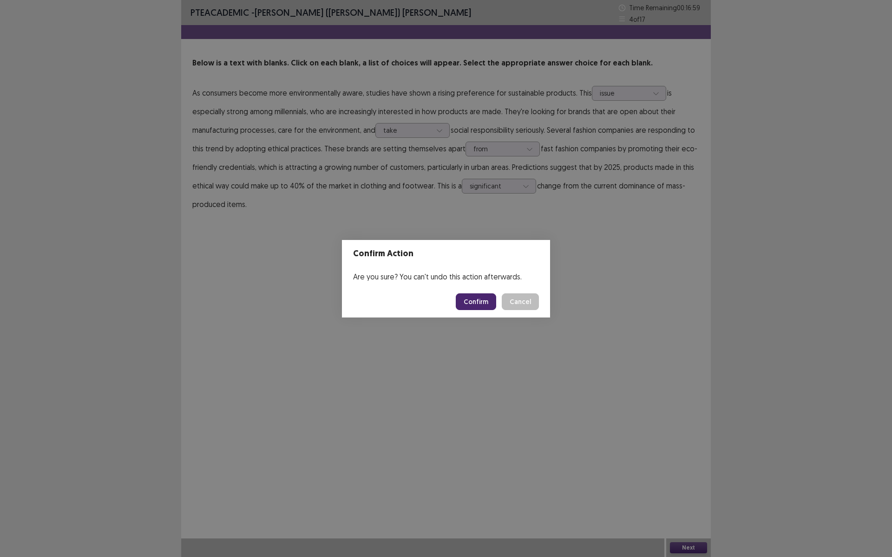
click at [482, 302] on button "Confirm" at bounding box center [476, 302] width 40 height 17
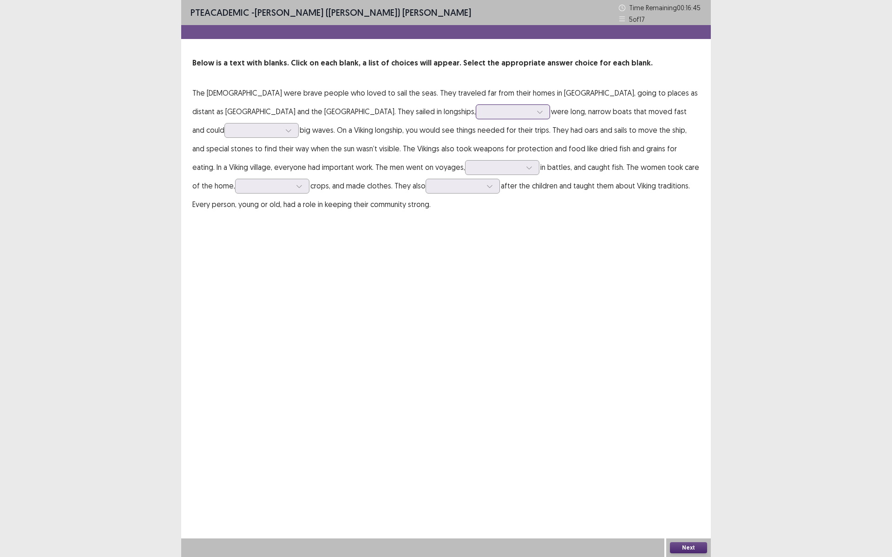
click at [484, 112] on div at bounding box center [508, 111] width 48 height 9
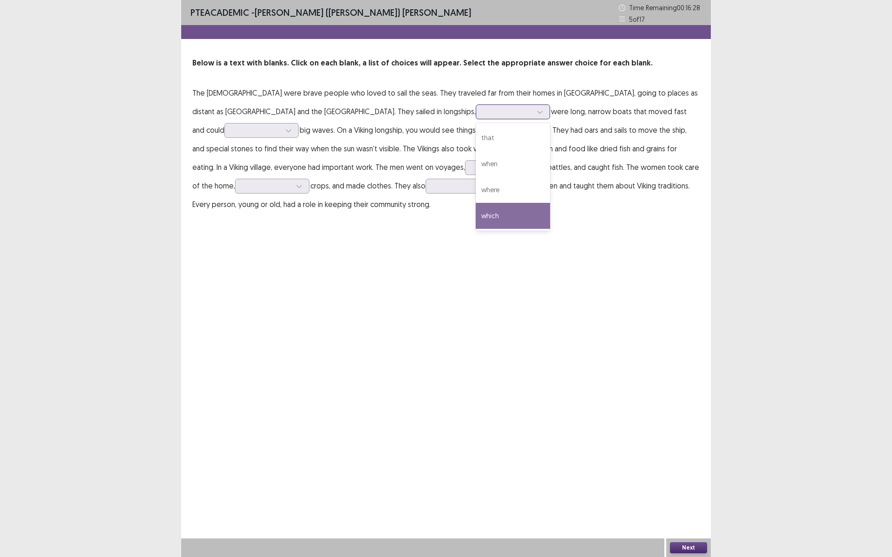
click at [476, 216] on div "which" at bounding box center [513, 216] width 74 height 26
click at [484, 116] on div at bounding box center [508, 111] width 48 height 9
click at [585, 119] on p "The [DEMOGRAPHIC_DATA] were brave people who loved to sail the seas. They trave…" at bounding box center [445, 149] width 507 height 130
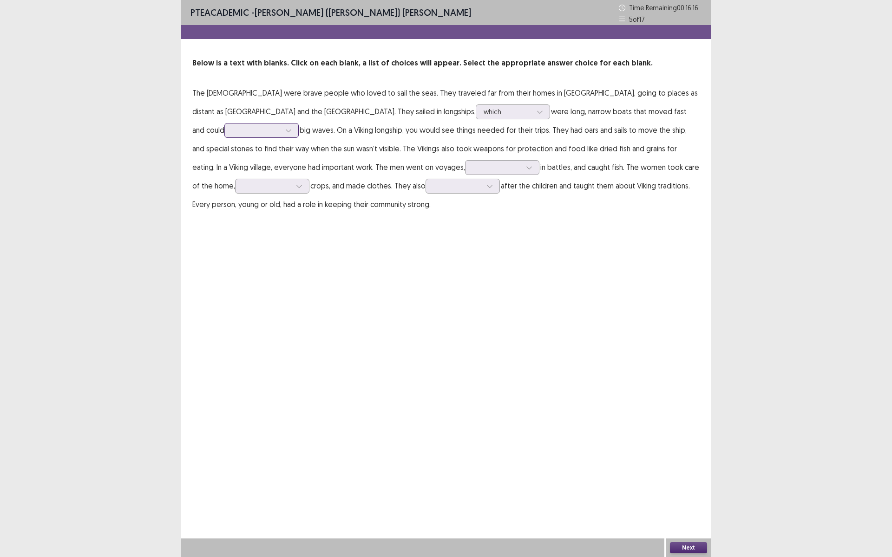
click at [281, 126] on div at bounding box center [256, 130] width 48 height 9
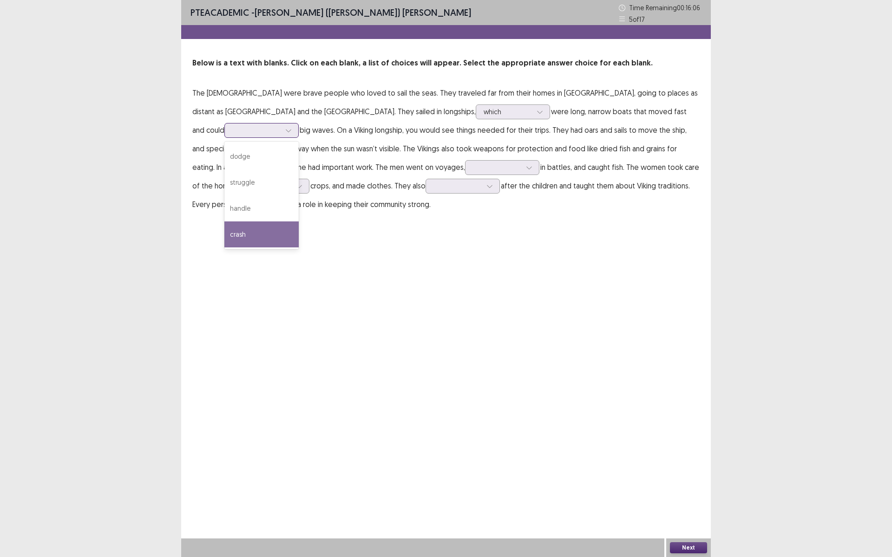
click at [299, 222] on div "crash" at bounding box center [261, 235] width 74 height 26
click at [281, 124] on div "crash" at bounding box center [256, 131] width 48 height 14
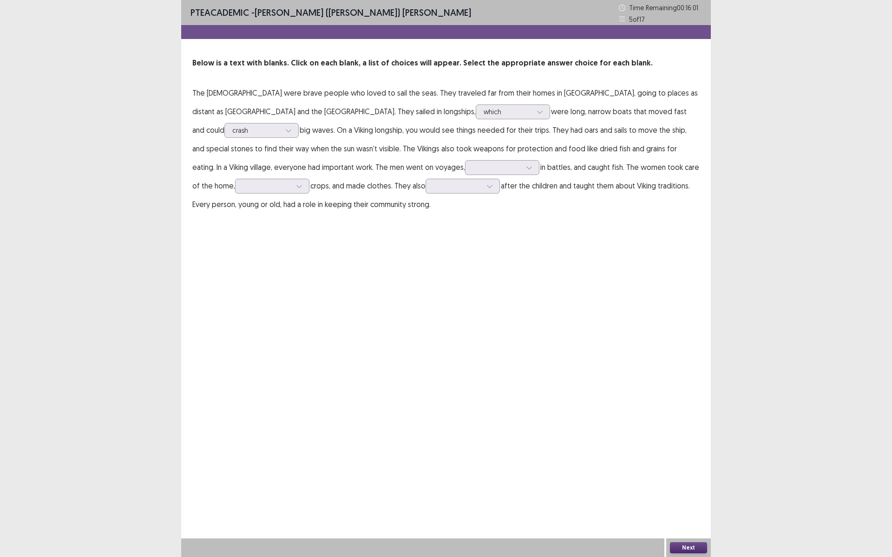
click at [588, 269] on div "PTE academic - [PERSON_NAME] ([PERSON_NAME]) [PERSON_NAME] Time Remaining 00 : …" at bounding box center [446, 278] width 530 height 557
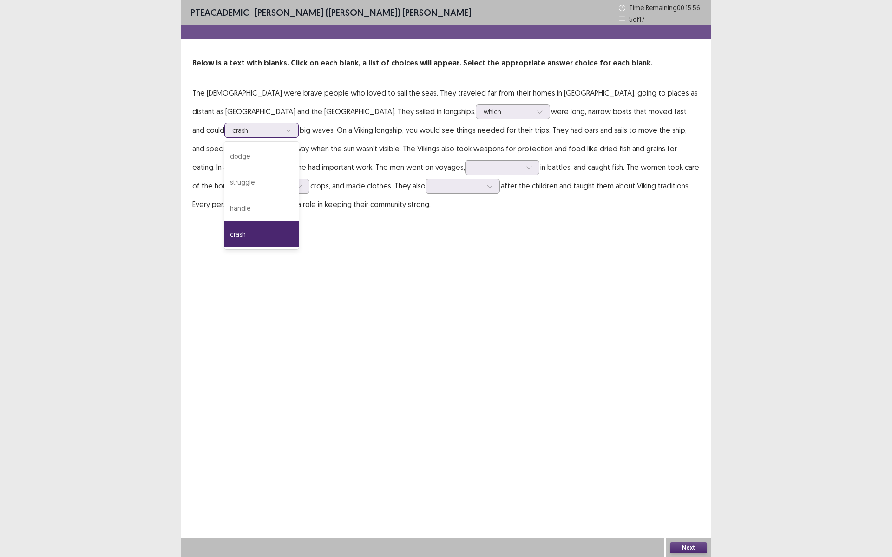
click at [281, 126] on div at bounding box center [256, 130] width 48 height 9
click at [588, 264] on div "PTE academic - [PERSON_NAME] ([PERSON_NAME]) [PERSON_NAME] Time Remaining 00 : …" at bounding box center [446, 278] width 530 height 557
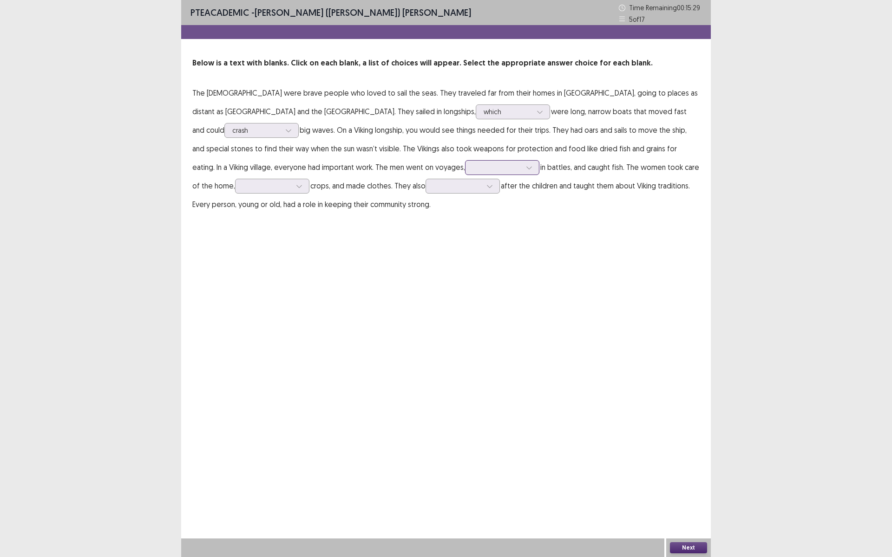
click at [473, 167] on div at bounding box center [497, 167] width 48 height 9
click at [465, 254] on div "fought" at bounding box center [502, 246] width 74 height 26
click at [292, 181] on div at bounding box center [267, 186] width 50 height 11
click at [309, 279] on div "bought" at bounding box center [272, 290] width 74 height 26
click at [432, 181] on div at bounding box center [457, 186] width 50 height 11
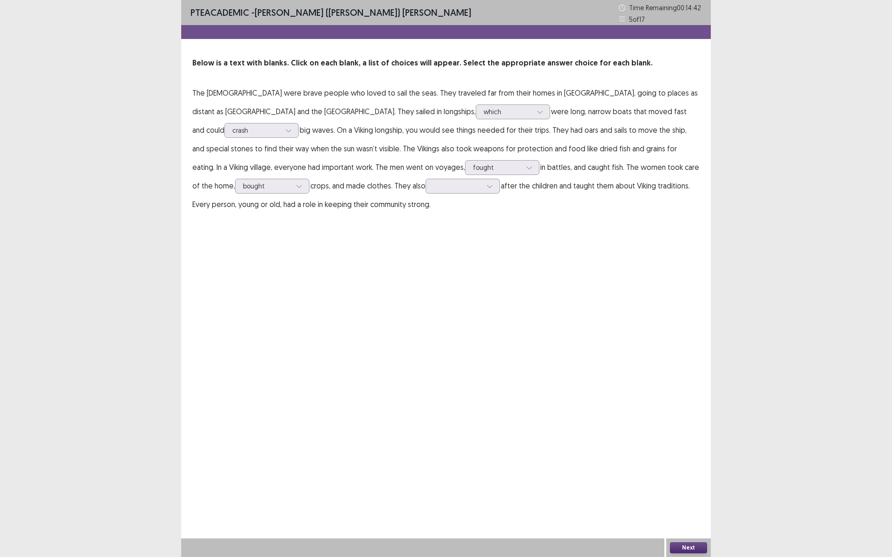
drag, startPoint x: 350, startPoint y: 184, endPoint x: 328, endPoint y: 214, distance: 36.2
click at [328, 214] on div "PTE academic - [PERSON_NAME] ([PERSON_NAME]) [PERSON_NAME] Time Remaining 00 : …" at bounding box center [446, 116] width 530 height 232
click at [433, 188] on div at bounding box center [457, 186] width 48 height 9
click at [425, 288] on div "ventured" at bounding box center [462, 290] width 74 height 26
click at [692, 484] on button "Next" at bounding box center [688, 548] width 37 height 11
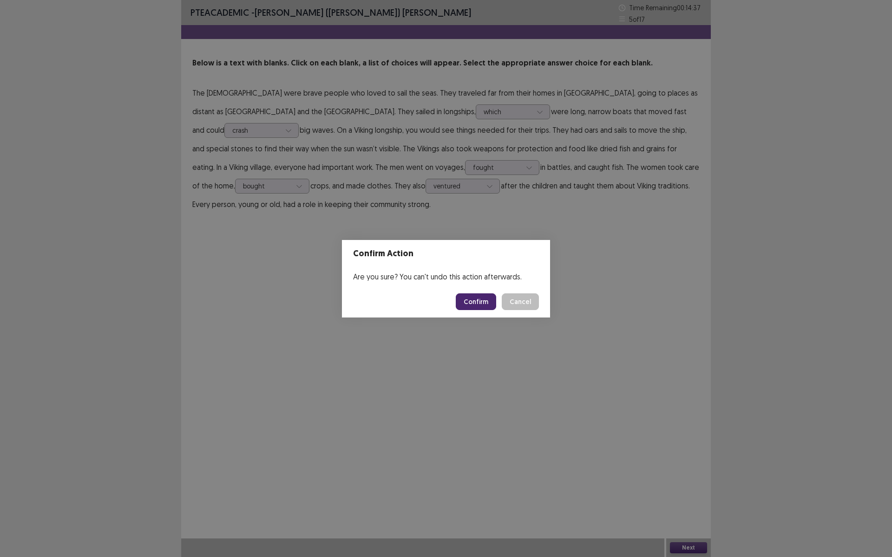
click at [481, 308] on button "Confirm" at bounding box center [476, 302] width 40 height 17
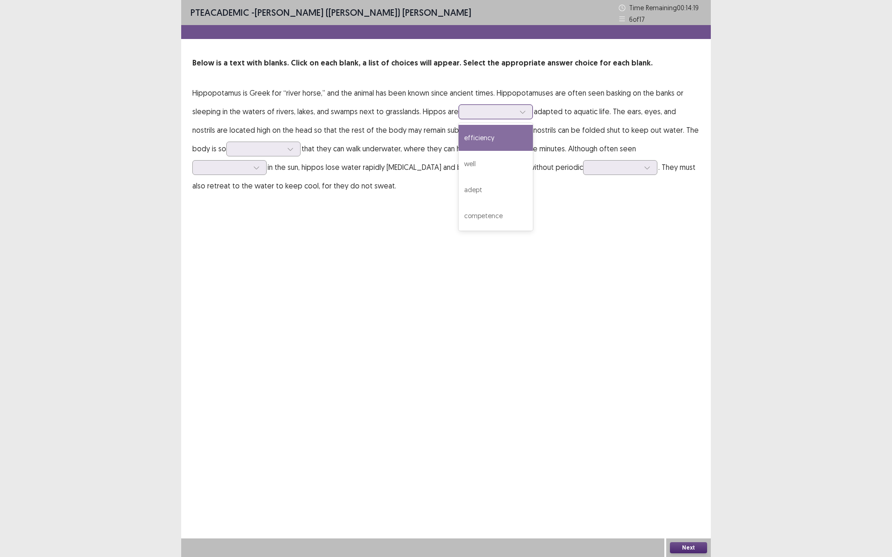
click at [494, 115] on div at bounding box center [490, 111] width 48 height 9
click at [489, 141] on div "efficiency" at bounding box center [495, 138] width 74 height 26
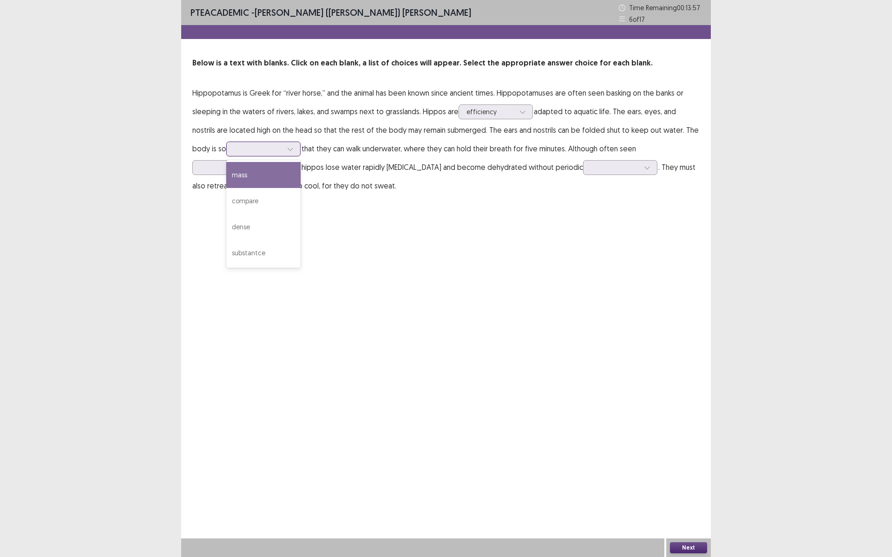
click at [233, 144] on div at bounding box center [258, 149] width 50 height 11
click at [234, 235] on div "dense" at bounding box center [263, 227] width 74 height 26
click at [249, 163] on div at bounding box center [224, 167] width 48 height 9
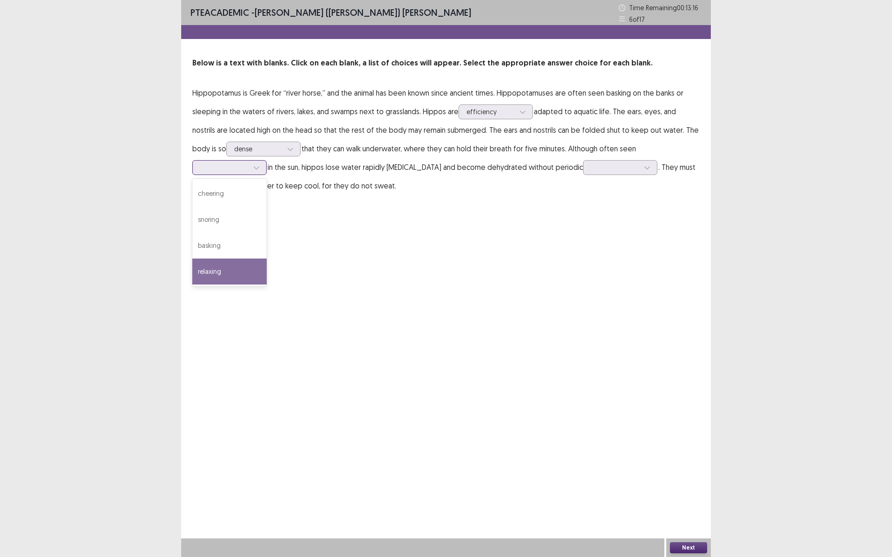
click at [267, 259] on div "relaxing" at bounding box center [229, 272] width 74 height 26
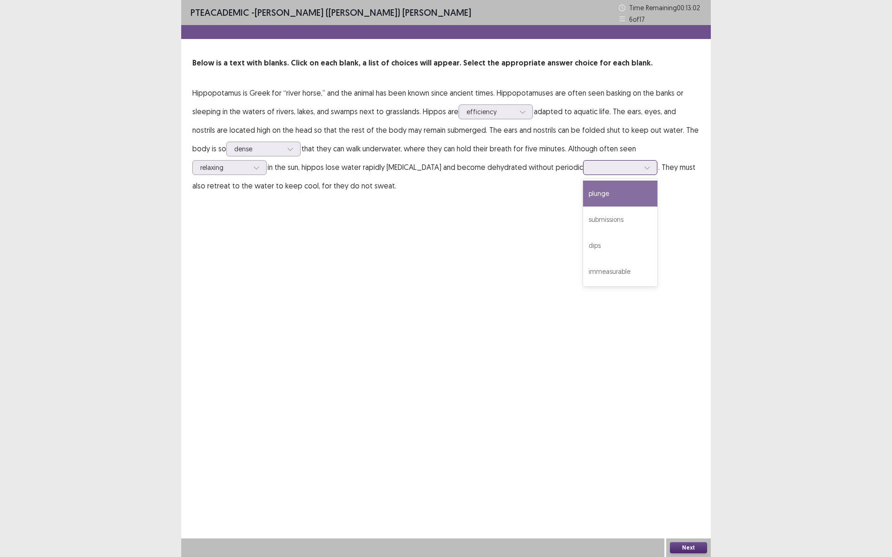
click at [591, 168] on div at bounding box center [615, 167] width 48 height 9
click at [583, 218] on div "submissions" at bounding box center [620, 220] width 74 height 26
click at [683, 484] on button "Next" at bounding box center [688, 548] width 37 height 11
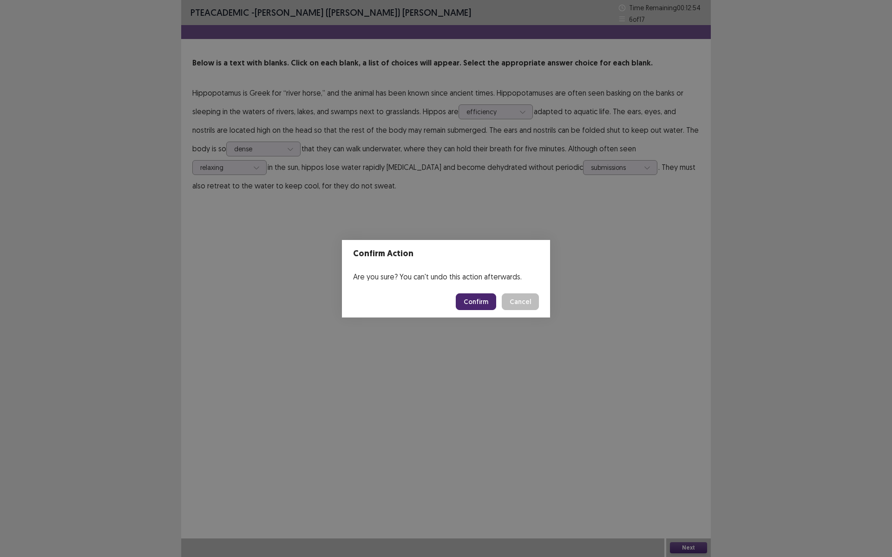
click at [476, 298] on button "Confirm" at bounding box center [476, 302] width 40 height 17
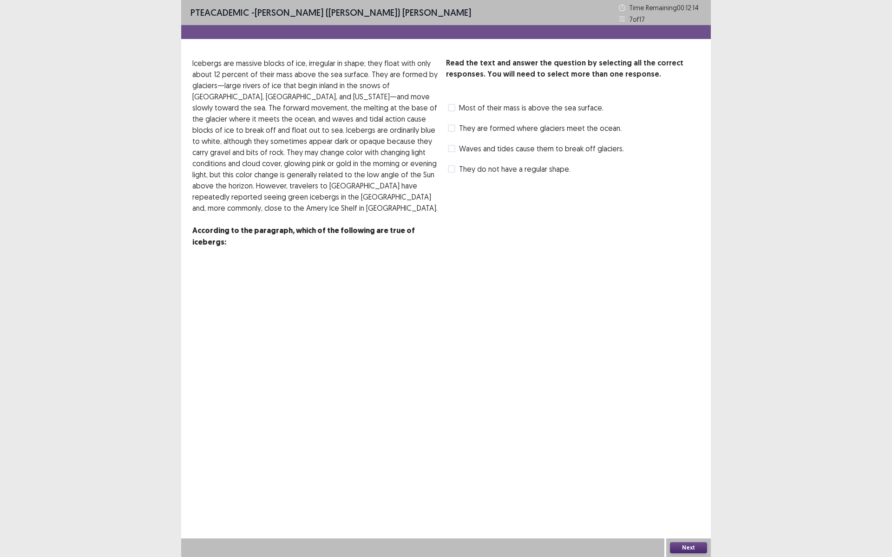
click at [452, 168] on span at bounding box center [451, 168] width 7 height 7
click at [680, 484] on button "Next" at bounding box center [688, 548] width 37 height 11
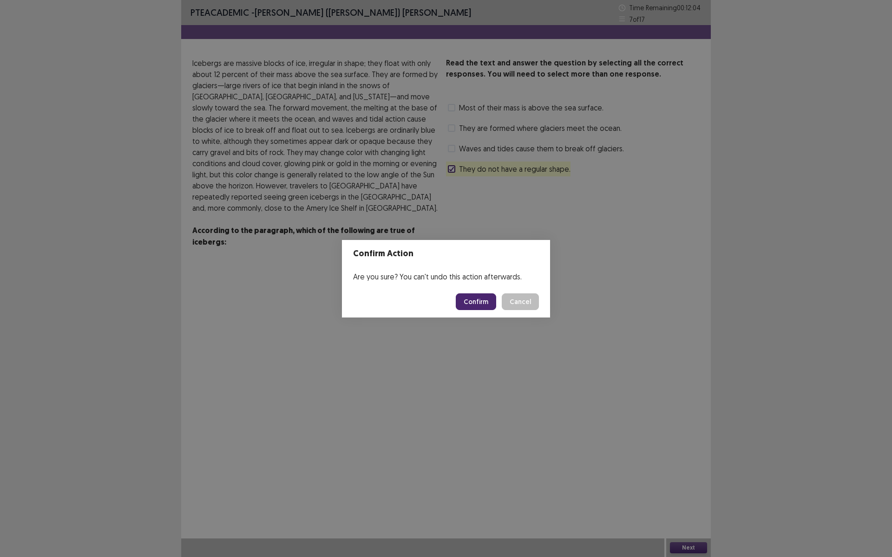
click at [481, 296] on button "Confirm" at bounding box center [476, 302] width 40 height 17
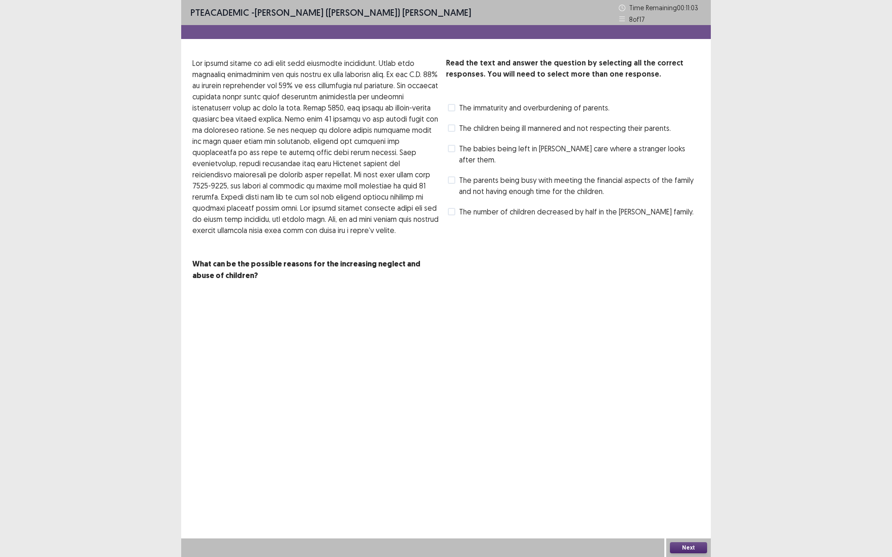
click at [454, 107] on span at bounding box center [451, 107] width 7 height 7
click at [689, 484] on button "Next" at bounding box center [688, 548] width 37 height 11
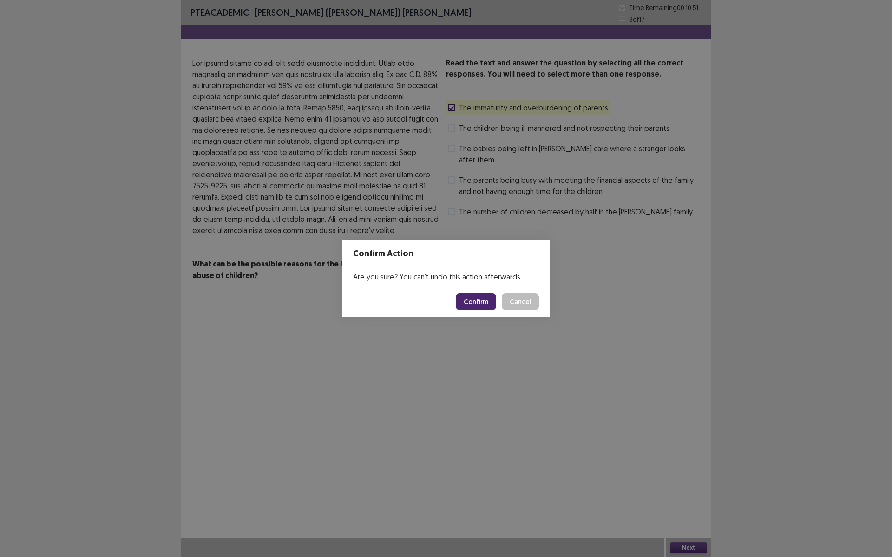
drag, startPoint x: 484, startPoint y: 306, endPoint x: 475, endPoint y: 306, distance: 8.4
click at [483, 306] on button "Confirm" at bounding box center [476, 302] width 40 height 17
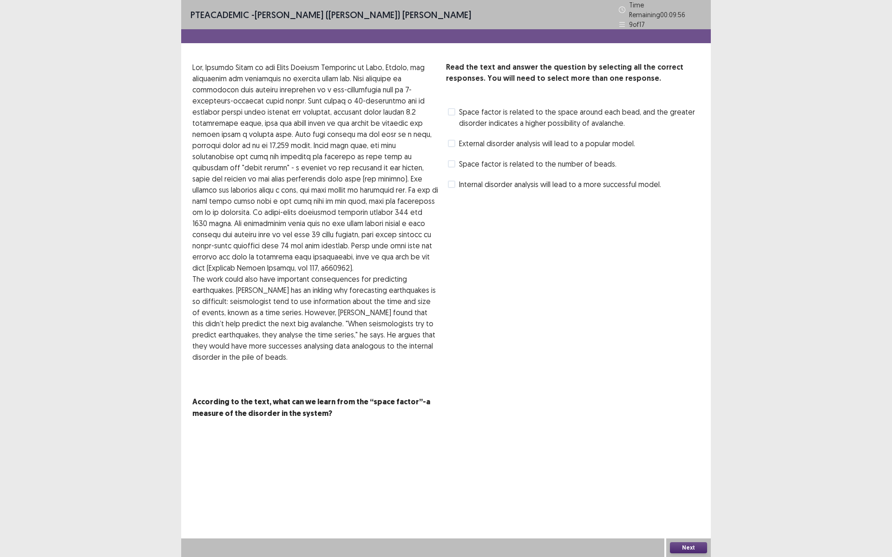
click at [451, 108] on span at bounding box center [451, 111] width 7 height 7
click at [691, 484] on button "Next" at bounding box center [688, 548] width 37 height 11
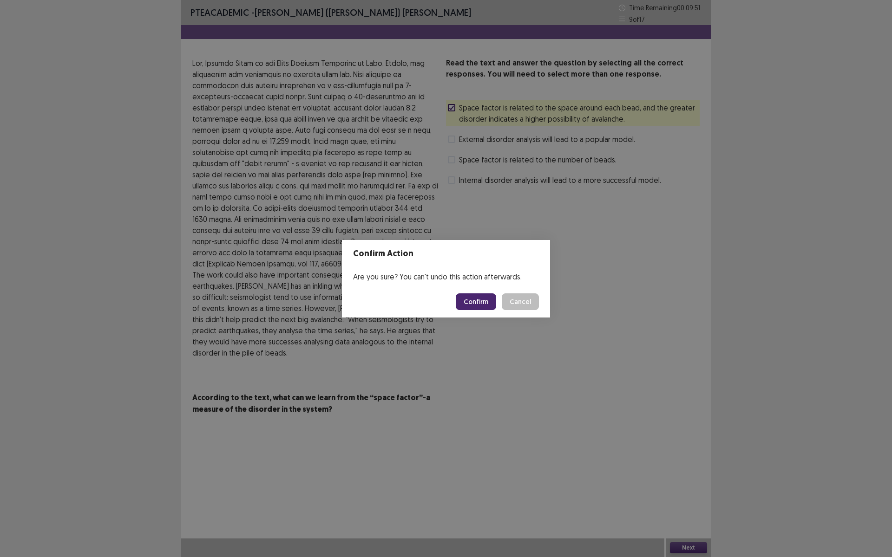
click at [473, 306] on button "Confirm" at bounding box center [476, 302] width 40 height 17
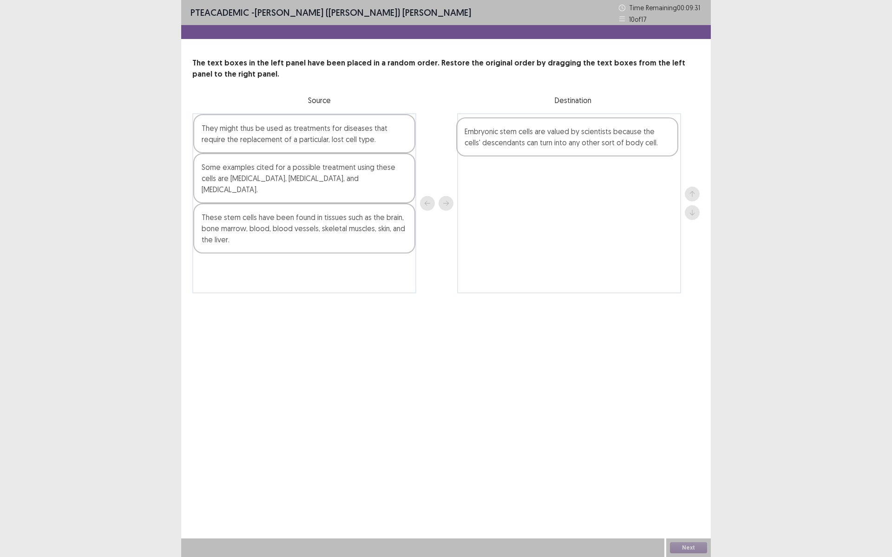
drag, startPoint x: 279, startPoint y: 270, endPoint x: 545, endPoint y: 143, distance: 295.0
click at [545, 143] on div "They might thus be used as treatments for diseases that require the replacement…" at bounding box center [445, 203] width 507 height 180
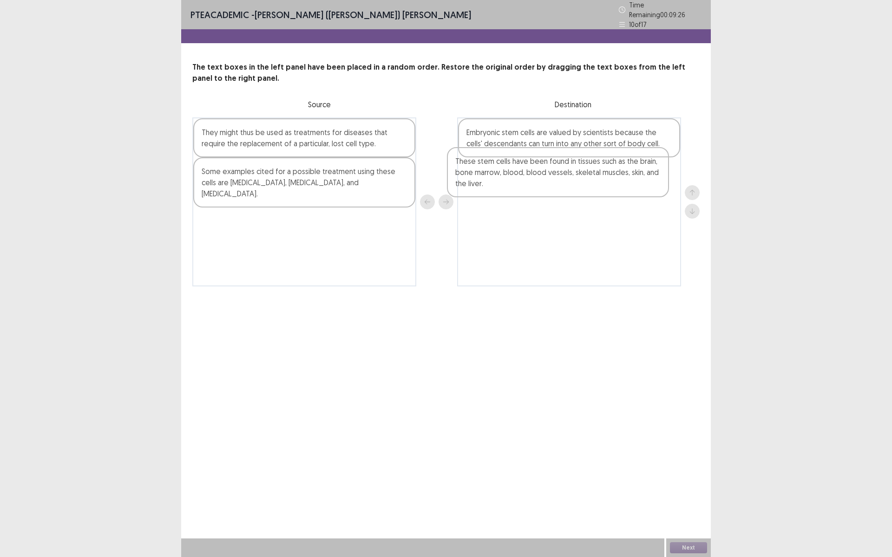
drag, startPoint x: 304, startPoint y: 219, endPoint x: 562, endPoint y: 173, distance: 261.3
click at [562, 173] on div "They might thus be used as treatments for diseases that require the replacement…" at bounding box center [445, 202] width 507 height 169
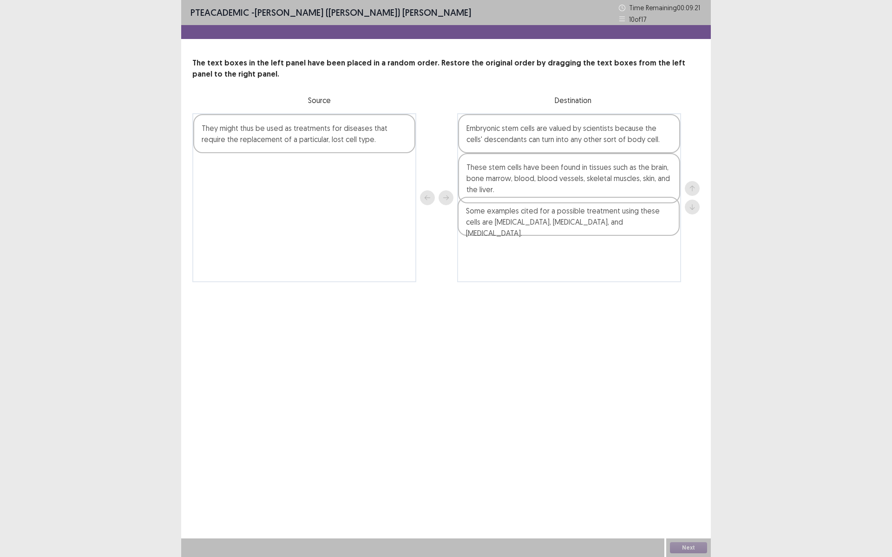
drag, startPoint x: 318, startPoint y: 183, endPoint x: 583, endPoint y: 230, distance: 269.7
click at [583, 229] on div "They might thus be used as treatments for diseases that require the replacement…" at bounding box center [445, 197] width 507 height 169
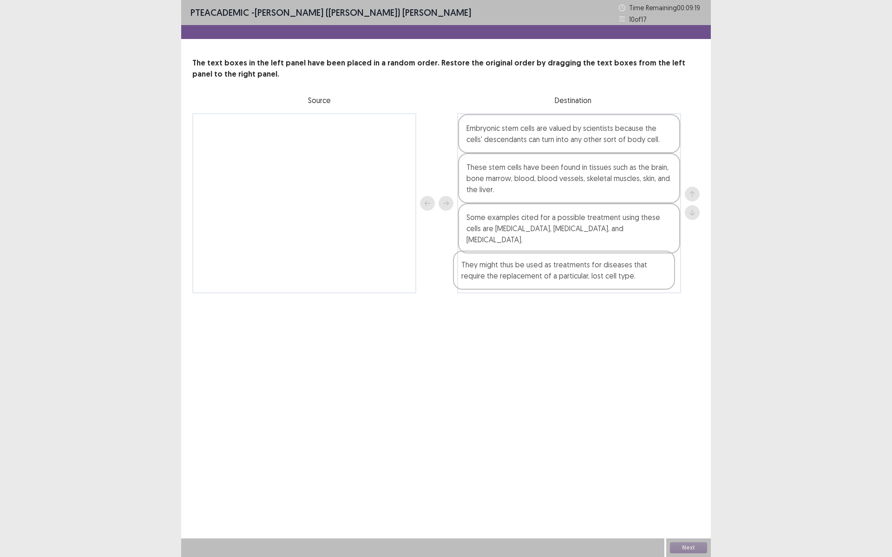
drag, startPoint x: 380, startPoint y: 146, endPoint x: 645, endPoint y: 282, distance: 297.5
click at [645, 282] on div "They might thus be used as treatments for diseases that require the replacement…" at bounding box center [445, 203] width 507 height 180
click at [690, 484] on button "Next" at bounding box center [688, 548] width 37 height 11
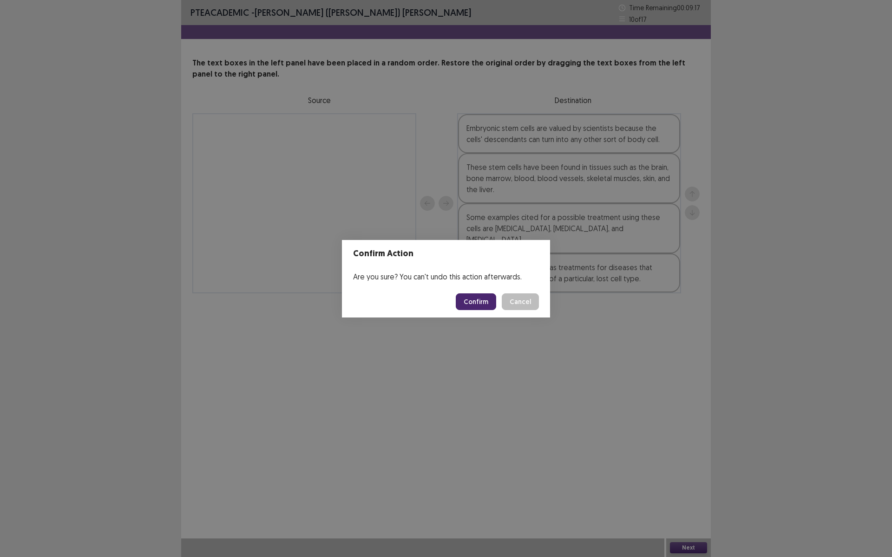
click at [485, 307] on button "Confirm" at bounding box center [476, 302] width 40 height 17
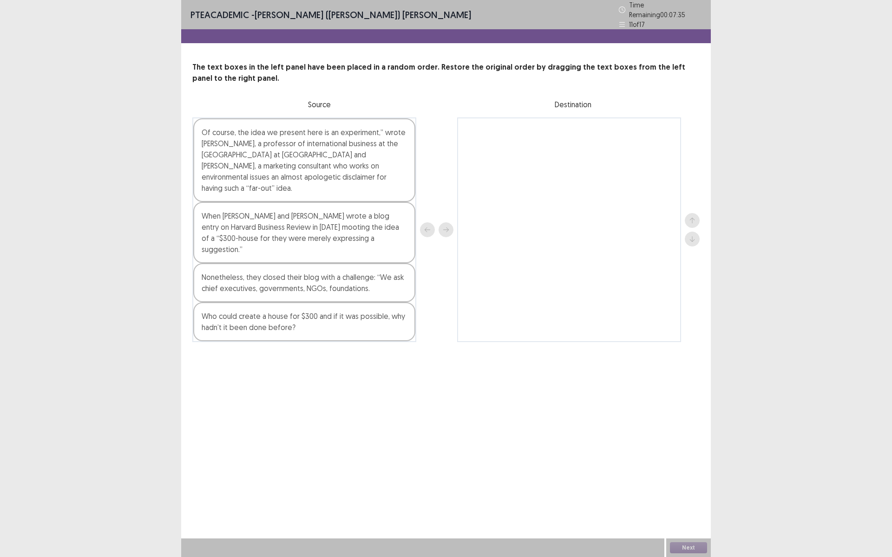
click at [265, 317] on div "Who could create a house for $300 and if it was possible, why hadn’t it been do…" at bounding box center [304, 321] width 222 height 39
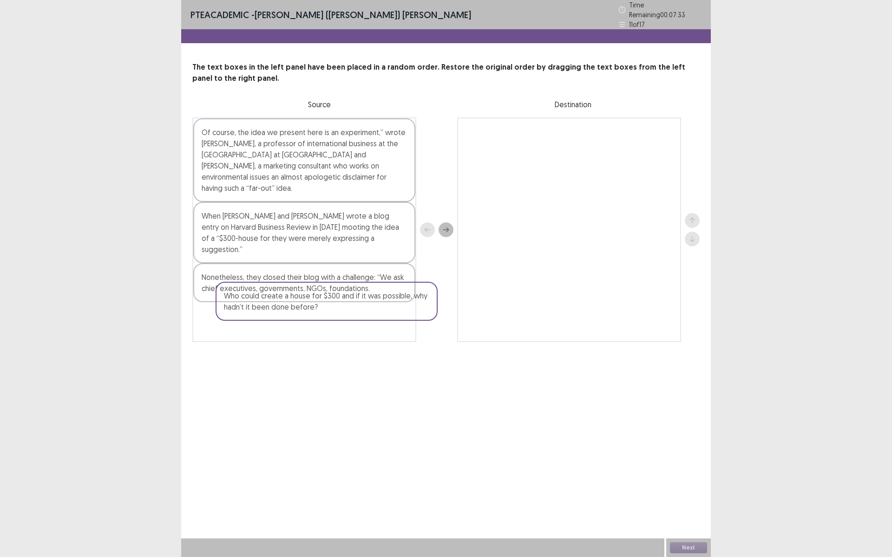
drag, startPoint x: 265, startPoint y: 317, endPoint x: 287, endPoint y: 307, distance: 23.5
click at [288, 309] on div "Of course, the idea we present here is an experiment,” wrote [PERSON_NAME], a p…" at bounding box center [304, 230] width 224 height 225
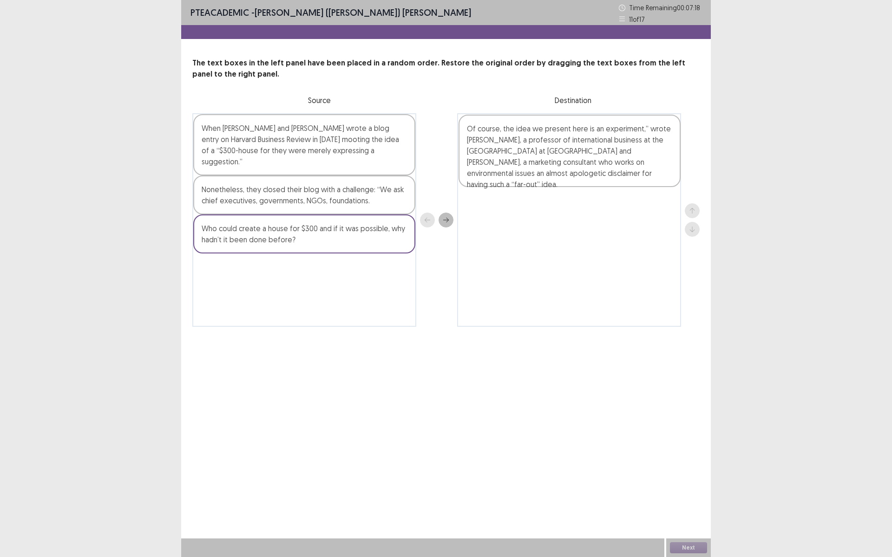
drag, startPoint x: 302, startPoint y: 172, endPoint x: 570, endPoint y: 172, distance: 267.5
click at [570, 172] on div "Of course, the idea we present here is an experiment,” wrote [PERSON_NAME], a p…" at bounding box center [445, 220] width 507 height 214
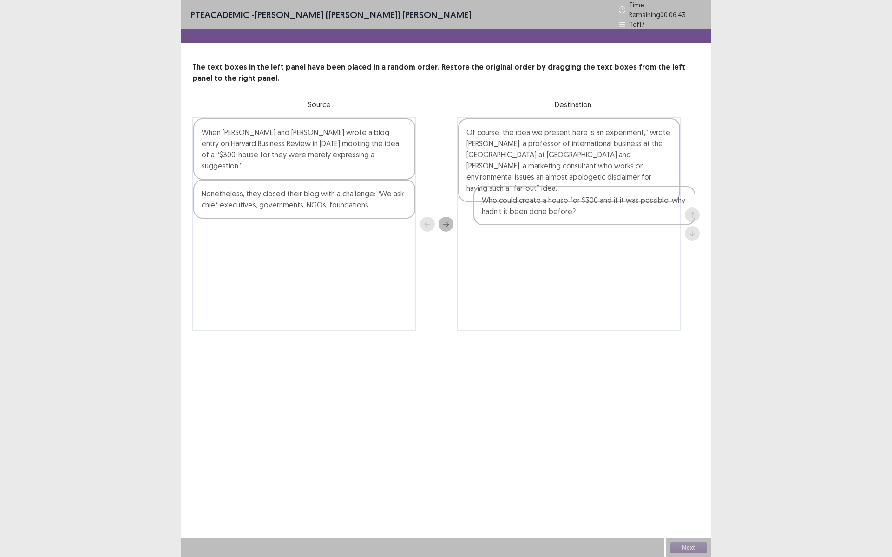
drag, startPoint x: 292, startPoint y: 245, endPoint x: 575, endPoint y: 216, distance: 283.9
click at [575, 216] on div "When [PERSON_NAME] and [PERSON_NAME] wrote a blog entry on Harvard Business Rev…" at bounding box center [445, 225] width 507 height 214
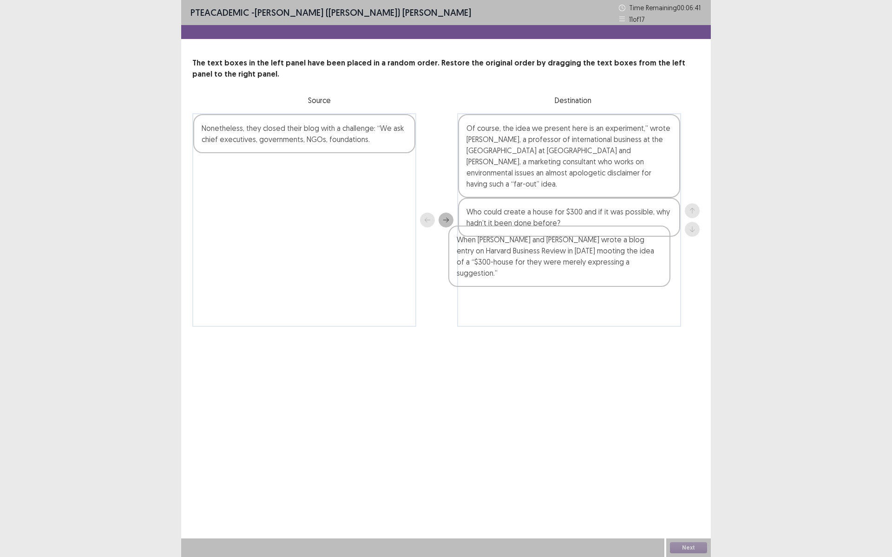
drag, startPoint x: 390, startPoint y: 150, endPoint x: 647, endPoint y: 264, distance: 280.7
click at [647, 264] on div "When [PERSON_NAME] and [PERSON_NAME] wrote a blog entry on Harvard Business Rev…" at bounding box center [445, 220] width 507 height 214
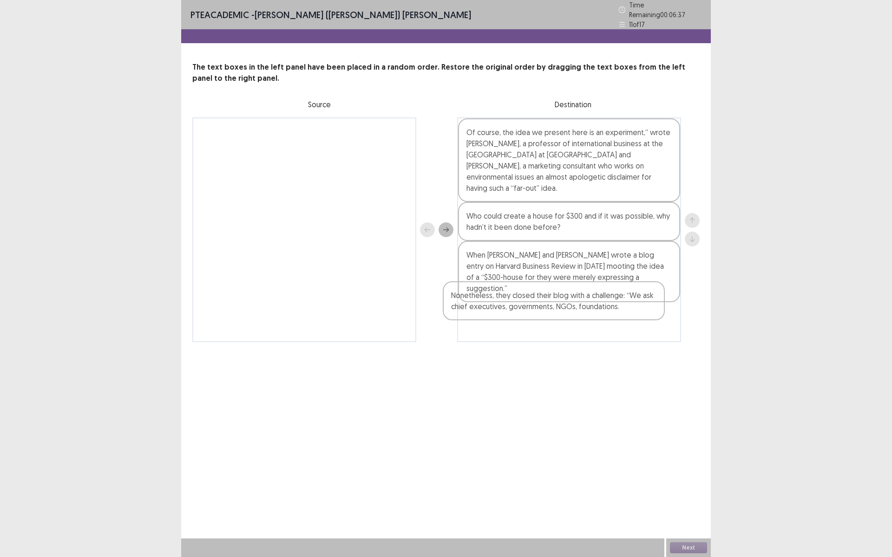
drag, startPoint x: 384, startPoint y: 146, endPoint x: 641, endPoint y: 322, distance: 312.2
click at [635, 317] on div "Nonetheless, they closed their blog with a challenge: “We ask chief executives,…" at bounding box center [445, 230] width 507 height 225
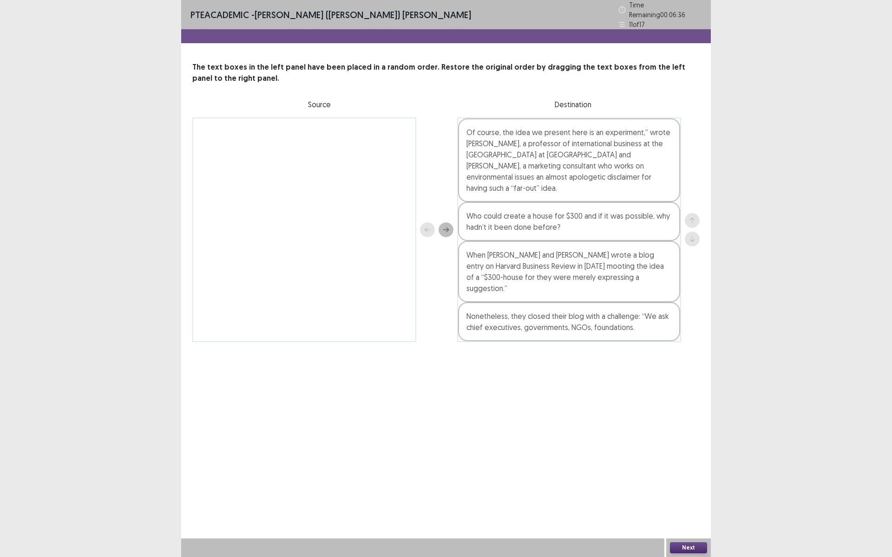
click at [692, 484] on button "Next" at bounding box center [688, 548] width 37 height 11
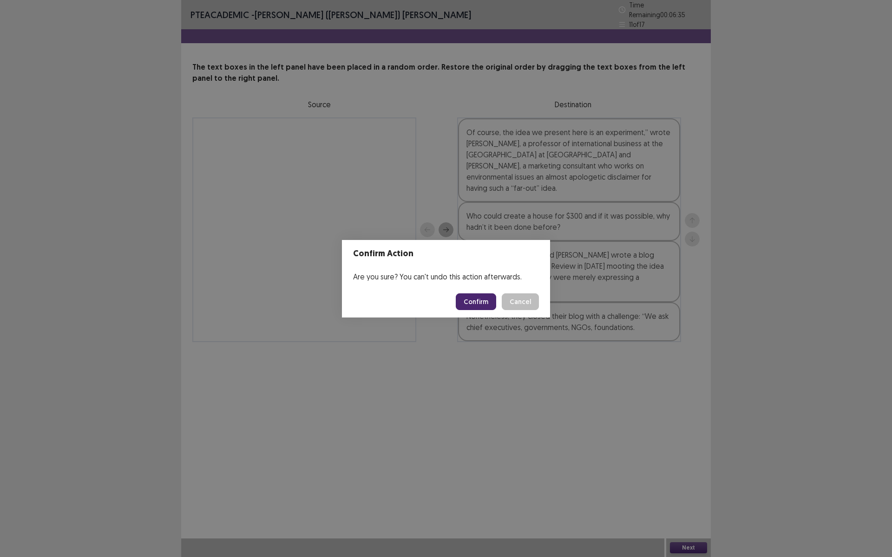
click at [467, 303] on button "Confirm" at bounding box center [476, 302] width 40 height 17
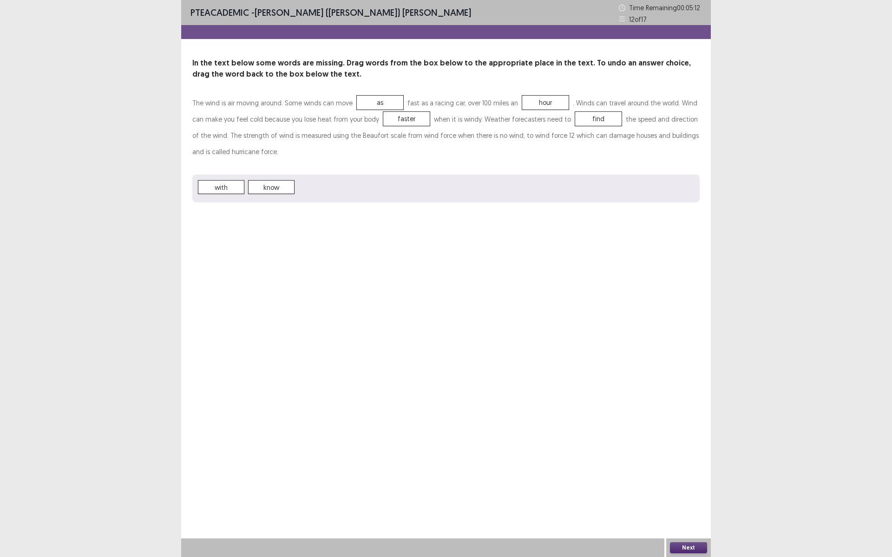
click at [687, 484] on button "Next" at bounding box center [688, 548] width 37 height 11
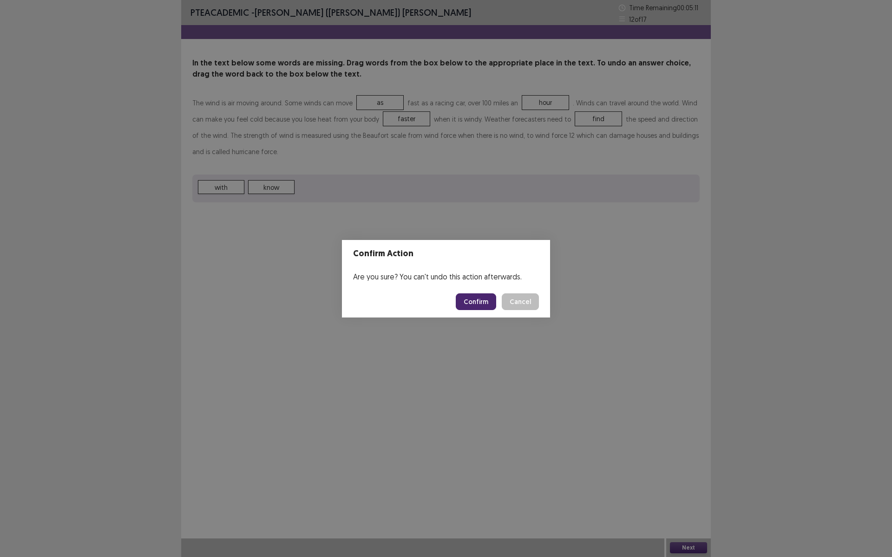
click at [481, 299] on button "Confirm" at bounding box center [476, 302] width 40 height 17
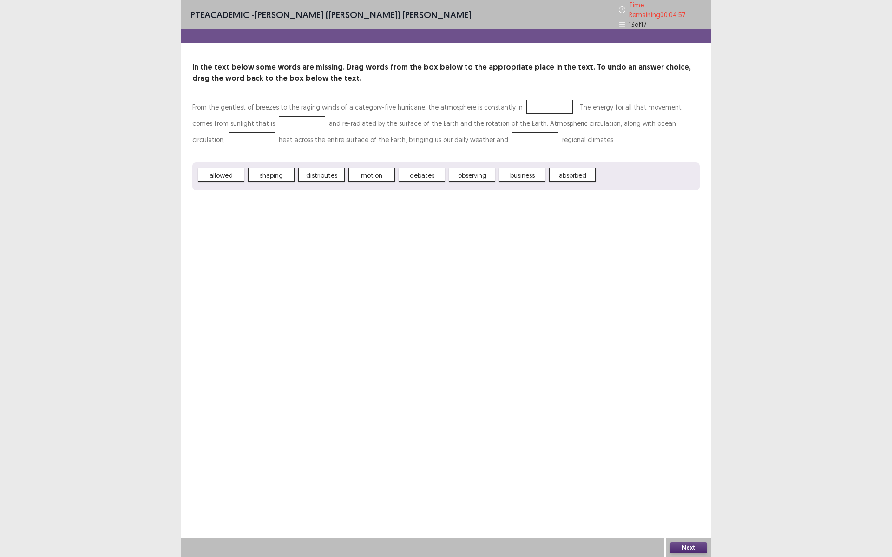
click at [526, 104] on div at bounding box center [549, 107] width 46 height 14
drag, startPoint x: 681, startPoint y: 546, endPoint x: 679, endPoint y: 540, distance: 6.9
click at [680, 484] on div "Next" at bounding box center [688, 548] width 45 height 19
click at [687, 484] on button "Next" at bounding box center [688, 548] width 37 height 11
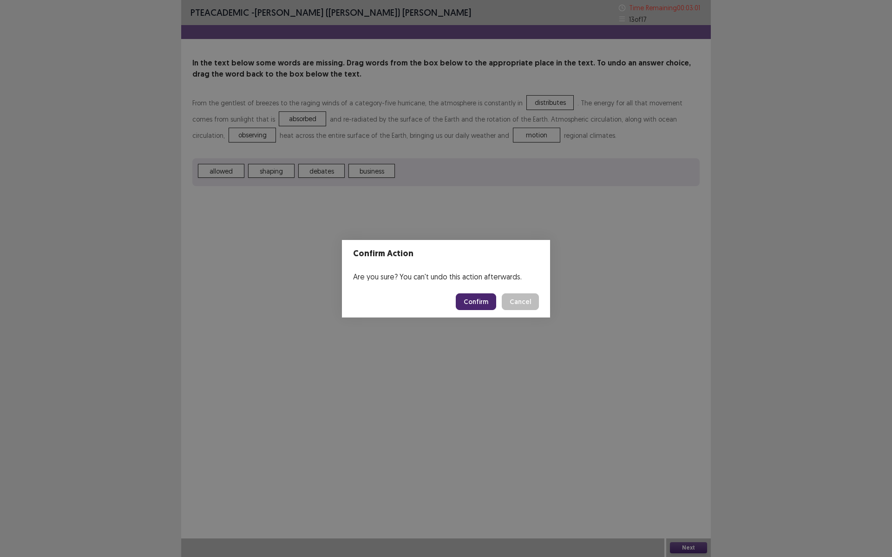
click at [476, 307] on button "Confirm" at bounding box center [476, 302] width 40 height 17
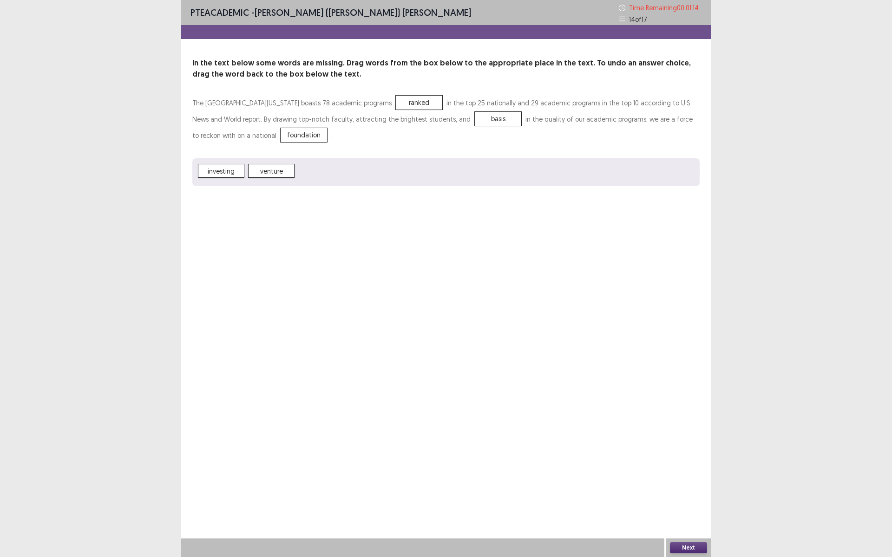
click at [688, 484] on button "Next" at bounding box center [688, 548] width 37 height 11
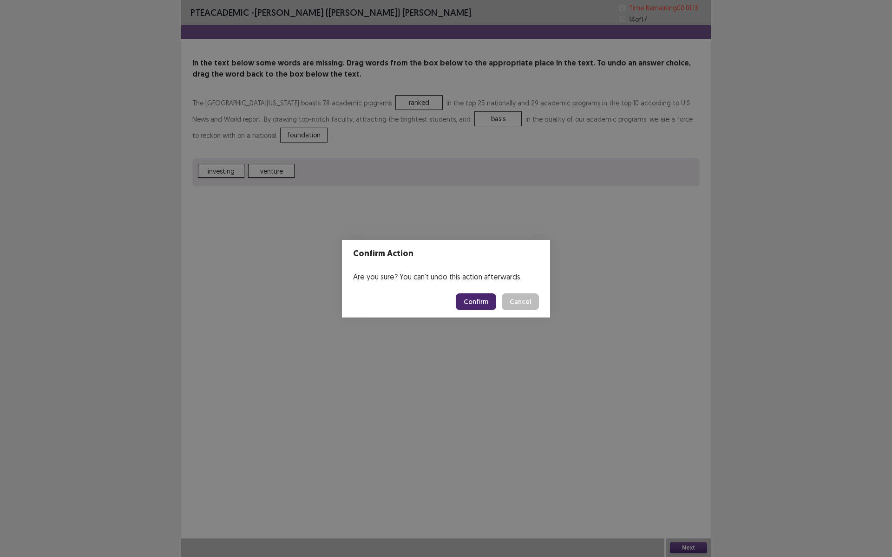
click at [473, 306] on button "Confirm" at bounding box center [476, 302] width 40 height 17
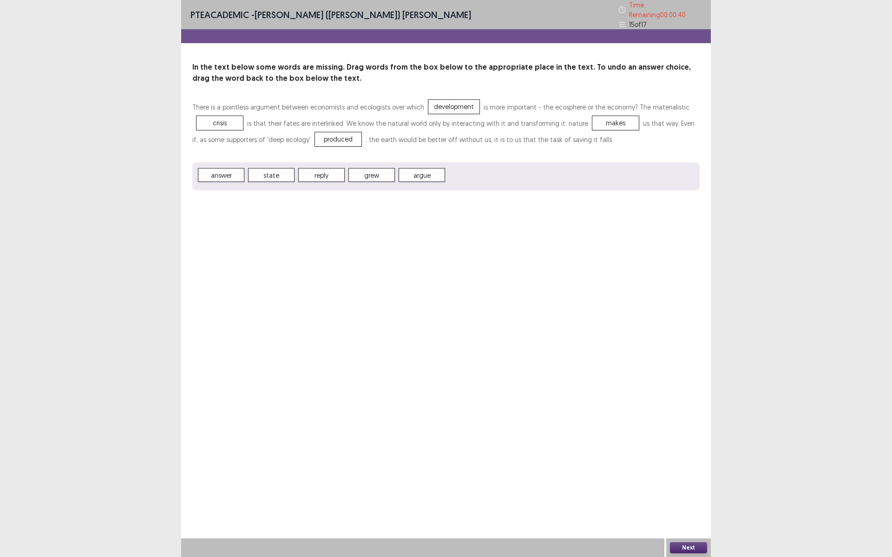
click at [677, 484] on button "Next" at bounding box center [688, 548] width 37 height 11
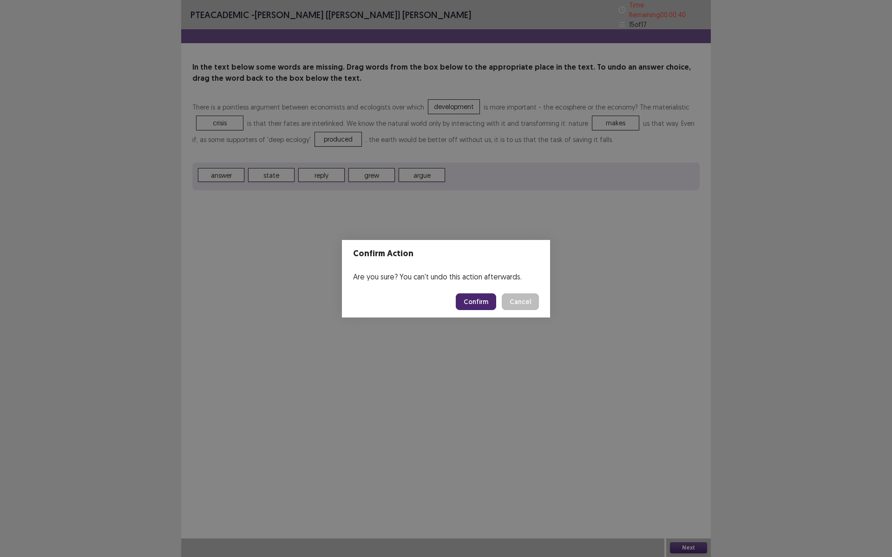
click at [468, 297] on button "Confirm" at bounding box center [476, 302] width 40 height 17
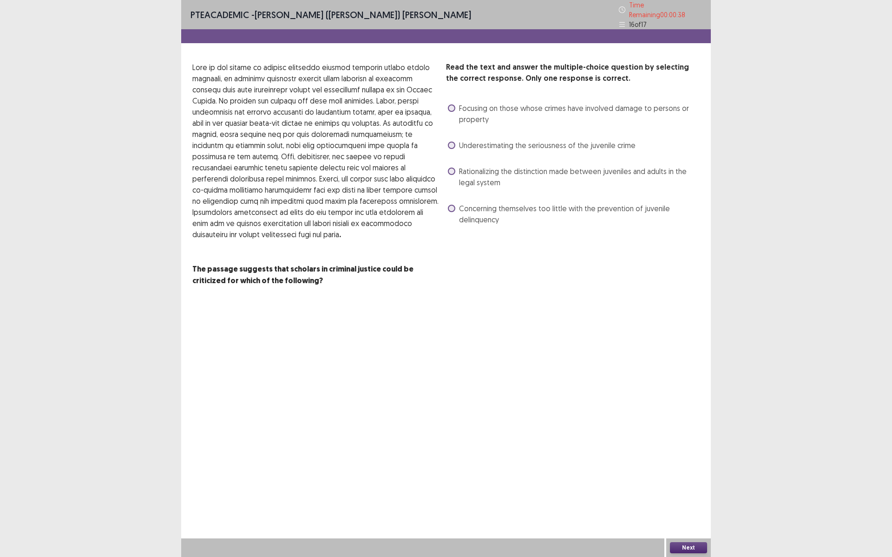
drag, startPoint x: 450, startPoint y: 101, endPoint x: 448, endPoint y: 182, distance: 80.8
click at [450, 105] on span at bounding box center [451, 108] width 7 height 7
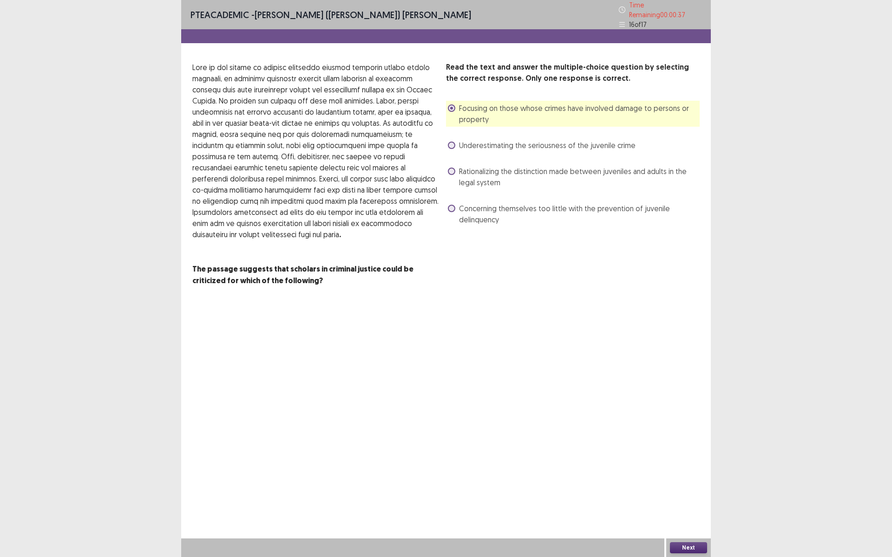
click at [686, 484] on button "Next" at bounding box center [688, 548] width 37 height 11
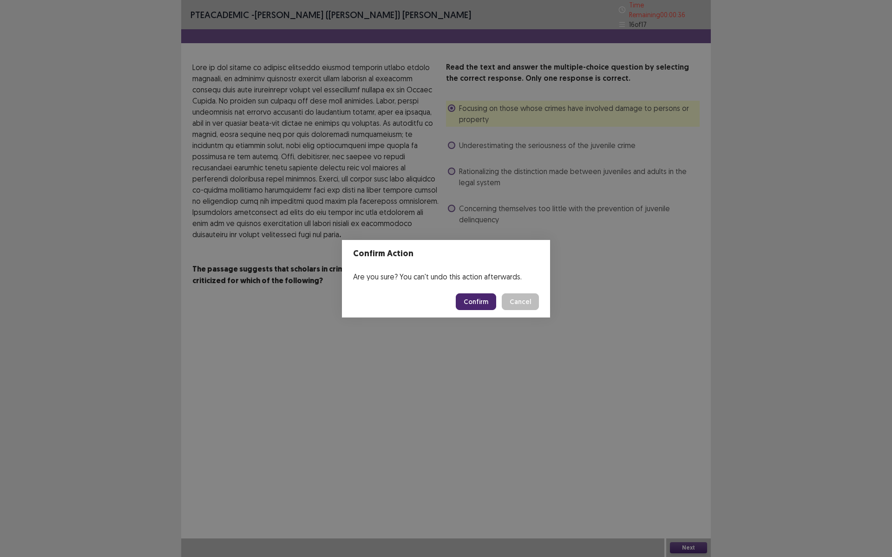
click at [481, 303] on button "Confirm" at bounding box center [476, 302] width 40 height 17
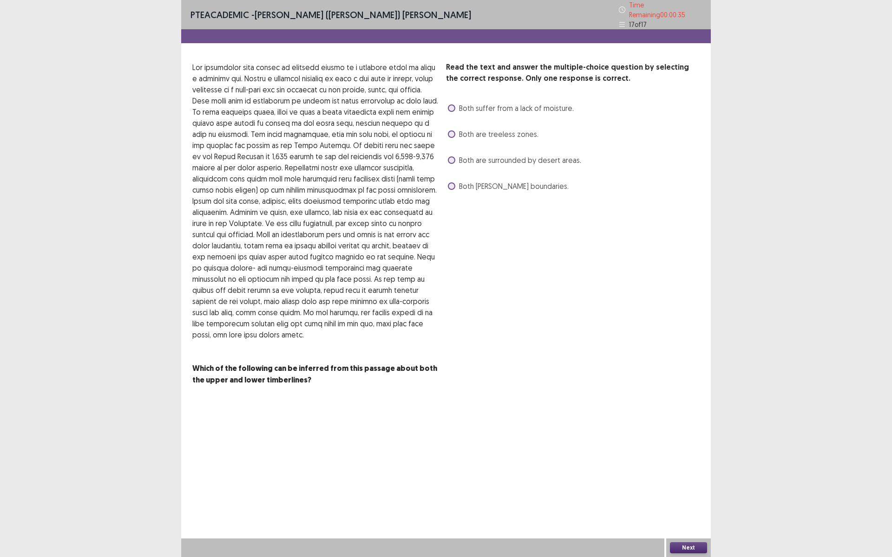
drag, startPoint x: 454, startPoint y: 153, endPoint x: 467, endPoint y: 192, distance: 41.1
click at [454, 157] on span at bounding box center [451, 160] width 7 height 7
click at [687, 484] on button "Next" at bounding box center [688, 548] width 37 height 11
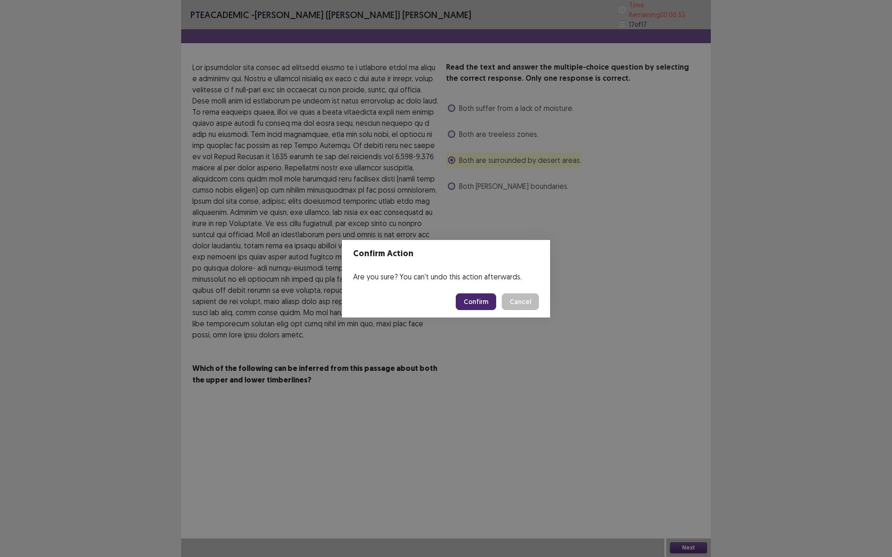
click at [477, 299] on button "Confirm" at bounding box center [476, 302] width 40 height 17
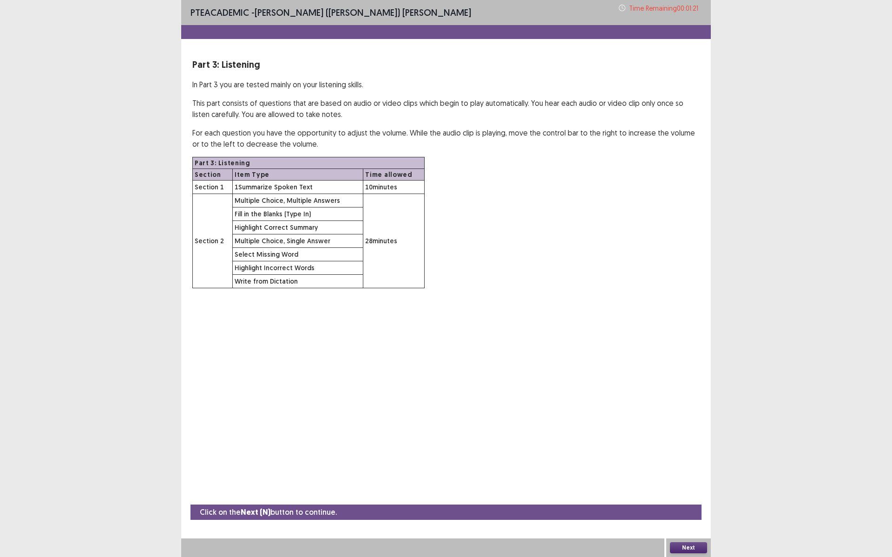
click at [682, 484] on button "Next" at bounding box center [688, 548] width 37 height 11
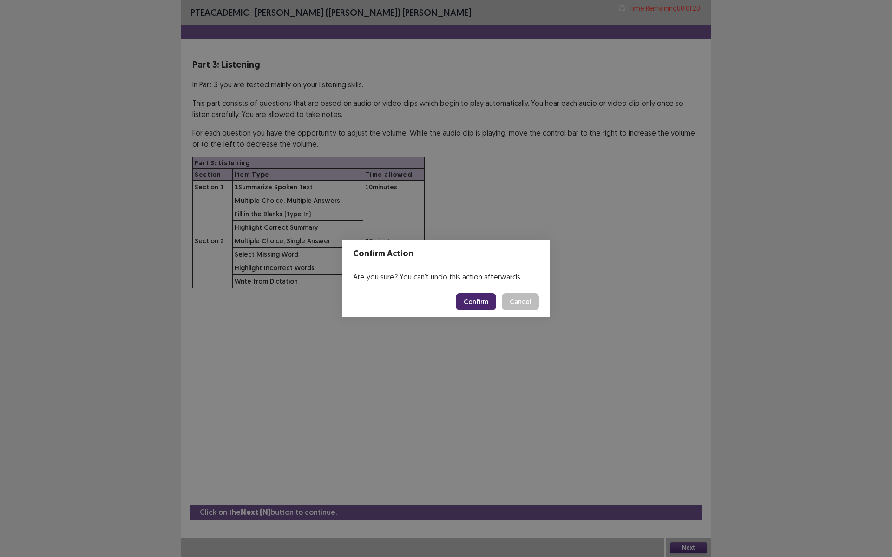
click at [479, 305] on button "Confirm" at bounding box center [476, 302] width 40 height 17
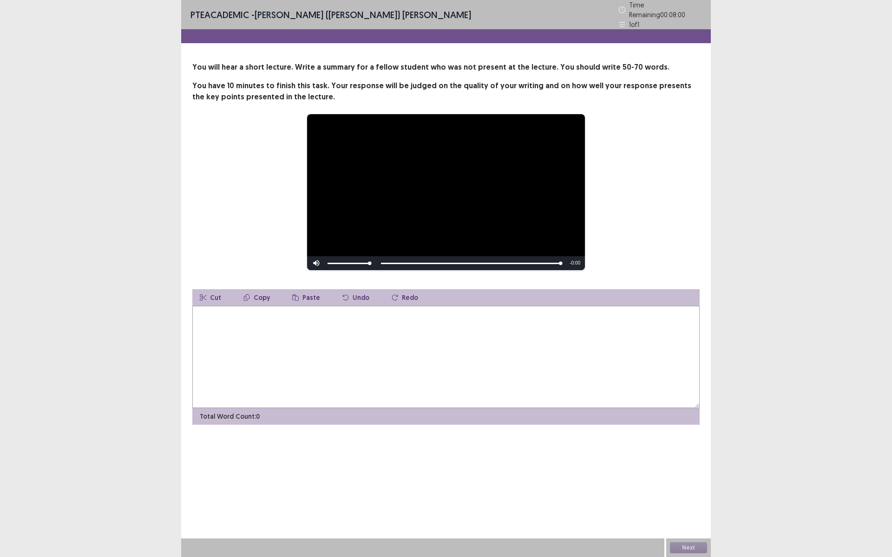
drag, startPoint x: 273, startPoint y: 367, endPoint x: 283, endPoint y: 366, distance: 10.8
click at [274, 367] on textarea at bounding box center [445, 357] width 507 height 102
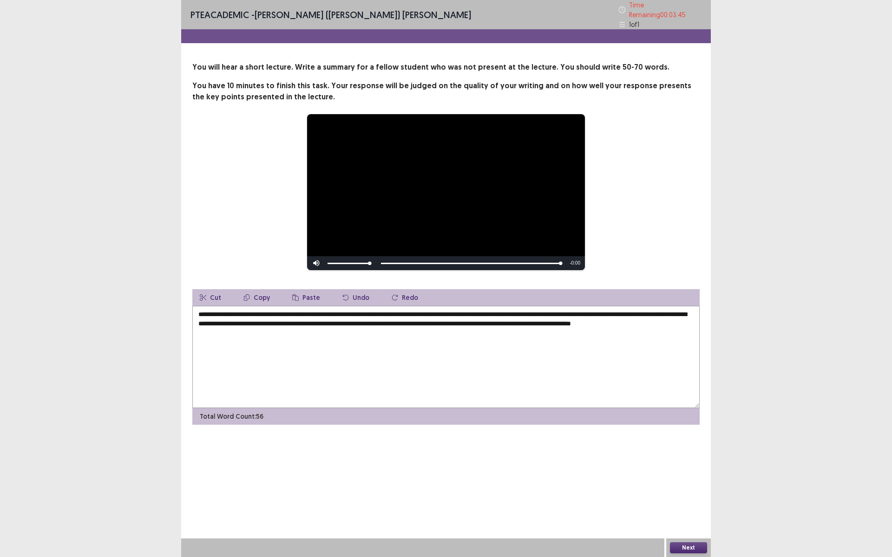
click at [543, 320] on textarea "**********" at bounding box center [445, 357] width 507 height 102
click at [341, 332] on textarea "**********" at bounding box center [445, 357] width 507 height 102
click at [448, 314] on textarea "**********" at bounding box center [445, 357] width 507 height 102
click at [486, 313] on textarea "**********" at bounding box center [445, 357] width 507 height 102
click at [472, 314] on textarea "**********" at bounding box center [445, 357] width 507 height 102
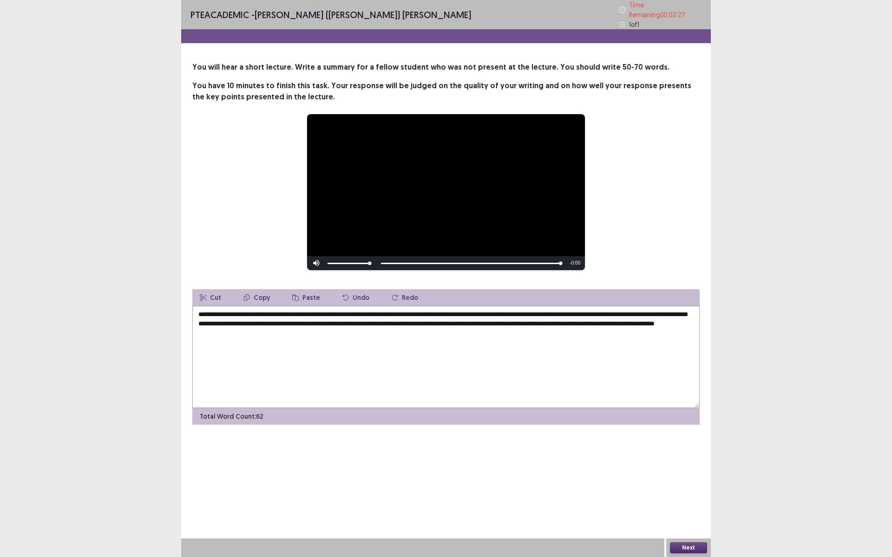
click at [472, 314] on textarea "**********" at bounding box center [445, 357] width 507 height 102
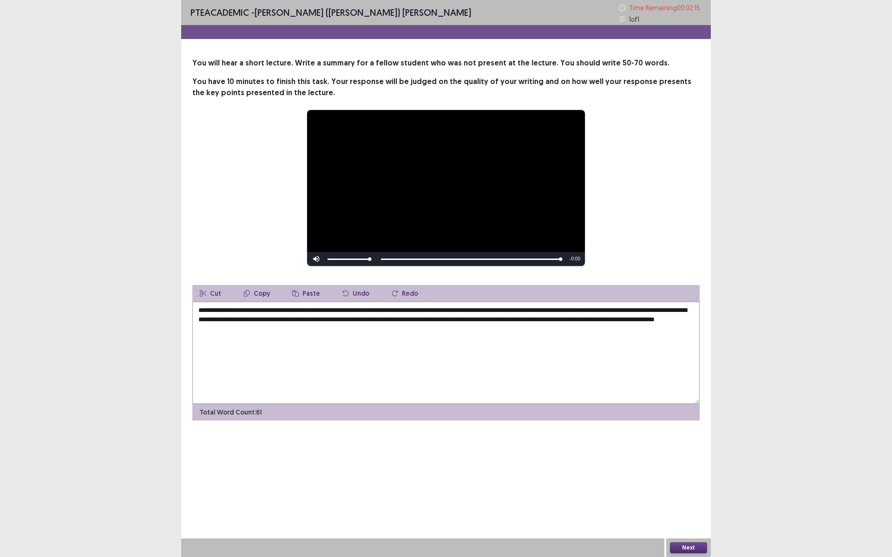
click at [669, 311] on textarea "**********" at bounding box center [445, 353] width 507 height 102
click at [422, 319] on textarea "**********" at bounding box center [445, 353] width 507 height 102
click at [419, 321] on textarea "**********" at bounding box center [445, 353] width 507 height 102
click at [269, 329] on textarea "**********" at bounding box center [445, 353] width 507 height 102
type textarea "**********"
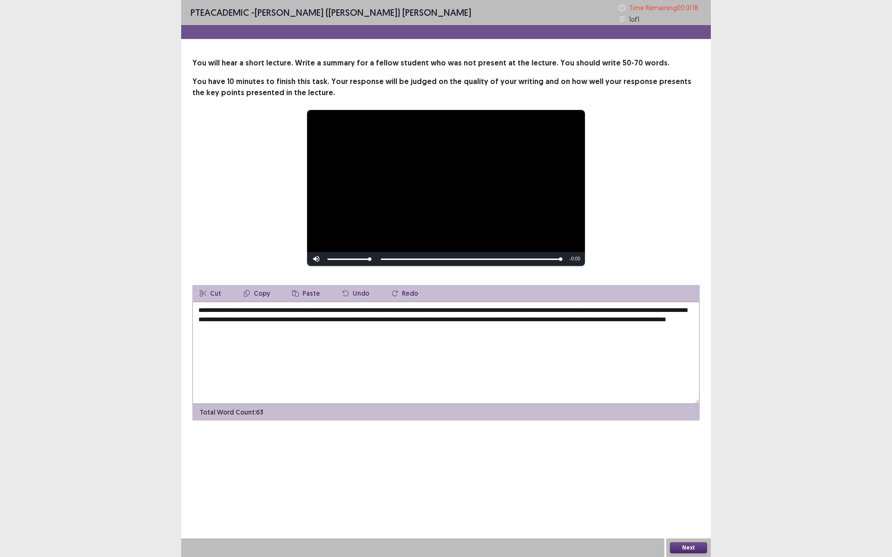
click at [688, 484] on button "Next" at bounding box center [688, 548] width 37 height 11
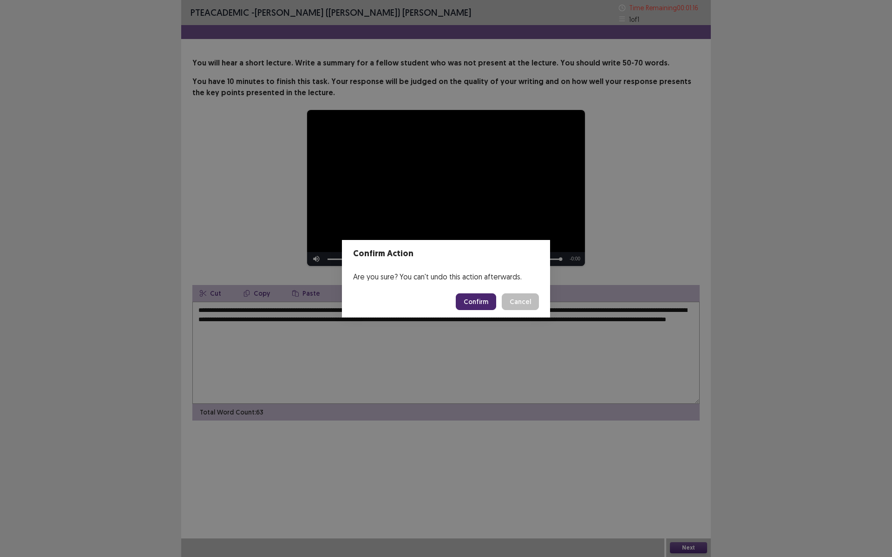
click at [478, 302] on button "Confirm" at bounding box center [476, 302] width 40 height 17
drag, startPoint x: 347, startPoint y: 412, endPoint x: 599, endPoint y: 251, distance: 298.8
click at [599, 251] on div "Confirm Action Are you sure? You can't undo this action afterwards. Loading... …" at bounding box center [446, 278] width 892 height 557
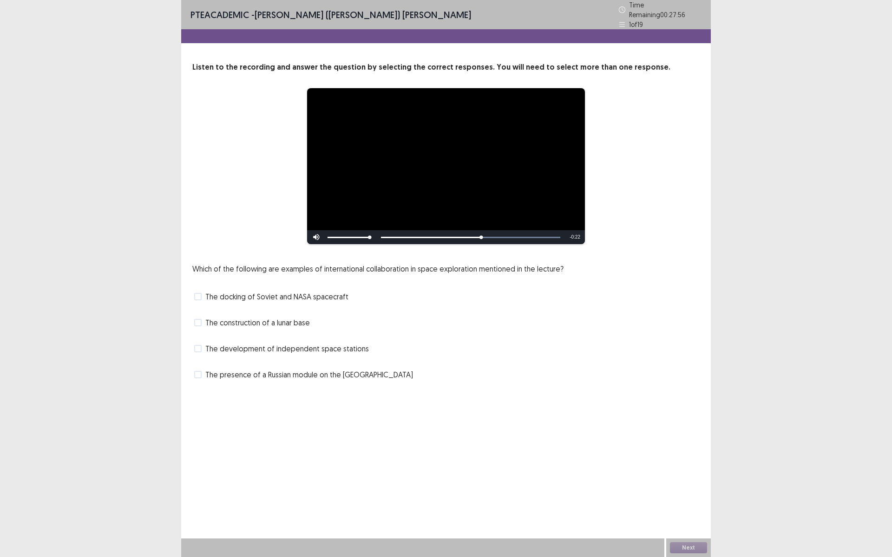
click at [198, 295] on span at bounding box center [197, 296] width 7 height 7
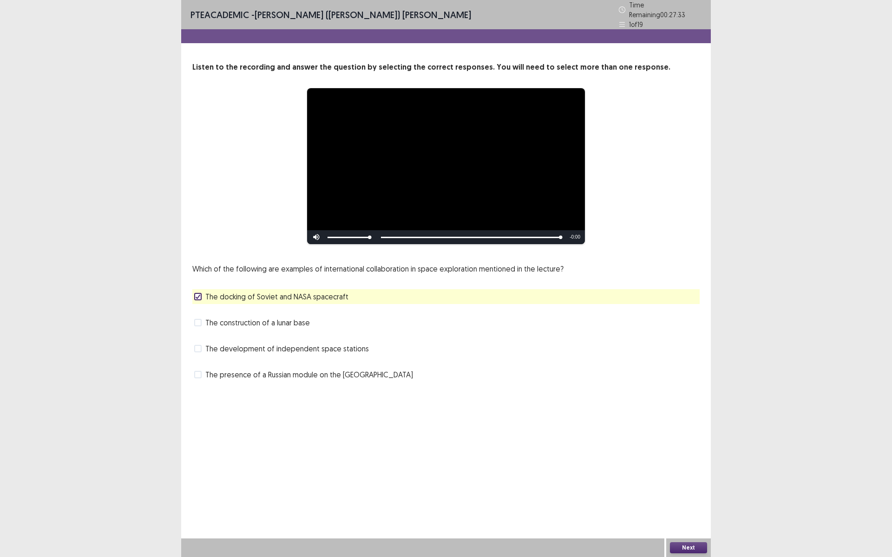
click at [689, 484] on button "Next" at bounding box center [688, 548] width 37 height 11
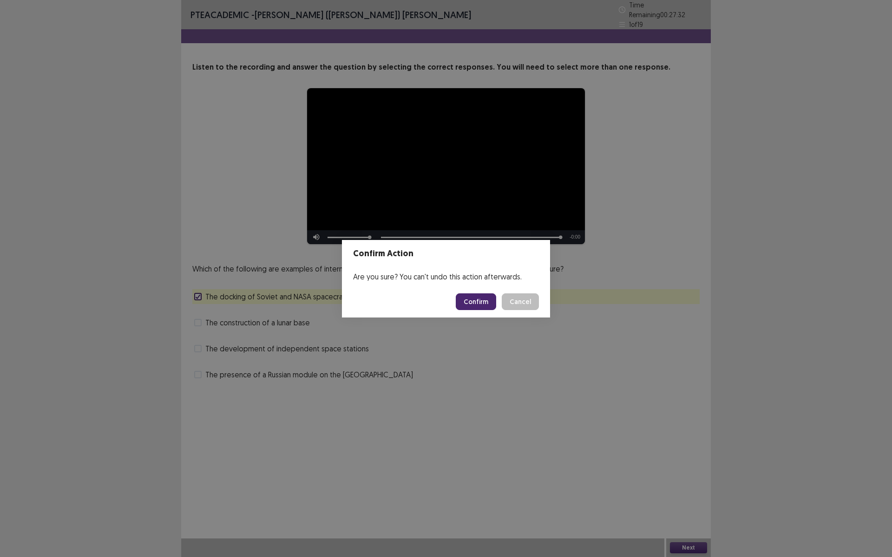
click at [477, 304] on button "Confirm" at bounding box center [476, 302] width 40 height 17
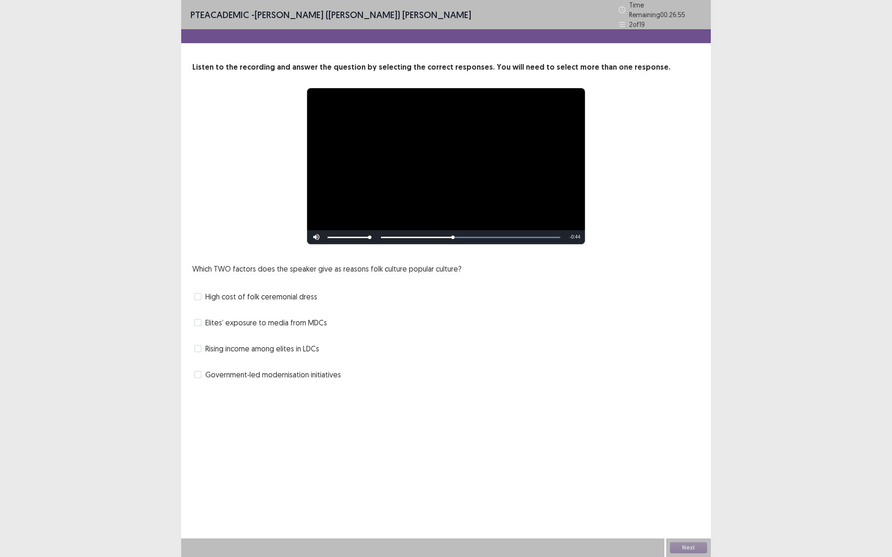
click at [197, 347] on span at bounding box center [197, 348] width 7 height 7
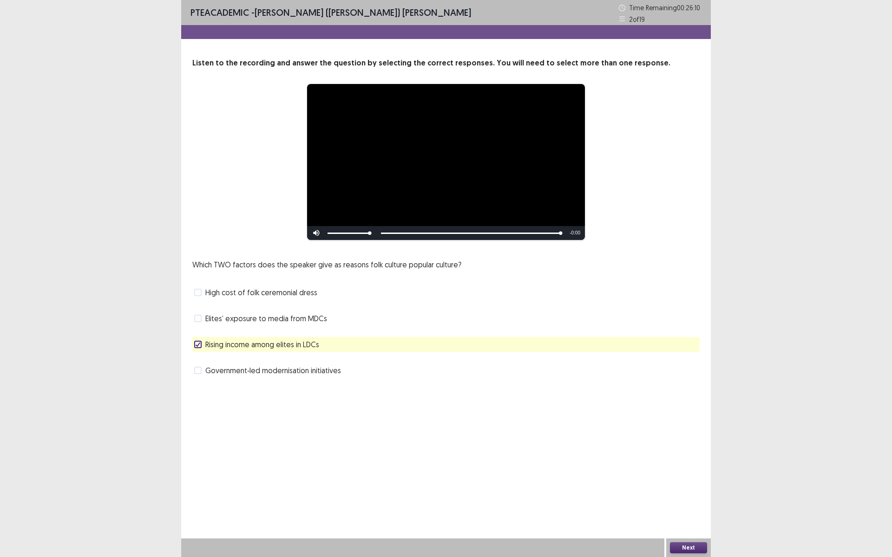
click at [685, 484] on button "Next" at bounding box center [688, 548] width 37 height 11
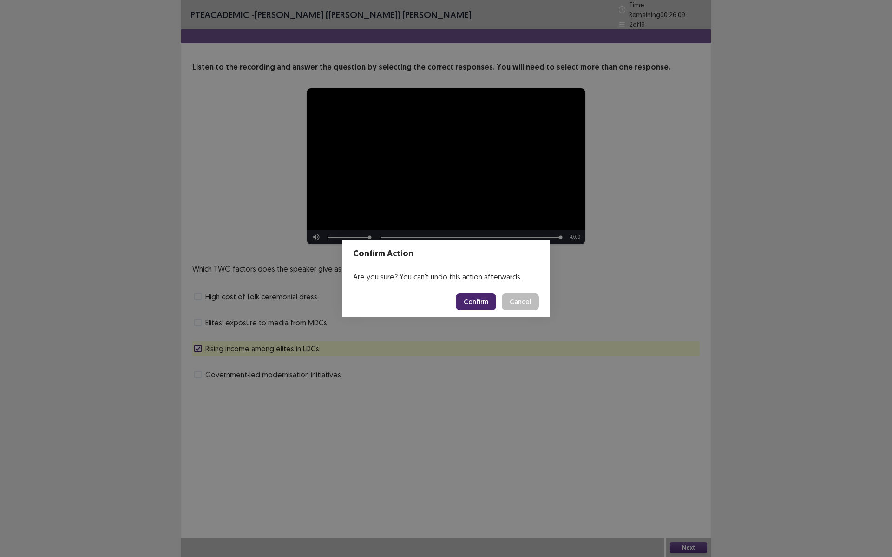
click at [475, 305] on button "Confirm" at bounding box center [476, 302] width 40 height 17
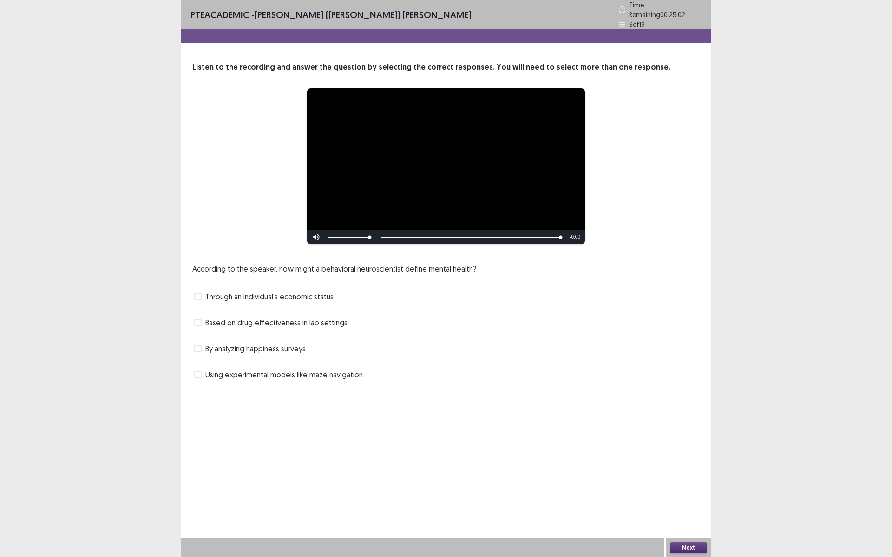
click at [198, 319] on span at bounding box center [197, 322] width 7 height 7
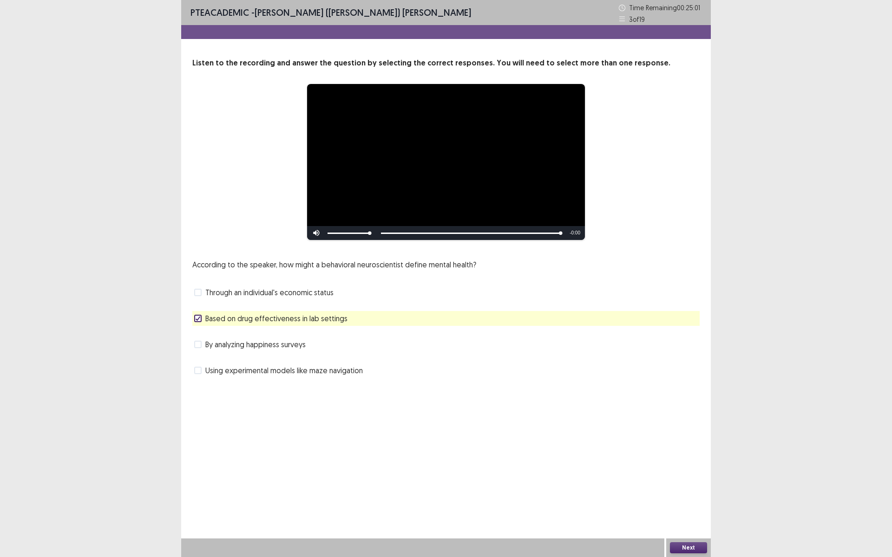
click at [685, 484] on button "Next" at bounding box center [688, 548] width 37 height 11
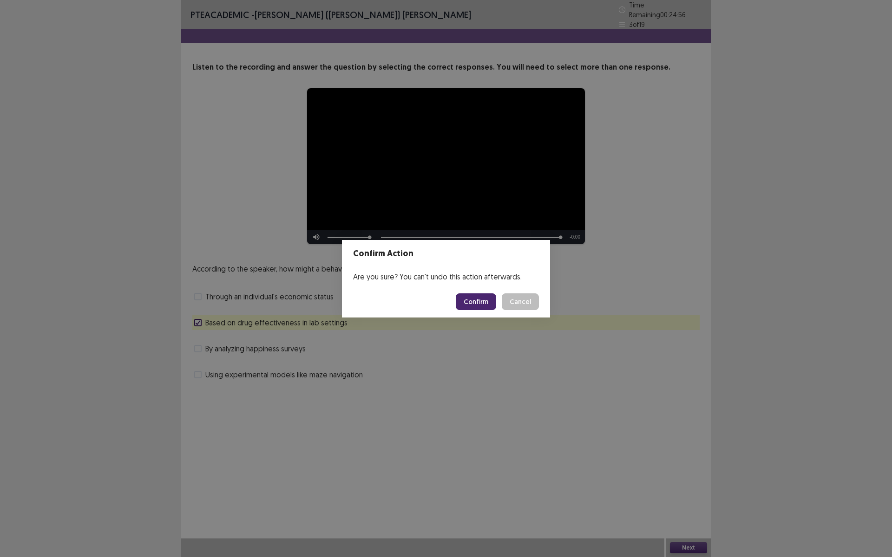
click at [507, 301] on button "Cancel" at bounding box center [520, 302] width 37 height 17
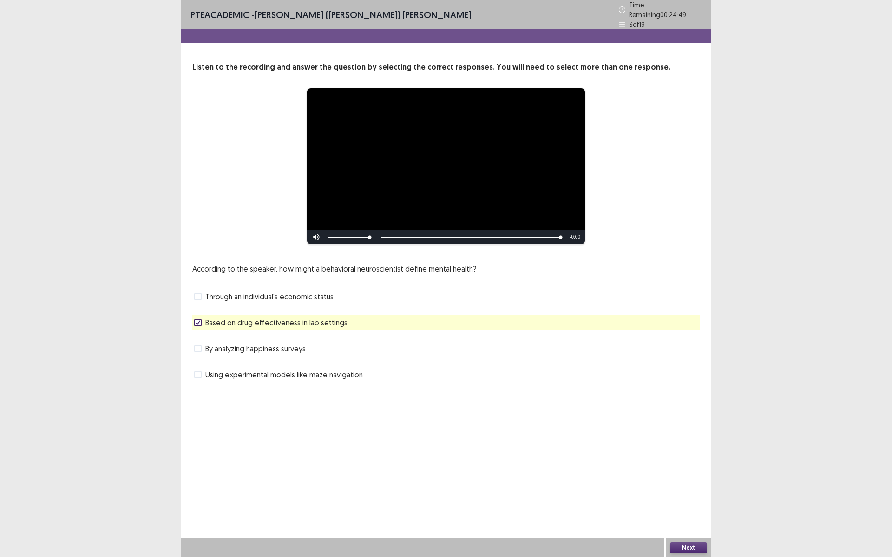
click at [679, 484] on button "Next" at bounding box center [688, 548] width 37 height 11
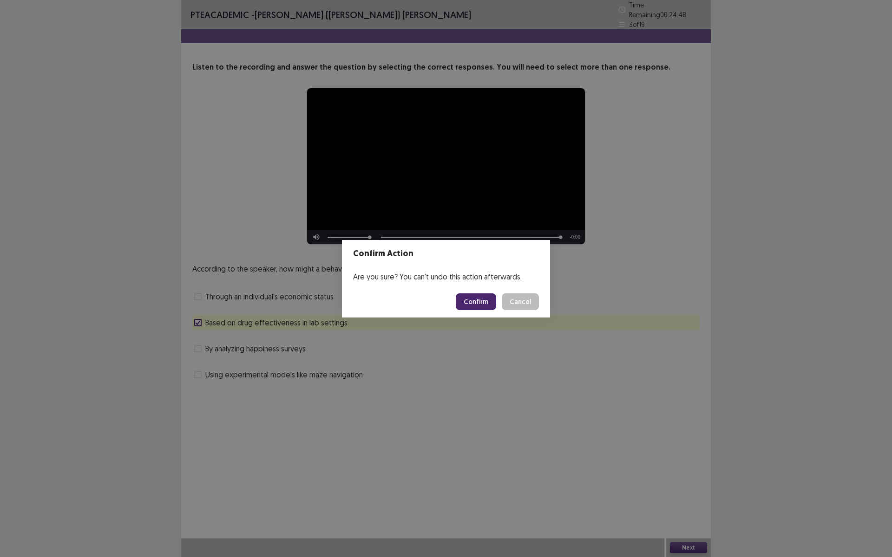
click at [477, 307] on button "Confirm" at bounding box center [476, 302] width 40 height 17
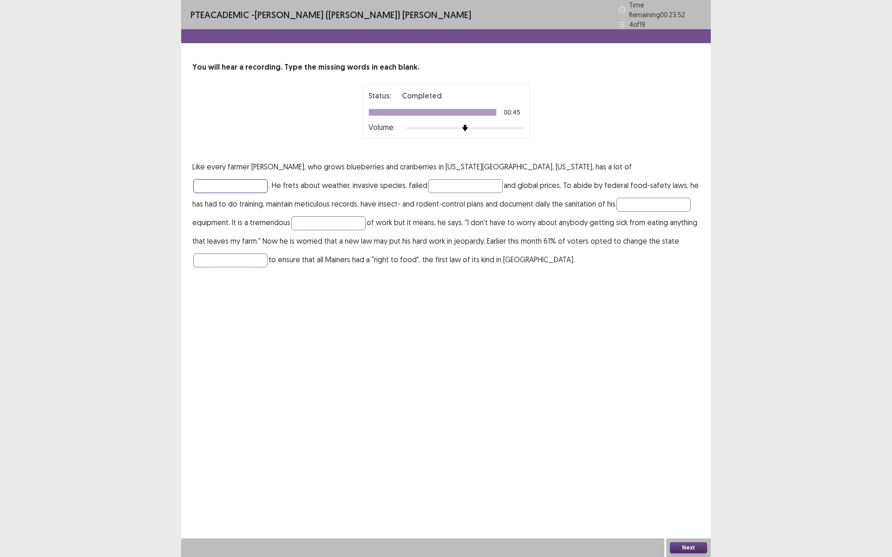
click at [268, 179] on input "text" at bounding box center [230, 186] width 74 height 14
type input "*******"
click at [268, 254] on input "text" at bounding box center [230, 261] width 74 height 14
type input "**********"
click at [704, 484] on button "Next" at bounding box center [688, 548] width 37 height 11
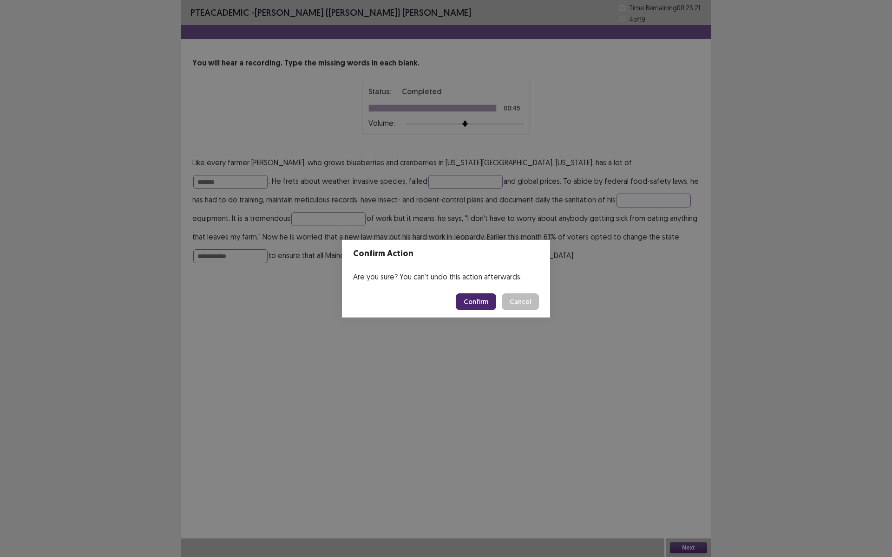
click at [488, 304] on button "Confirm" at bounding box center [476, 302] width 40 height 17
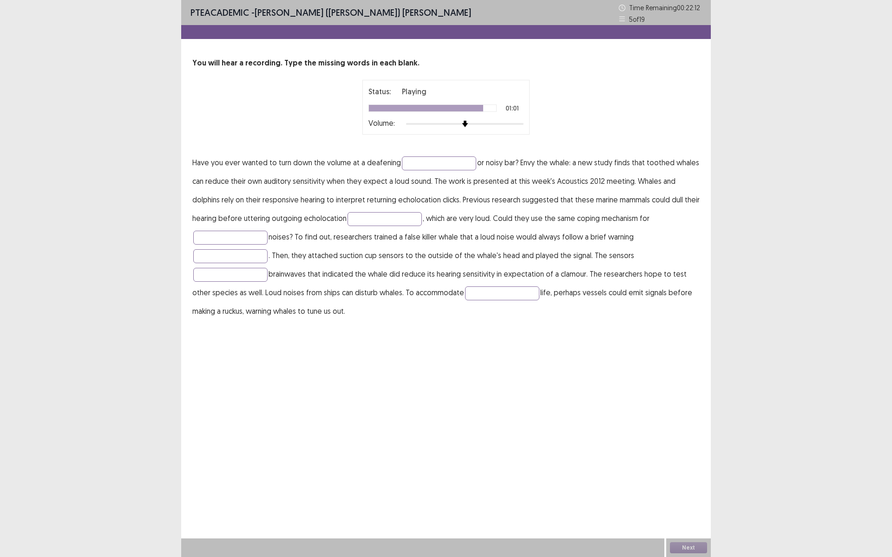
click at [446, 155] on p "Have you ever wanted to turn down the volume at a deafening or noisy bar? Envy …" at bounding box center [445, 236] width 507 height 167
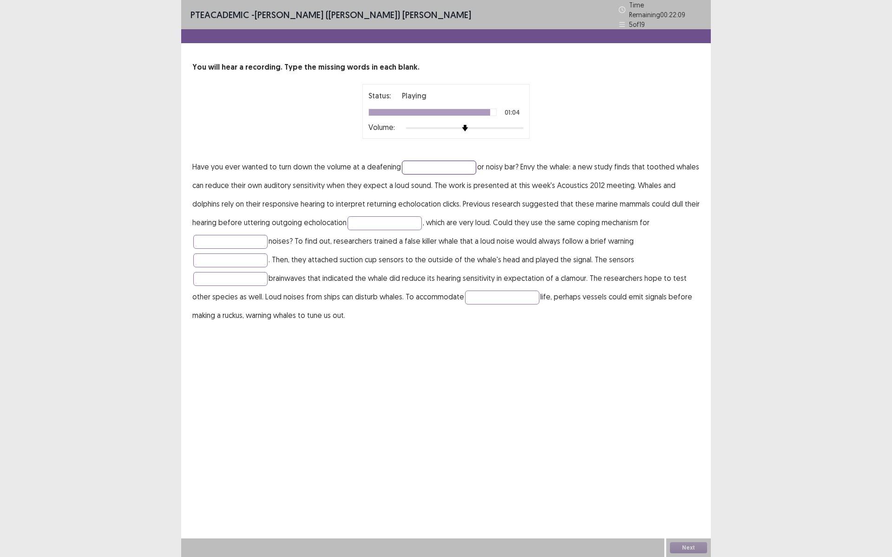
click at [445, 164] on input "text" at bounding box center [439, 168] width 74 height 14
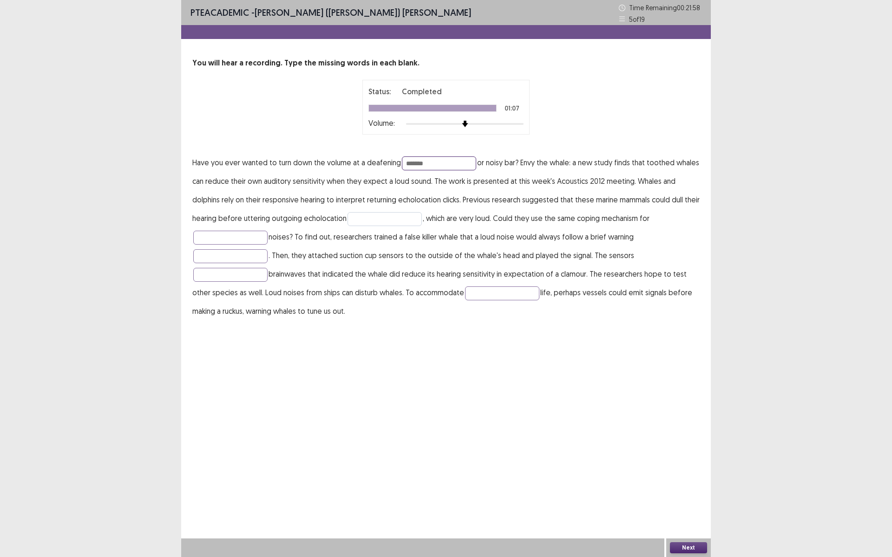
type input "*******"
click at [359, 218] on input "text" at bounding box center [384, 219] width 74 height 14
click at [358, 219] on input "text" at bounding box center [384, 219] width 74 height 14
type input "*****"
click at [694, 484] on button "Next" at bounding box center [688, 548] width 37 height 11
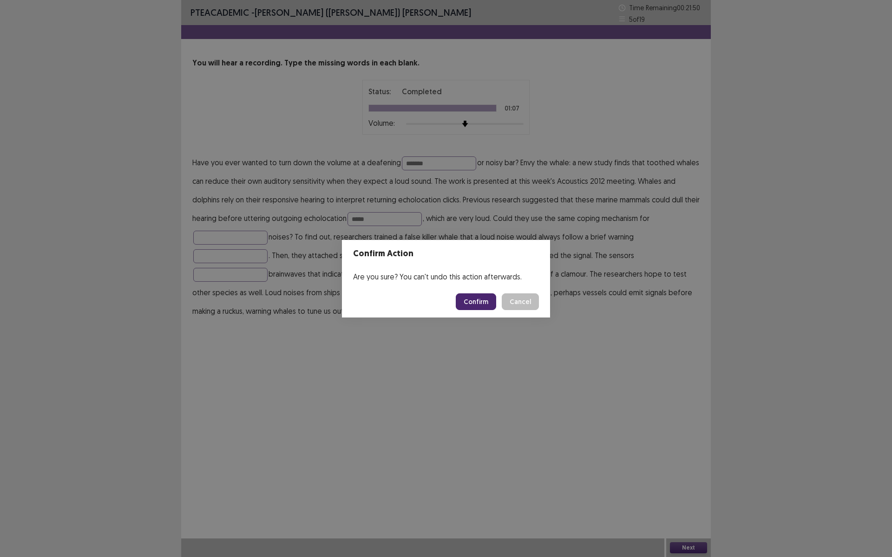
click at [478, 300] on button "Confirm" at bounding box center [476, 302] width 40 height 17
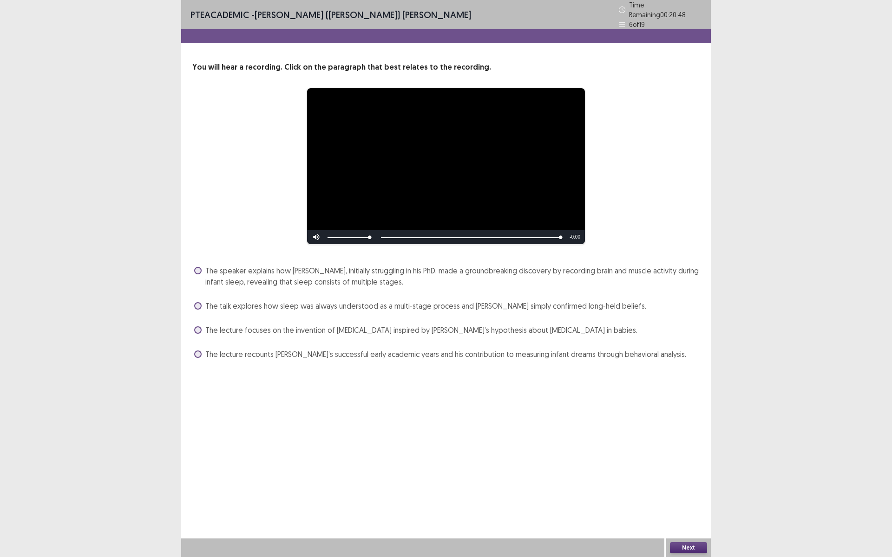
click at [195, 267] on span at bounding box center [197, 270] width 7 height 7
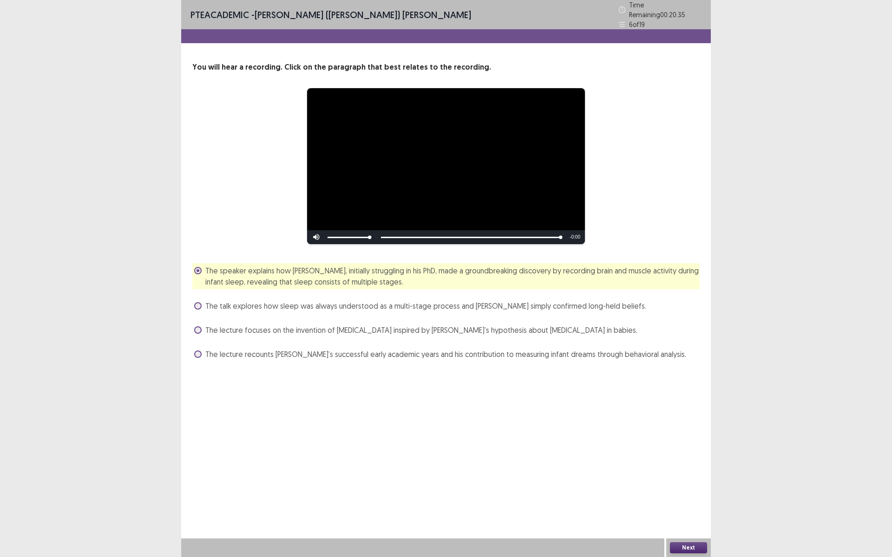
click at [203, 326] on label "The lecture focuses on the invention of [MEDICAL_DATA] inspired by [PERSON_NAME…" at bounding box center [415, 330] width 443 height 11
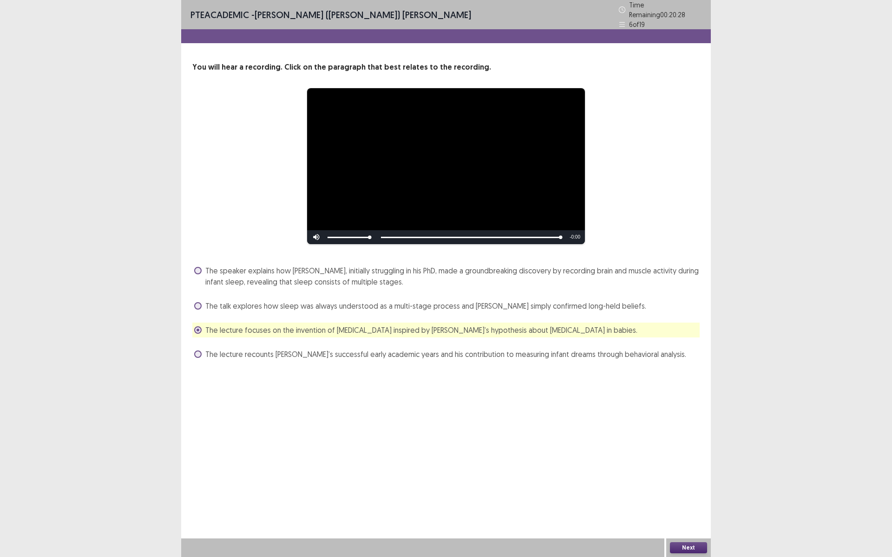
click at [689, 484] on button "Next" at bounding box center [688, 548] width 37 height 11
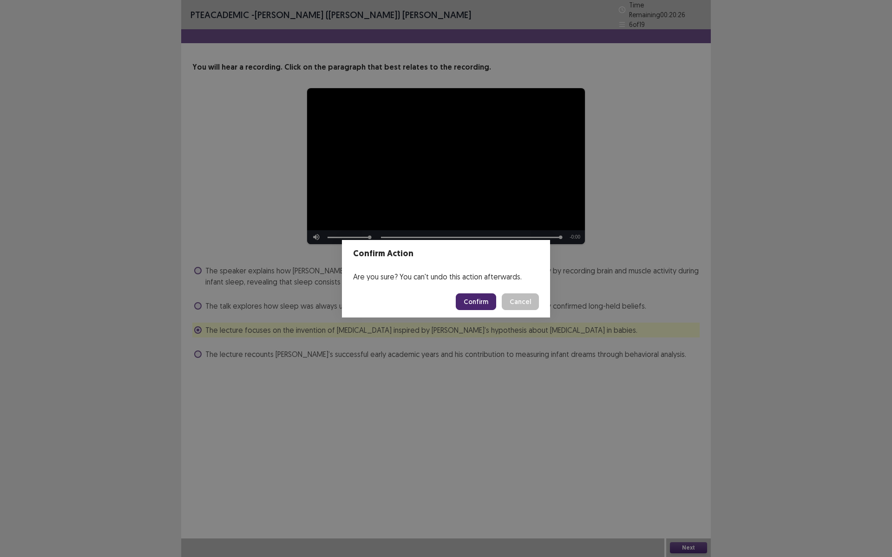
click at [480, 299] on button "Confirm" at bounding box center [476, 302] width 40 height 17
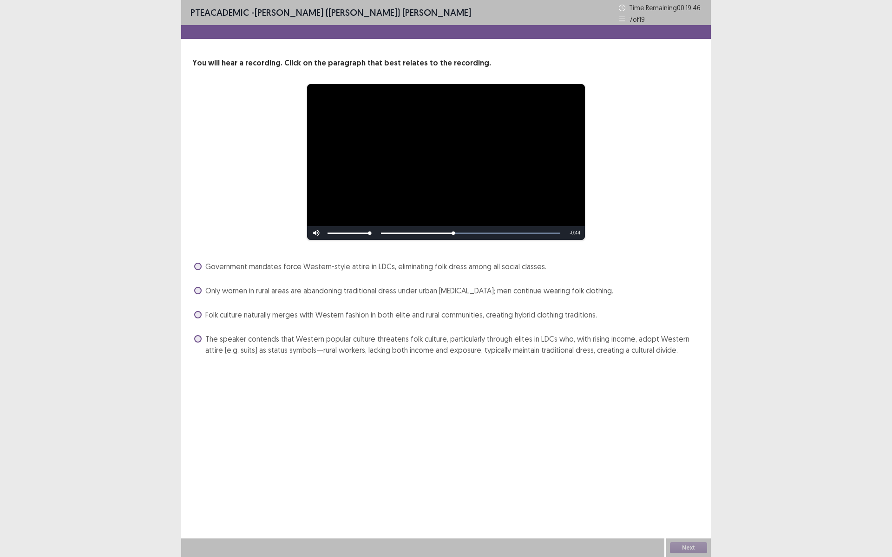
click at [198, 341] on span at bounding box center [197, 338] width 7 height 7
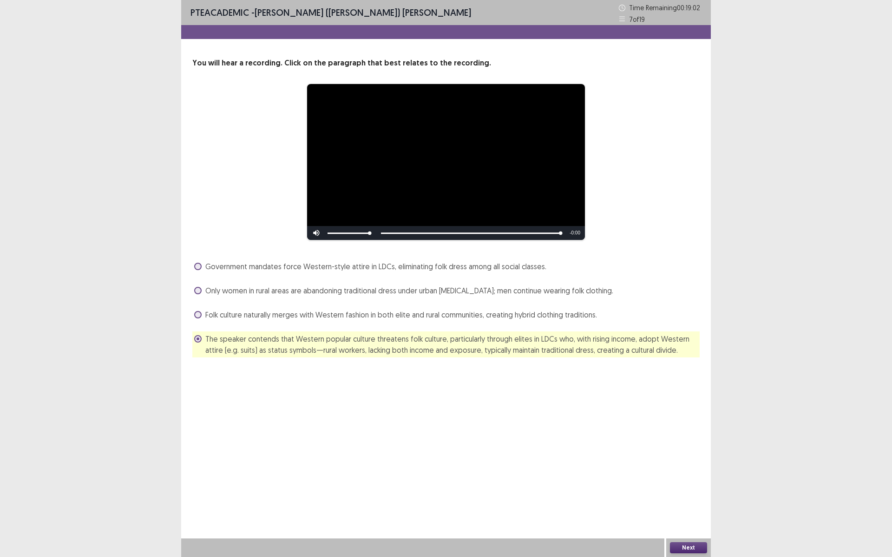
click at [674, 484] on button "Next" at bounding box center [688, 548] width 37 height 11
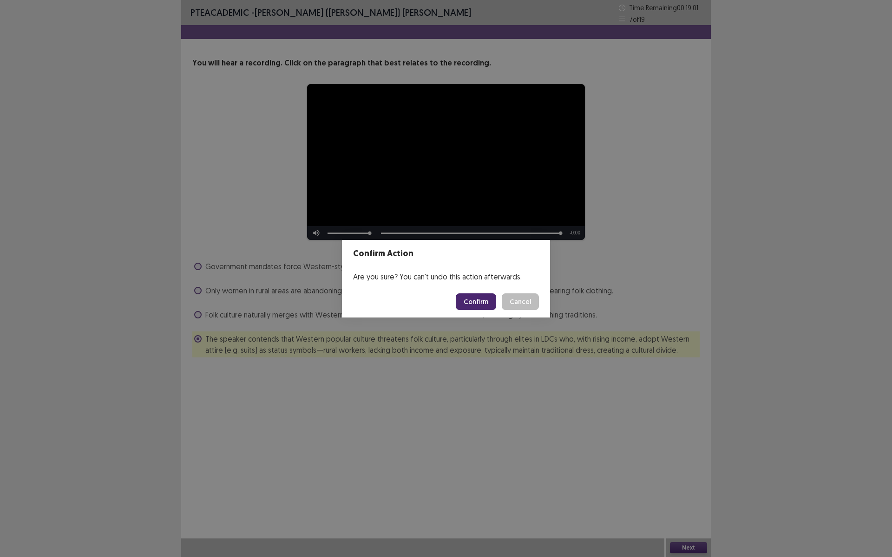
click at [471, 299] on button "Confirm" at bounding box center [476, 302] width 40 height 17
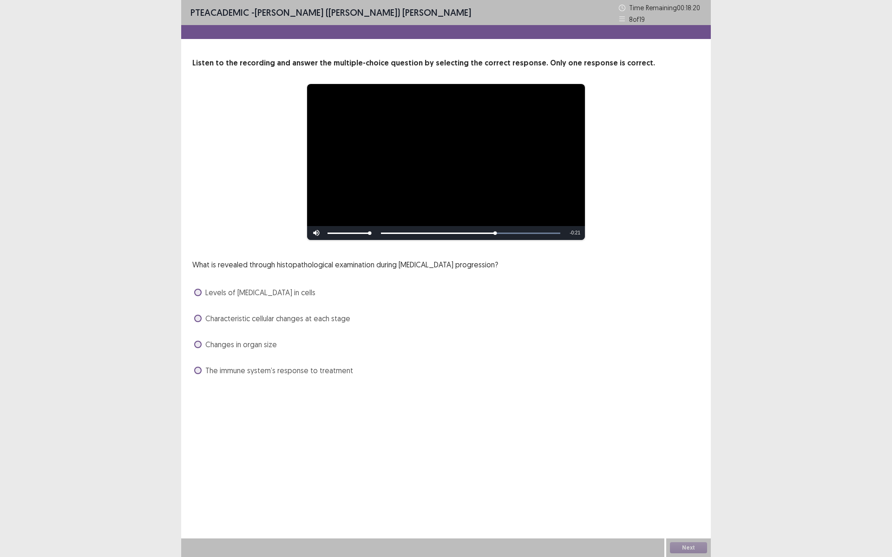
click at [197, 319] on span at bounding box center [197, 318] width 7 height 7
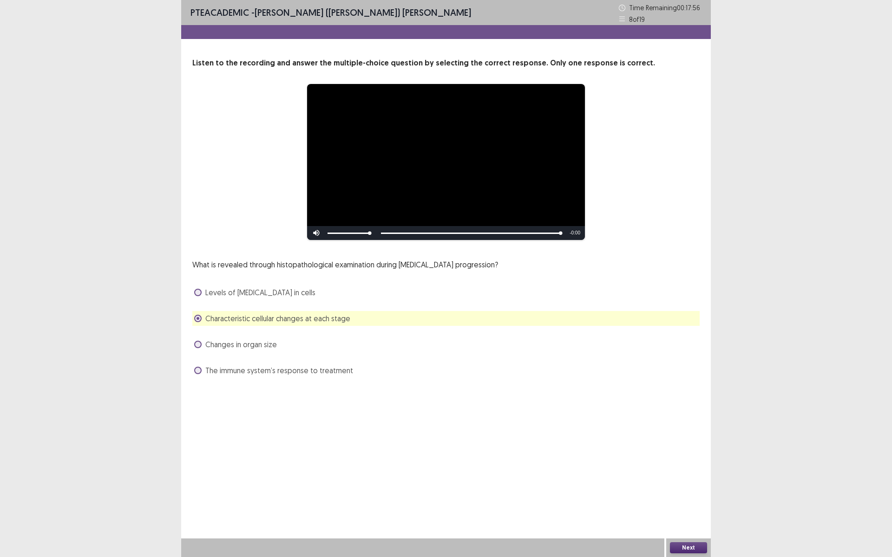
click at [693, 484] on button "Next" at bounding box center [688, 548] width 37 height 11
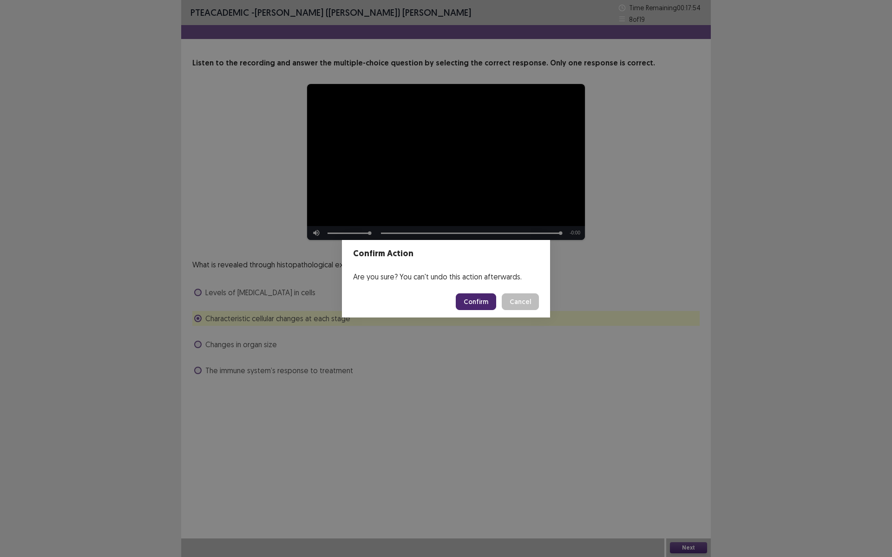
click at [473, 303] on button "Confirm" at bounding box center [476, 302] width 40 height 17
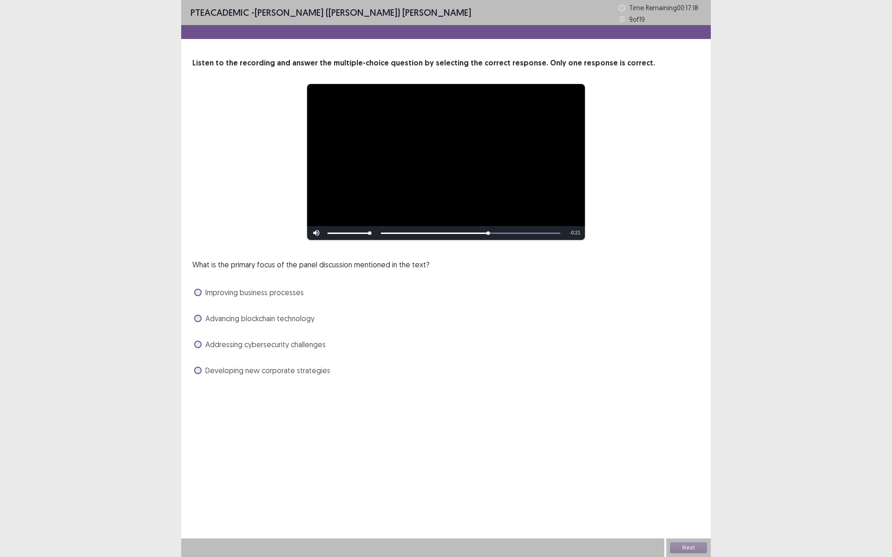
click at [196, 369] on span at bounding box center [197, 370] width 7 height 7
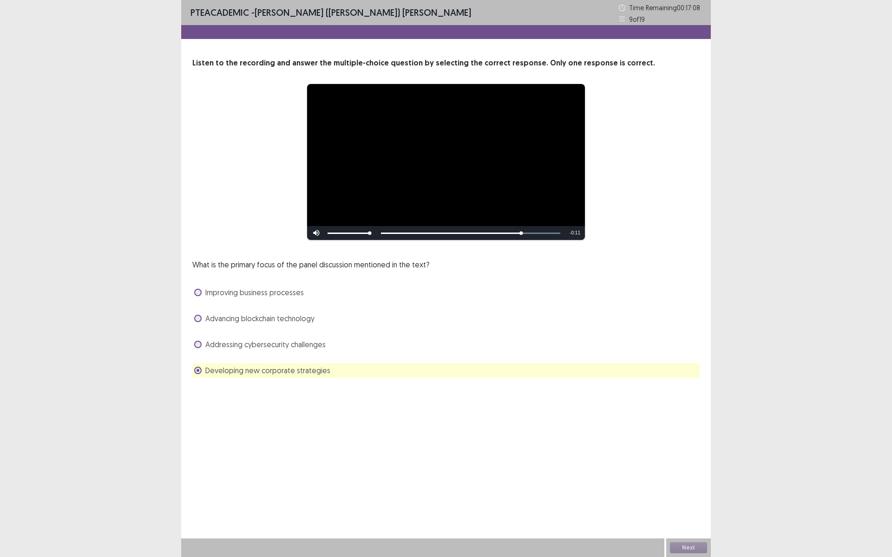
click at [198, 294] on span at bounding box center [197, 292] width 7 height 7
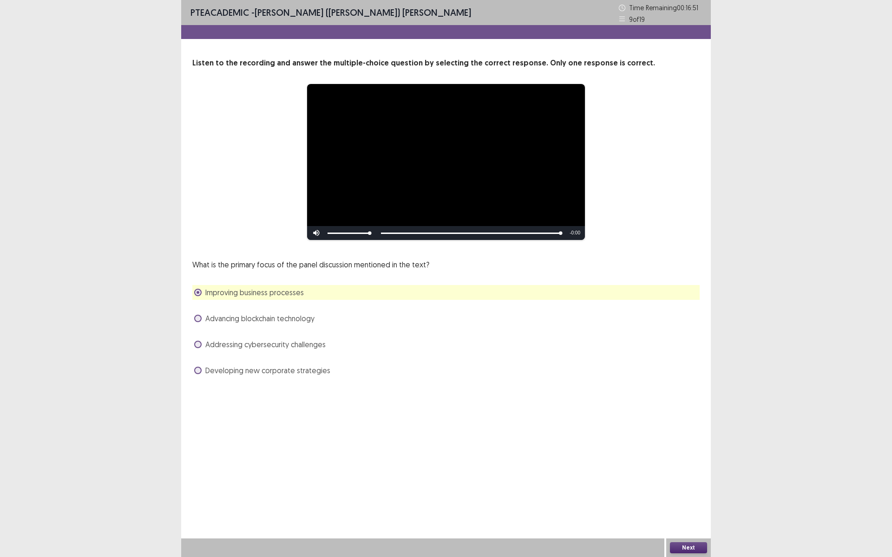
click at [684, 484] on button "Next" at bounding box center [688, 548] width 37 height 11
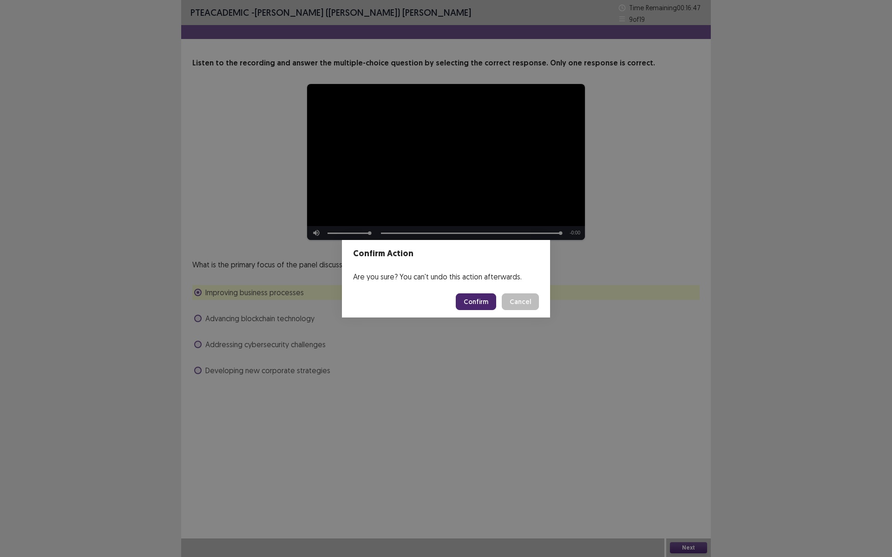
click at [484, 303] on button "Confirm" at bounding box center [476, 302] width 40 height 17
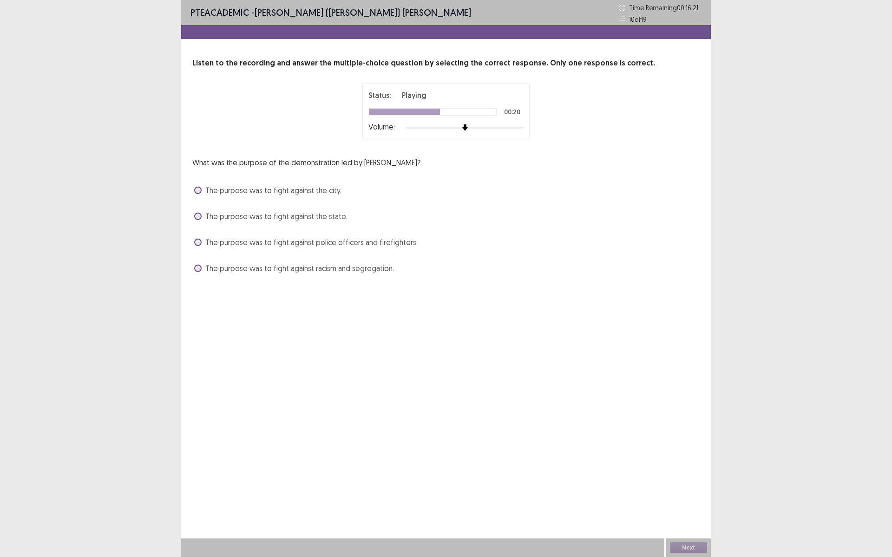
click at [194, 247] on div "The purpose was to fight against police officers and firefighters." at bounding box center [445, 242] width 507 height 15
click at [200, 243] on span at bounding box center [197, 242] width 7 height 7
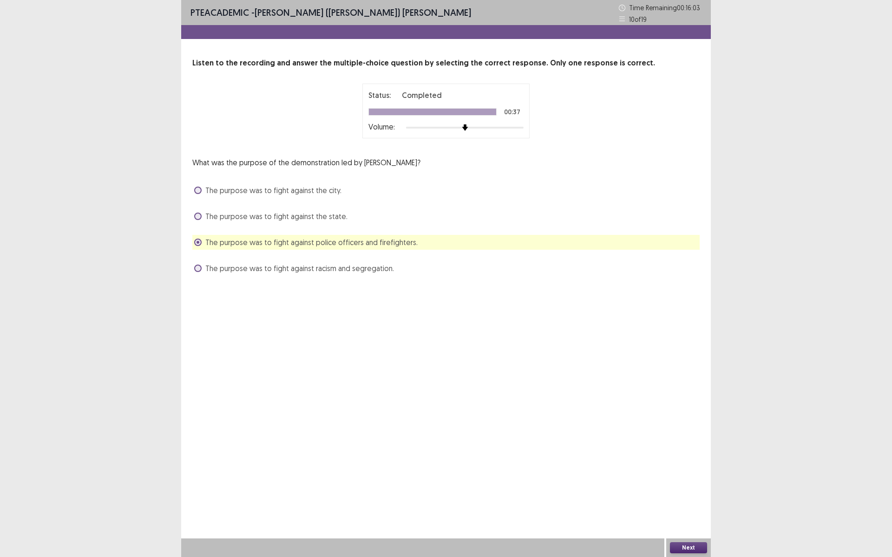
click at [687, 484] on button "Next" at bounding box center [688, 548] width 37 height 11
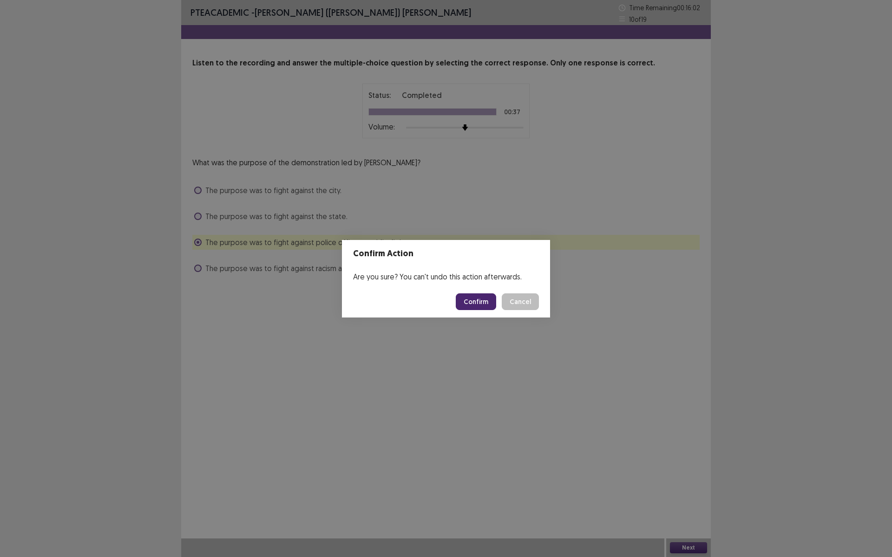
drag, startPoint x: 476, startPoint y: 303, endPoint x: 469, endPoint y: 314, distance: 13.1
click at [476, 304] on button "Confirm" at bounding box center [476, 302] width 40 height 17
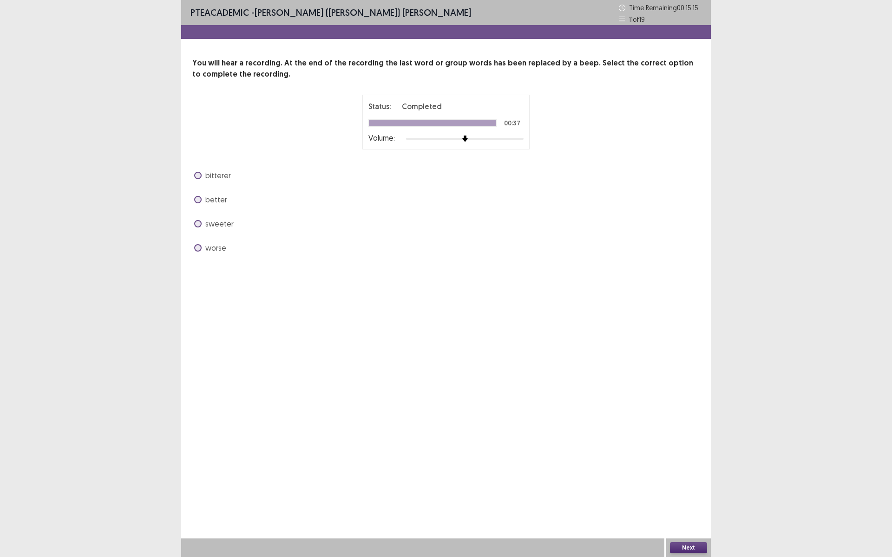
click at [195, 198] on span at bounding box center [197, 199] width 7 height 7
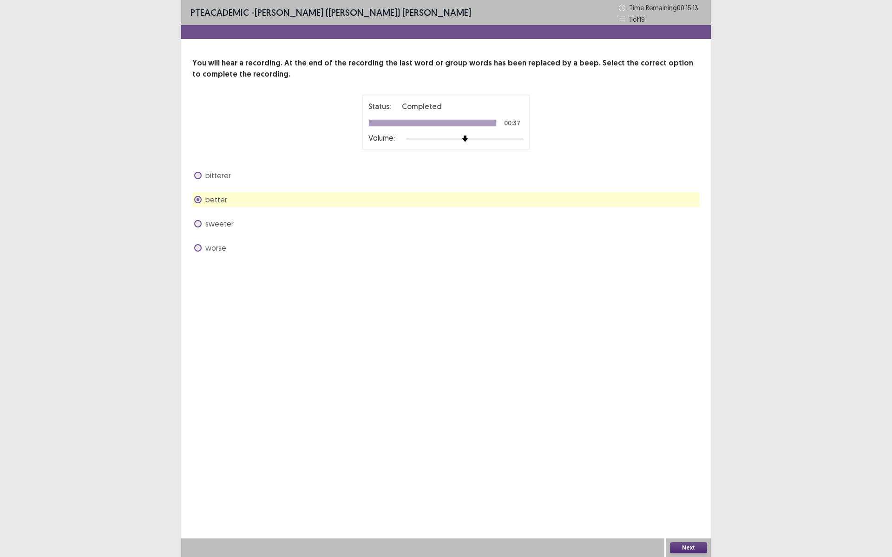
click at [686, 484] on button "Next" at bounding box center [688, 548] width 37 height 11
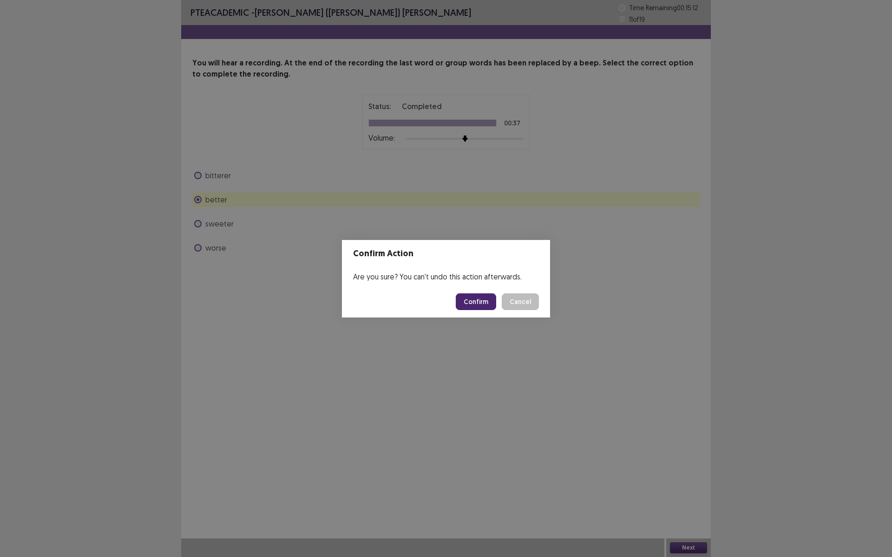
click at [484, 305] on button "Confirm" at bounding box center [476, 302] width 40 height 17
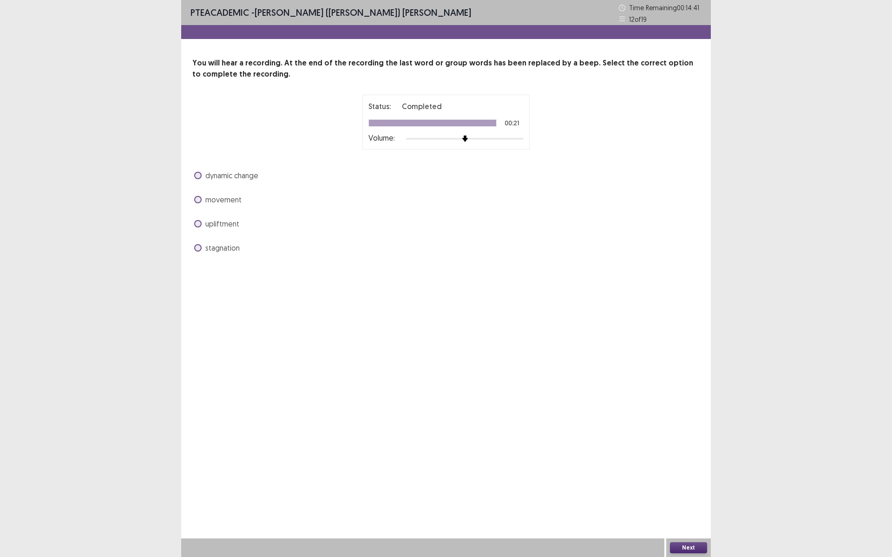
click at [197, 248] on span at bounding box center [197, 247] width 7 height 7
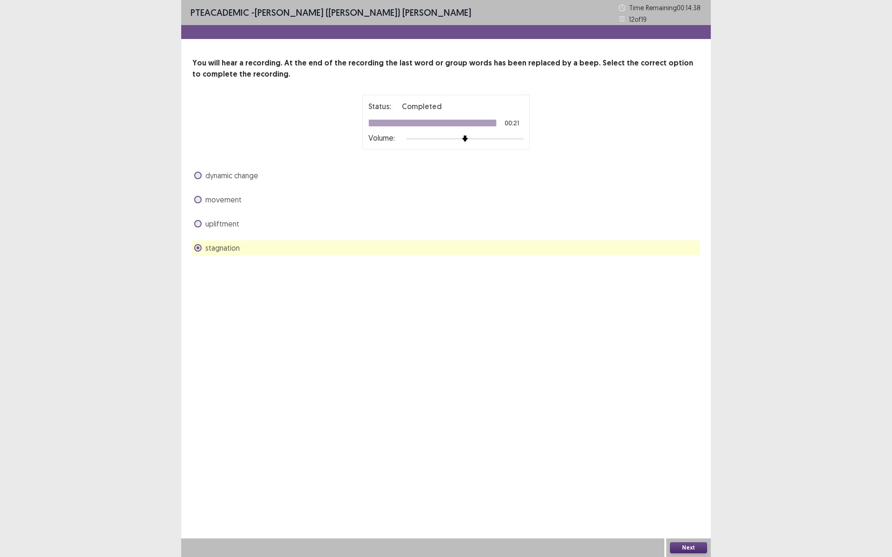
click at [197, 197] on span at bounding box center [197, 199] width 7 height 7
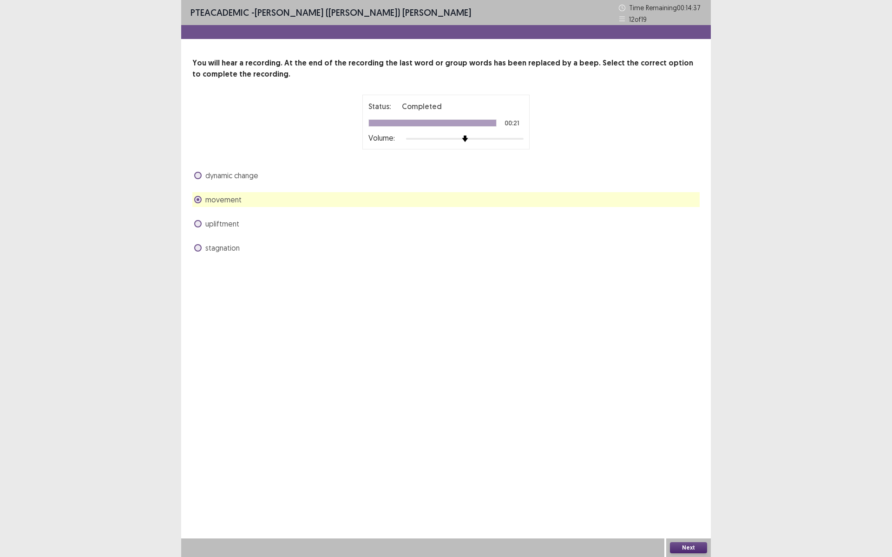
click at [197, 247] on span at bounding box center [197, 247] width 7 height 7
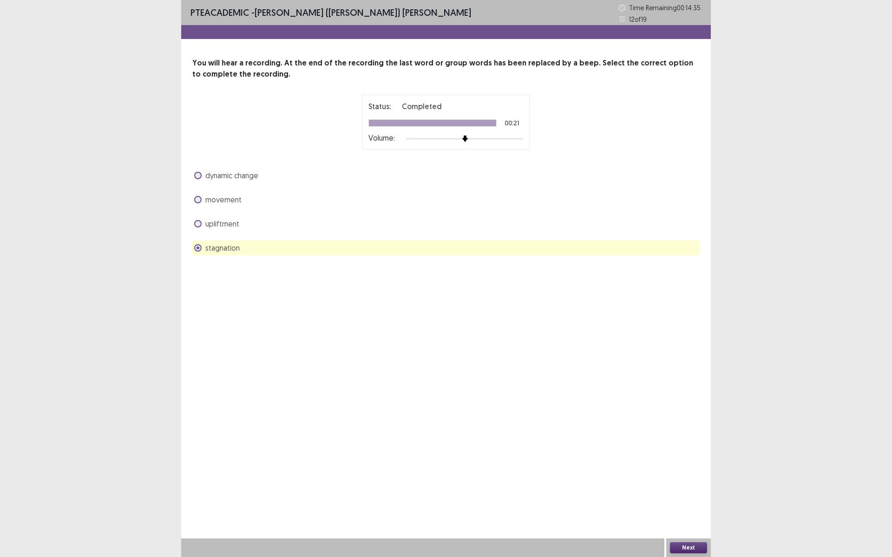
click at [687, 484] on button "Next" at bounding box center [688, 548] width 37 height 11
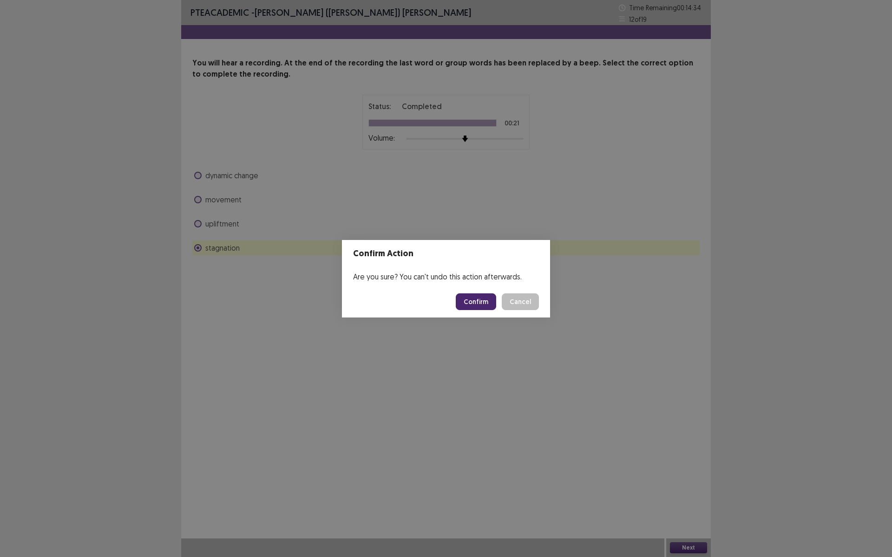
drag, startPoint x: 471, startPoint y: 304, endPoint x: 442, endPoint y: 305, distance: 29.3
click at [471, 304] on button "Confirm" at bounding box center [476, 302] width 40 height 17
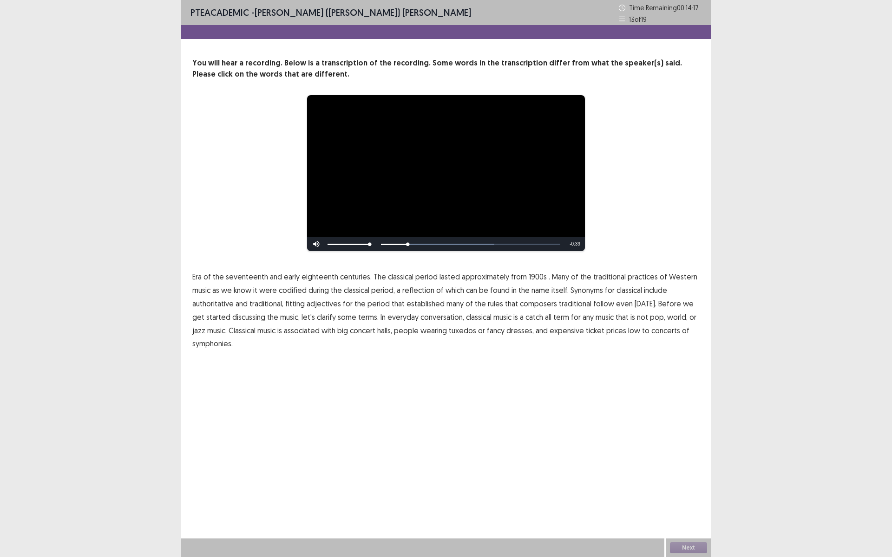
click at [533, 278] on span "1900s" at bounding box center [538, 276] width 18 height 11
click at [628, 332] on span "low" at bounding box center [634, 330] width 12 height 11
click at [683, 484] on button "Next" at bounding box center [688, 548] width 37 height 11
drag, startPoint x: 683, startPoint y: 553, endPoint x: 688, endPoint y: 548, distance: 7.6
click at [688, 484] on button "Next" at bounding box center [688, 548] width 37 height 11
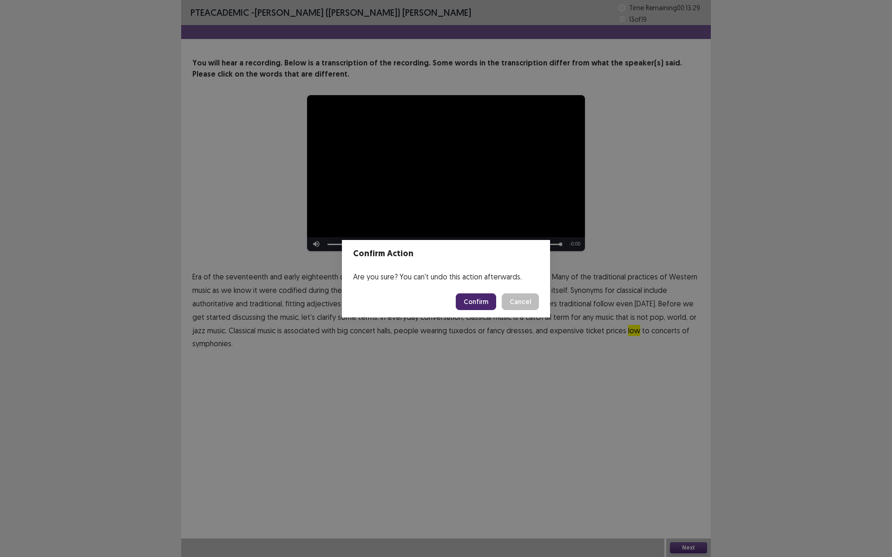
click at [475, 301] on button "Confirm" at bounding box center [476, 302] width 40 height 17
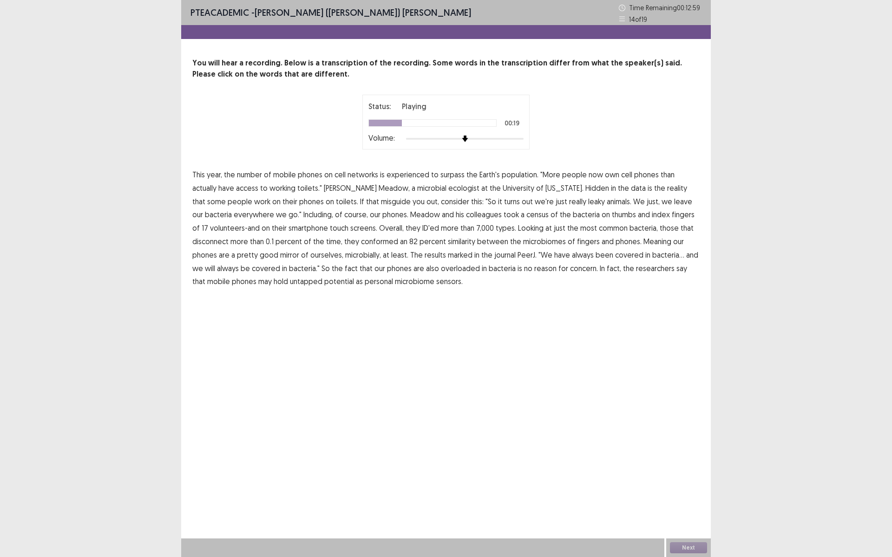
click at [381, 204] on span "misguide" at bounding box center [396, 201] width 30 height 11
click at [229, 236] on span "disconnect" at bounding box center [210, 241] width 36 height 11
click at [441, 273] on span "overloaded" at bounding box center [460, 268] width 39 height 11
click at [691, 484] on button "Next" at bounding box center [688, 548] width 37 height 11
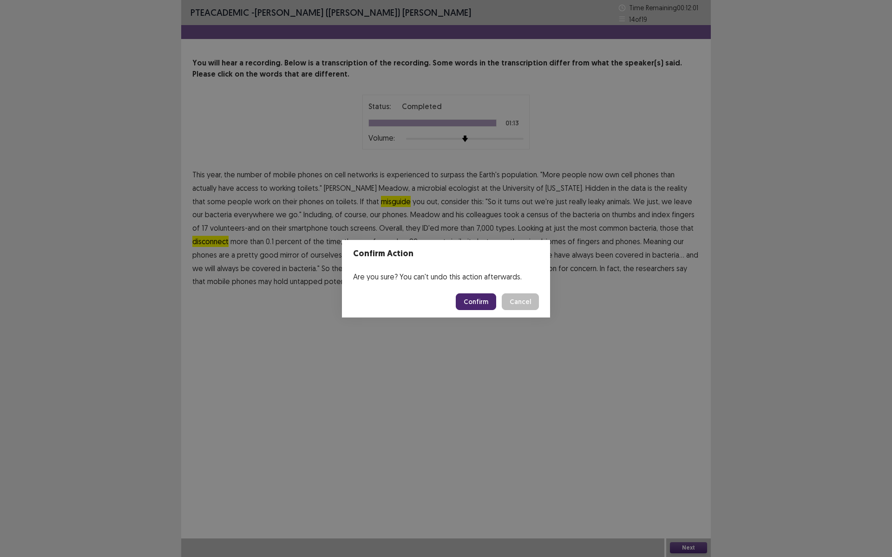
click at [478, 303] on button "Confirm" at bounding box center [476, 302] width 40 height 17
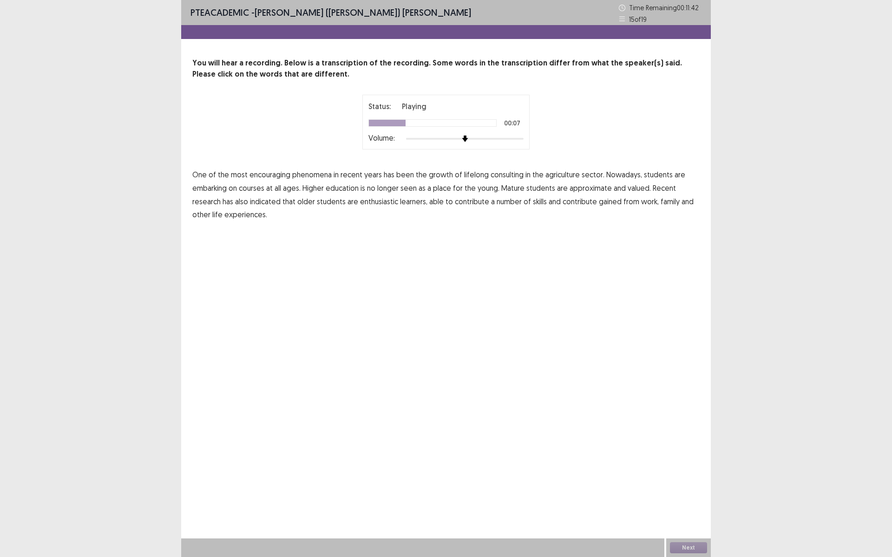
click at [517, 176] on span "consulting" at bounding box center [507, 174] width 33 height 11
click at [573, 177] on span "agriculture" at bounding box center [562, 174] width 34 height 11
click at [496, 171] on span "consulting" at bounding box center [507, 174] width 33 height 11
drag, startPoint x: 573, startPoint y: 202, endPoint x: 576, endPoint y: 207, distance: 5.2
click at [574, 203] on span "contribute" at bounding box center [579, 201] width 34 height 11
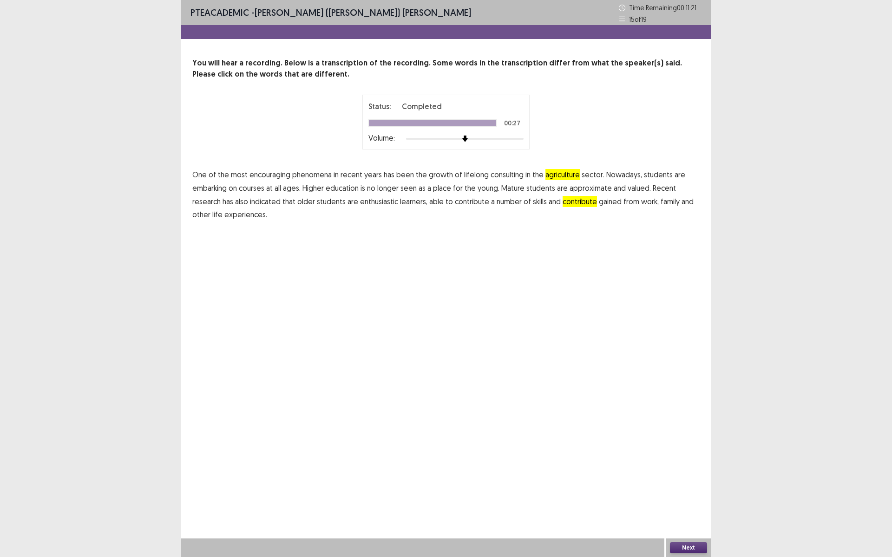
click at [682, 484] on button "Next" at bounding box center [688, 548] width 37 height 11
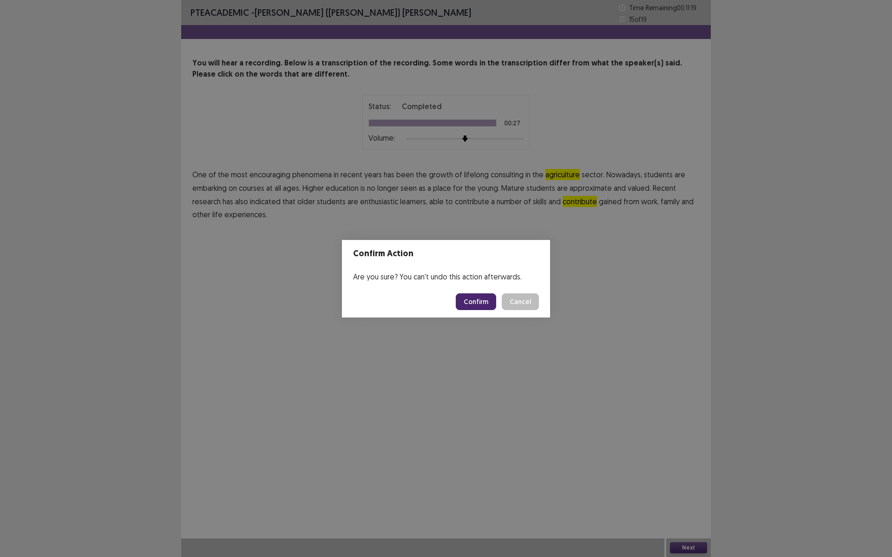
drag, startPoint x: 483, startPoint y: 305, endPoint x: 451, endPoint y: 306, distance: 32.1
click at [483, 305] on button "Confirm" at bounding box center [476, 302] width 40 height 17
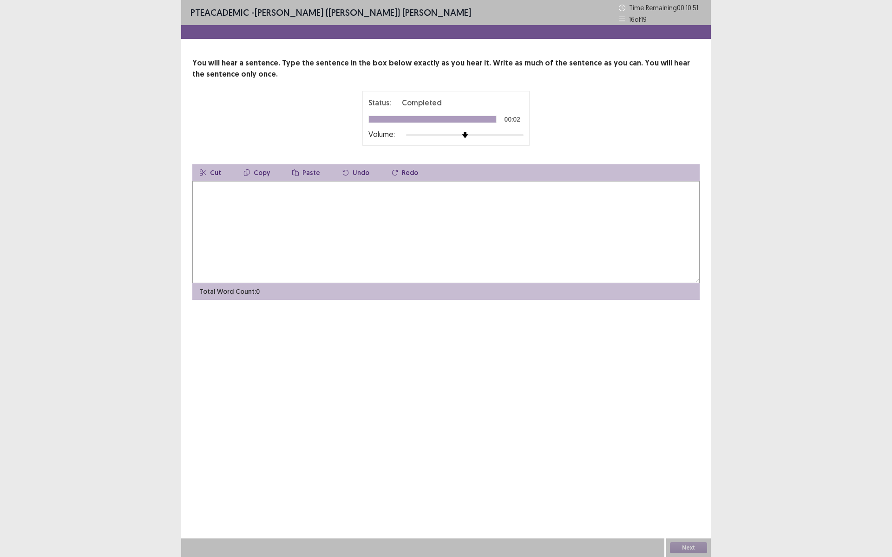
click at [251, 206] on textarea at bounding box center [445, 232] width 507 height 102
type textarea "**********"
click at [695, 484] on button "Next" at bounding box center [688, 548] width 37 height 11
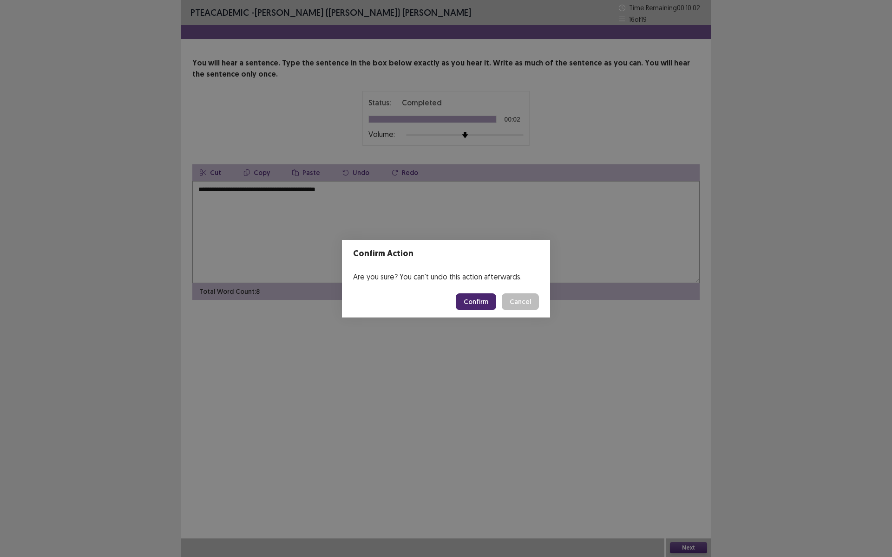
click at [472, 304] on button "Confirm" at bounding box center [476, 302] width 40 height 17
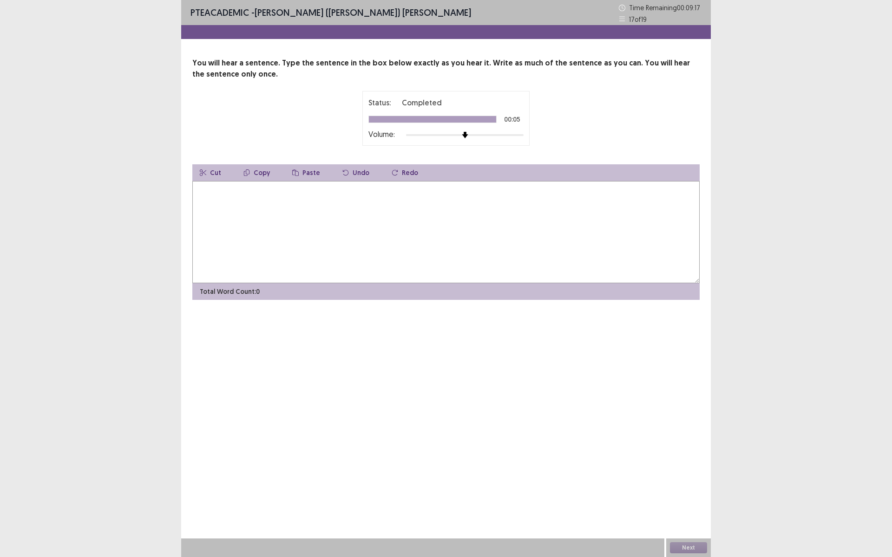
click at [357, 242] on textarea at bounding box center [445, 232] width 507 height 102
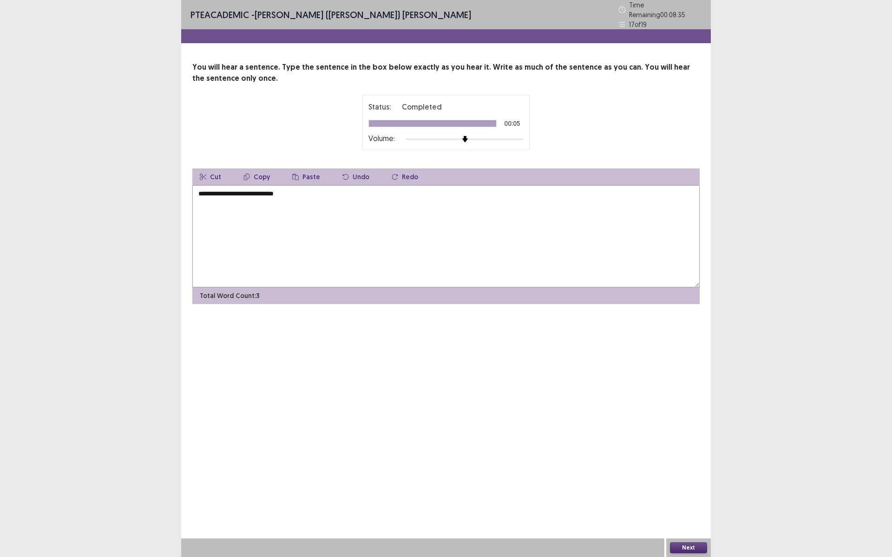
click at [242, 192] on textarea "**********" at bounding box center [445, 236] width 507 height 102
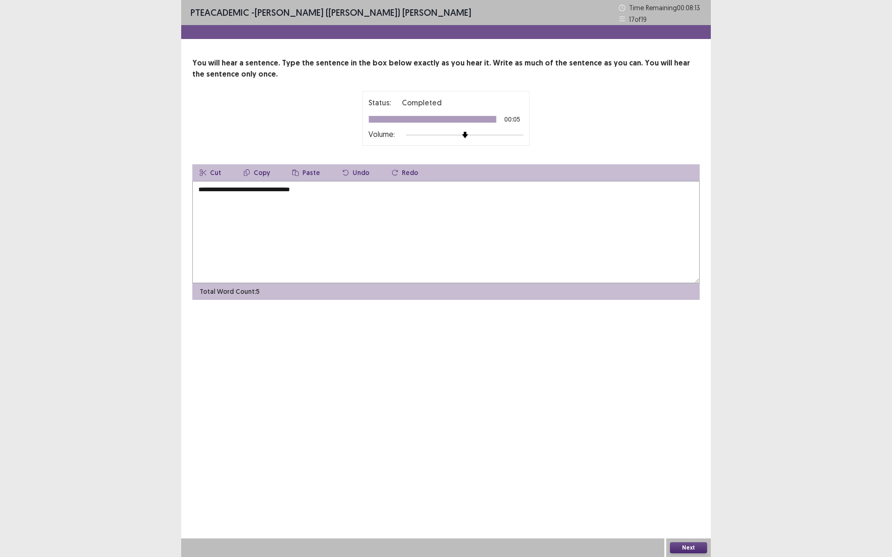
click at [323, 191] on textarea "**********" at bounding box center [445, 232] width 507 height 102
type textarea "**********"
click at [691, 484] on button "Next" at bounding box center [688, 548] width 37 height 11
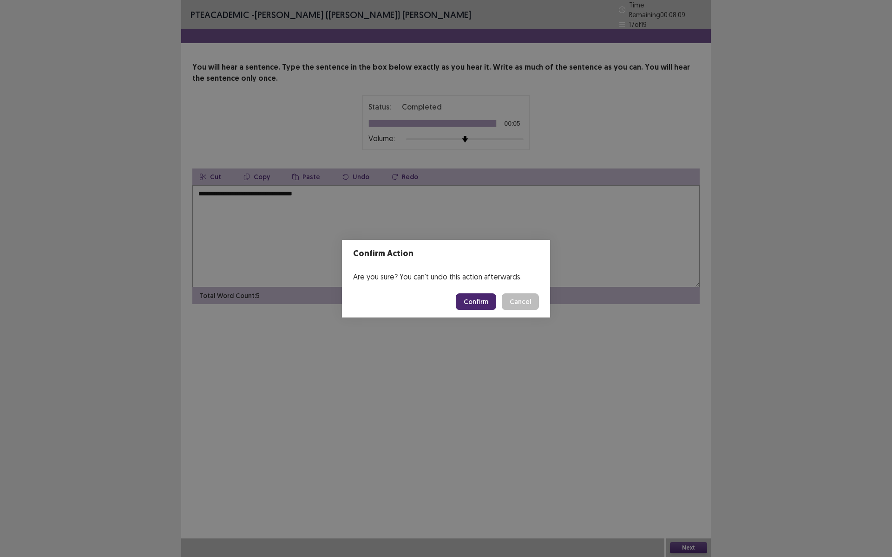
click at [475, 301] on button "Confirm" at bounding box center [476, 302] width 40 height 17
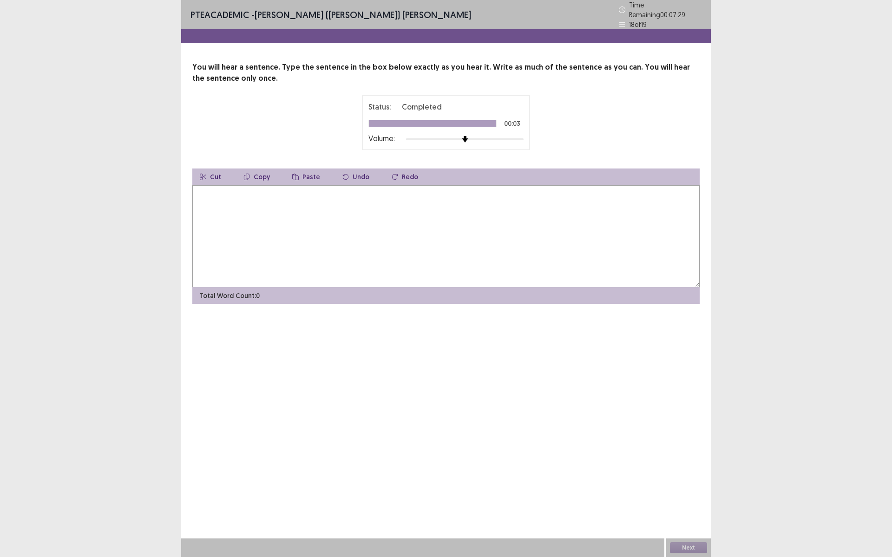
click at [245, 208] on textarea at bounding box center [445, 236] width 507 height 102
click at [288, 189] on textarea "**********" at bounding box center [445, 236] width 507 height 102
type textarea "**********"
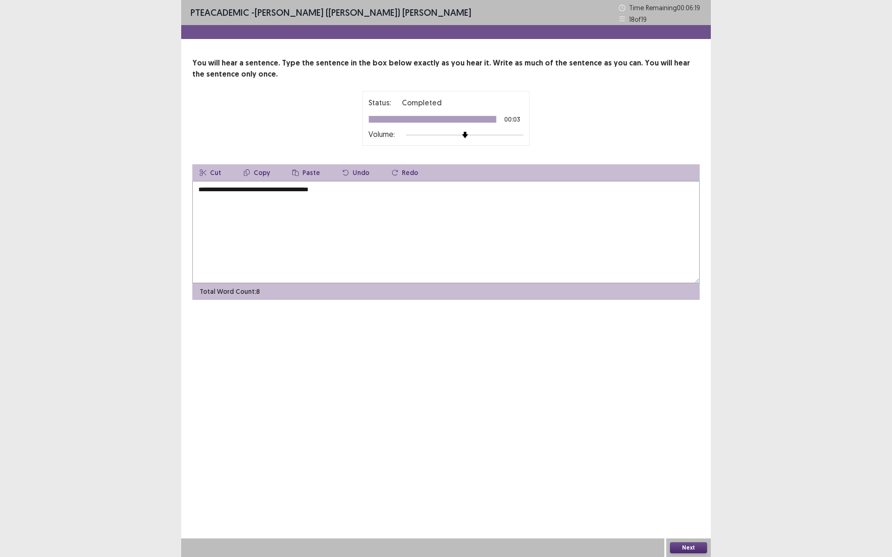
click at [689, 484] on button "Next" at bounding box center [688, 548] width 37 height 11
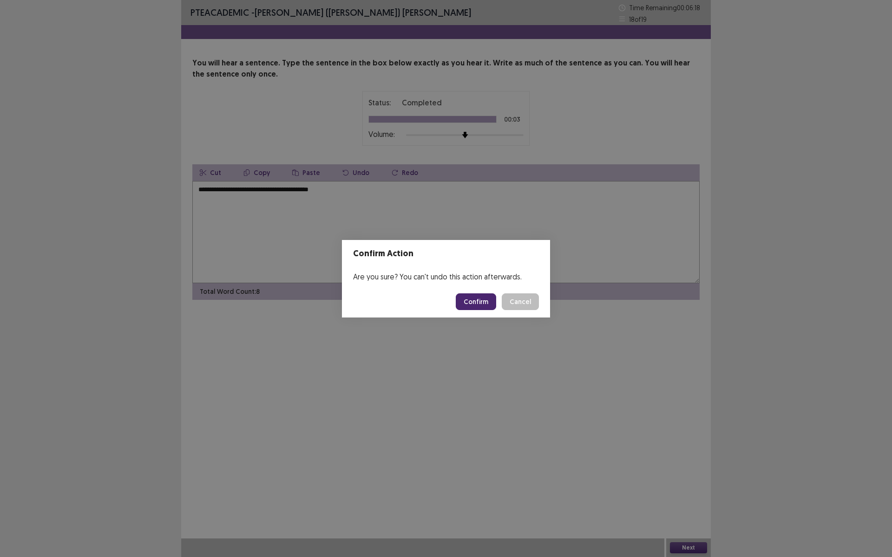
click at [477, 306] on button "Confirm" at bounding box center [476, 302] width 40 height 17
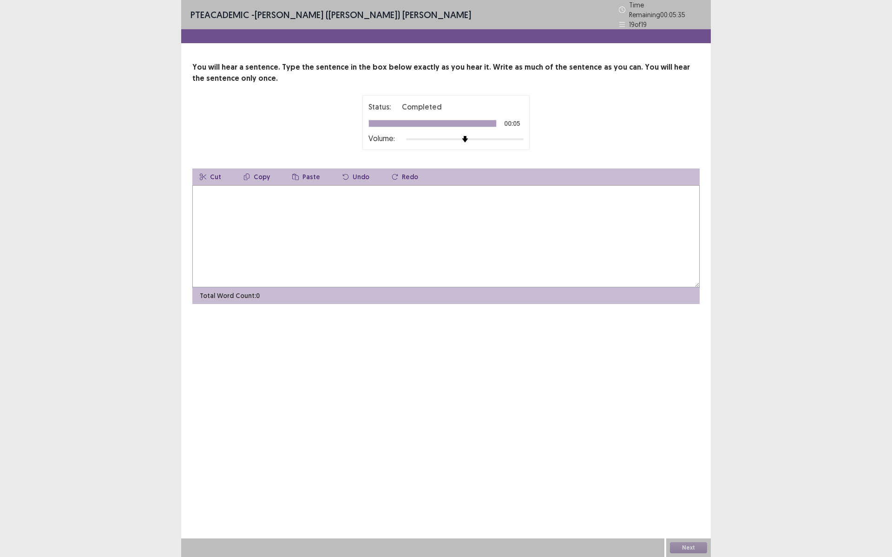
click at [204, 222] on textarea at bounding box center [445, 236] width 507 height 102
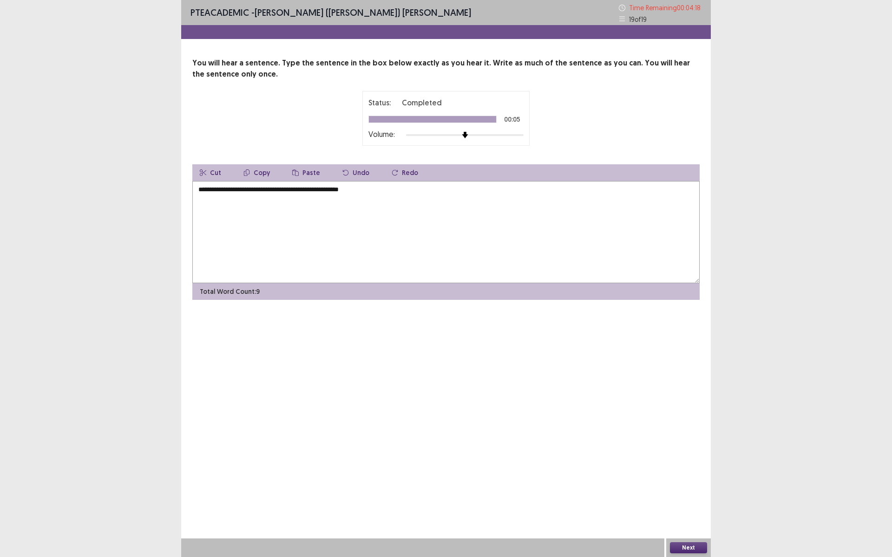
type textarea "**********"
click at [695, 484] on button "Next" at bounding box center [688, 548] width 37 height 11
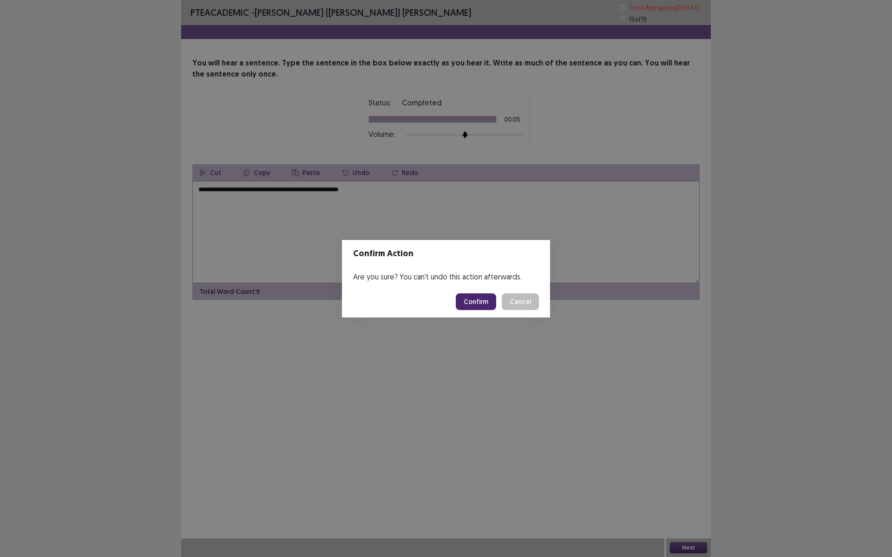
click at [473, 299] on button "Confirm" at bounding box center [476, 302] width 40 height 17
